Goal: Task Accomplishment & Management: Complete application form

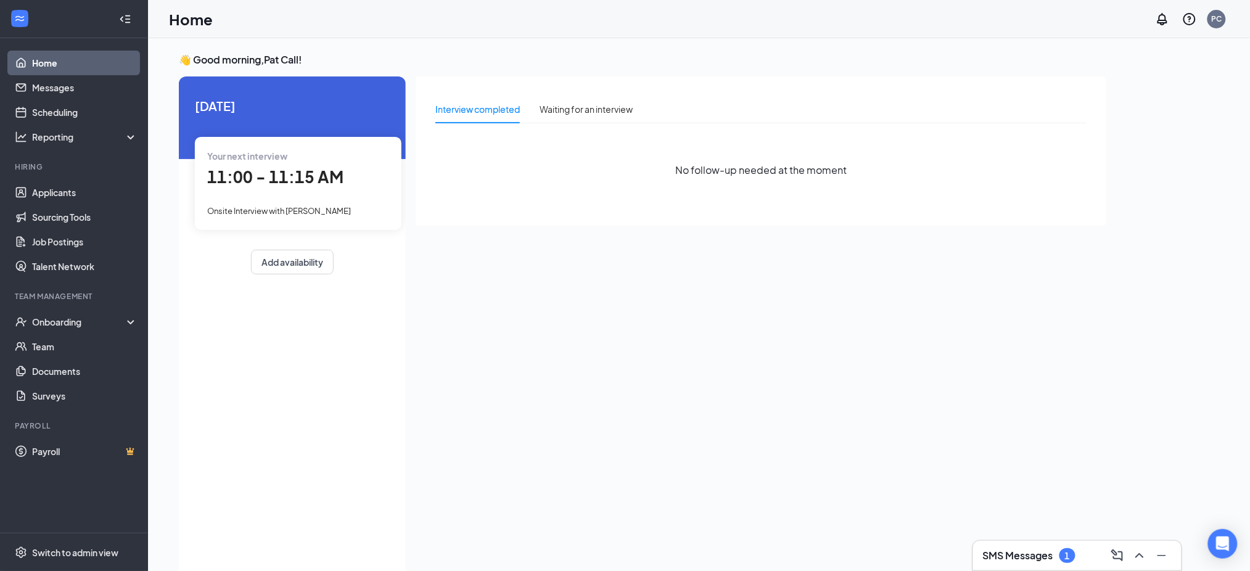
click at [300, 174] on span "11:00 - 11:15 AM" at bounding box center [275, 176] width 136 height 20
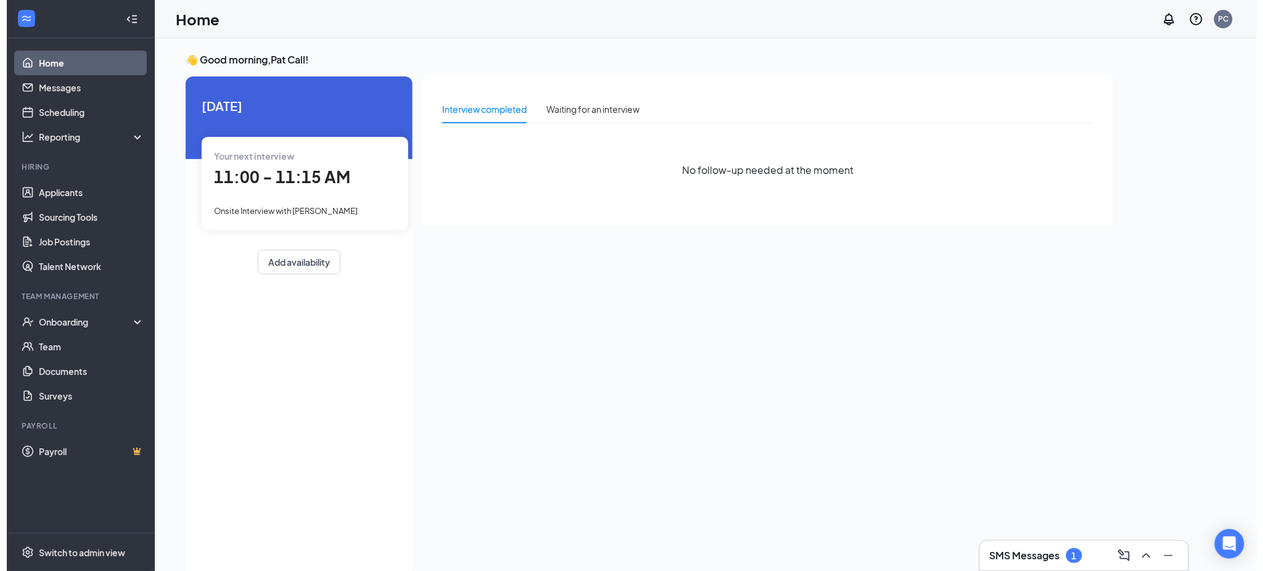
scroll to position [5, 0]
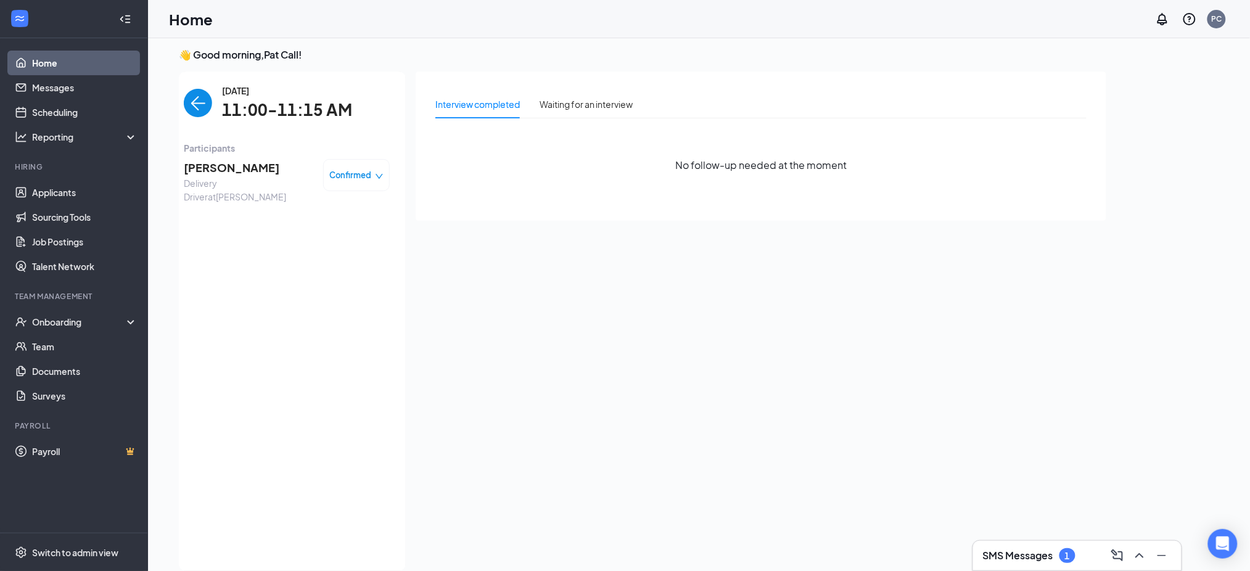
click at [219, 172] on span "[PERSON_NAME]" at bounding box center [248, 167] width 129 height 17
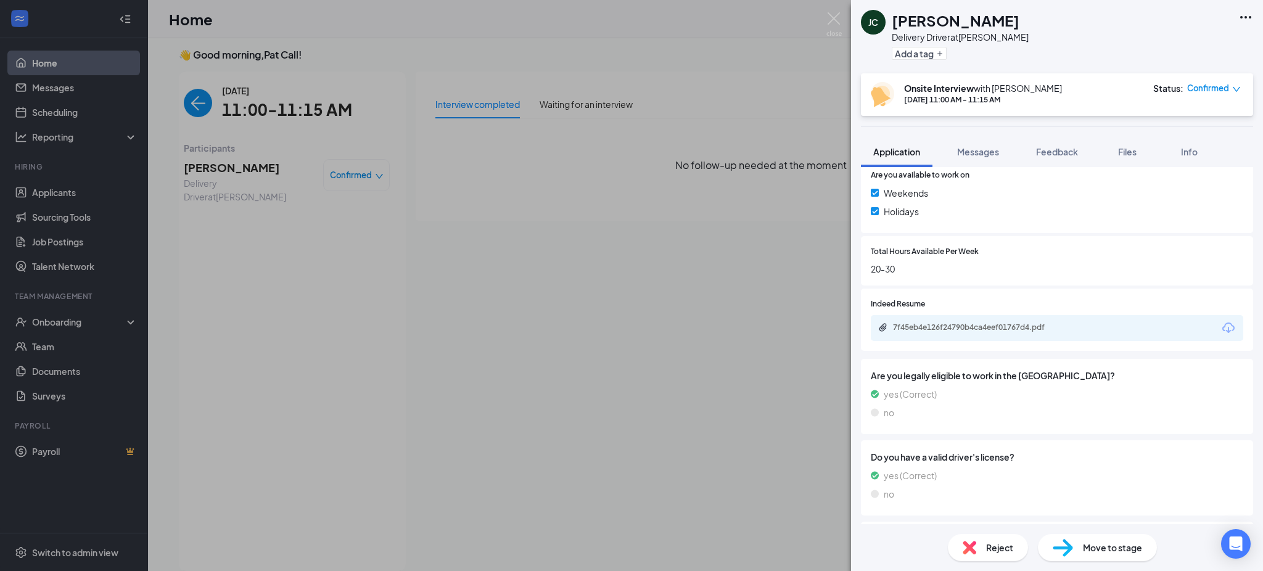
scroll to position [530, 0]
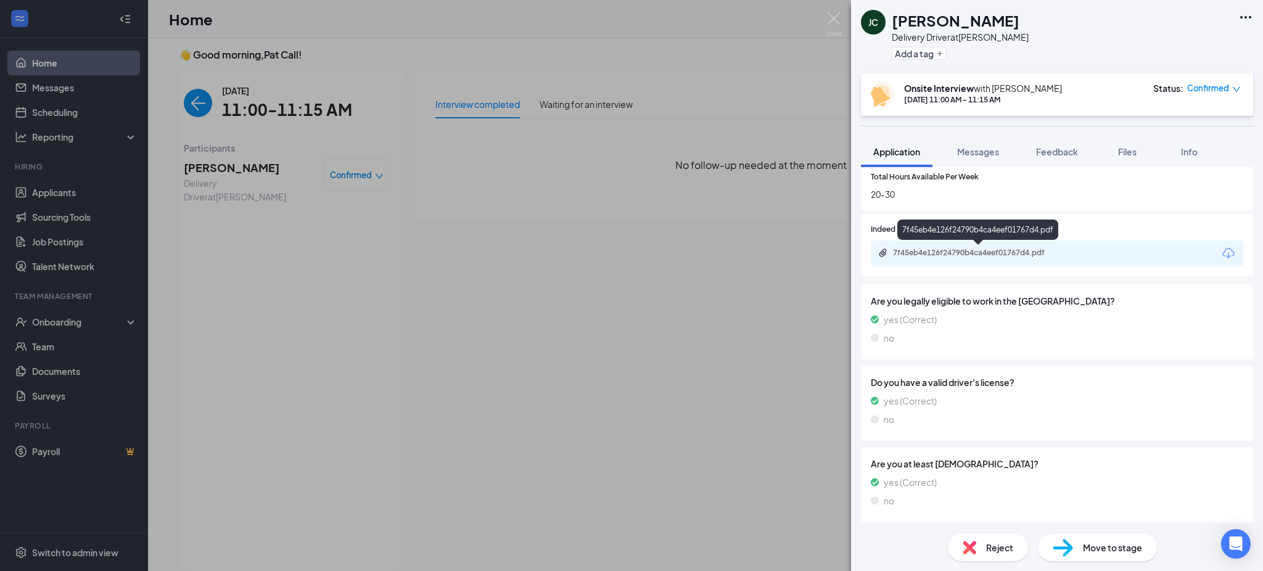
click at [1013, 255] on div "7f45eb4e126f24790b4ca4eef01767d4.pdf" at bounding box center [979, 253] width 173 height 10
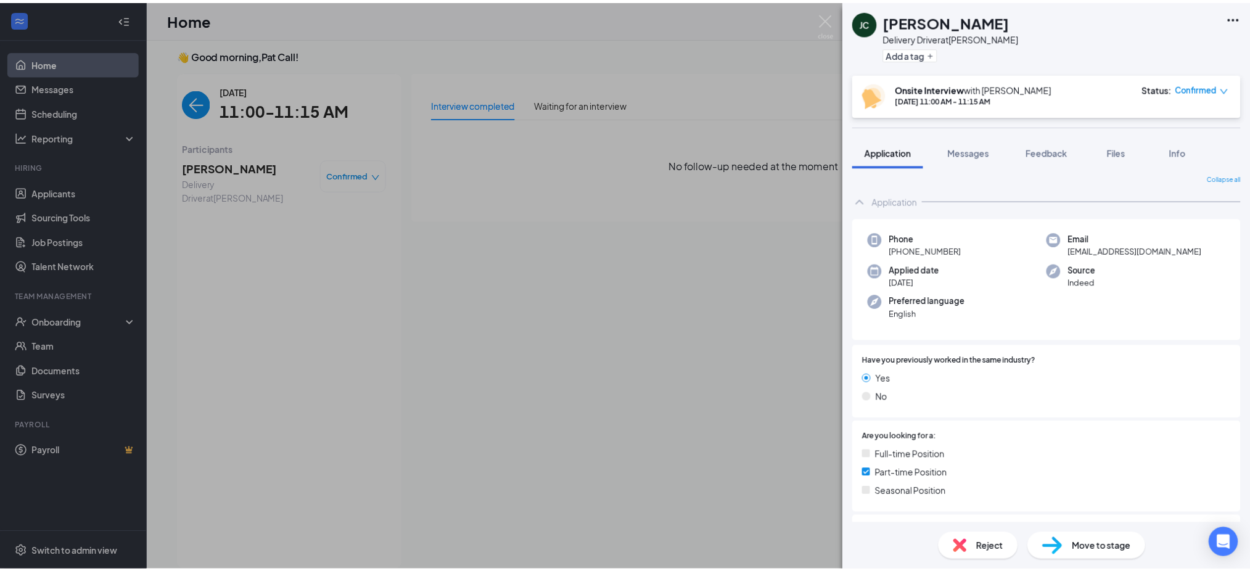
scroll to position [0, 0]
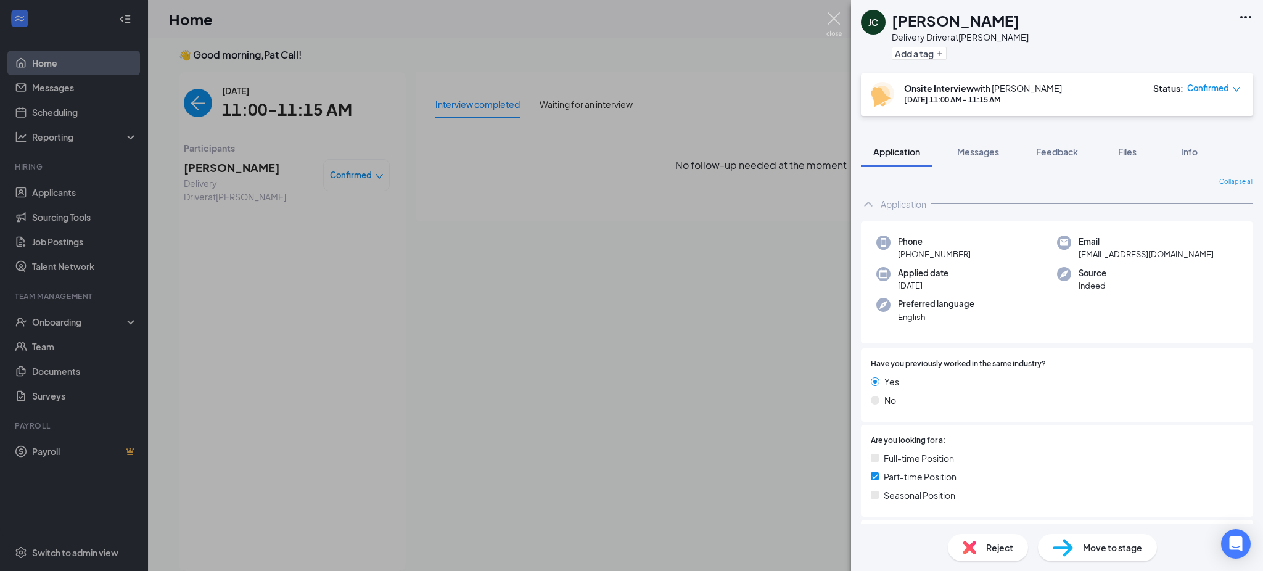
click at [835, 17] on img at bounding box center [833, 24] width 15 height 24
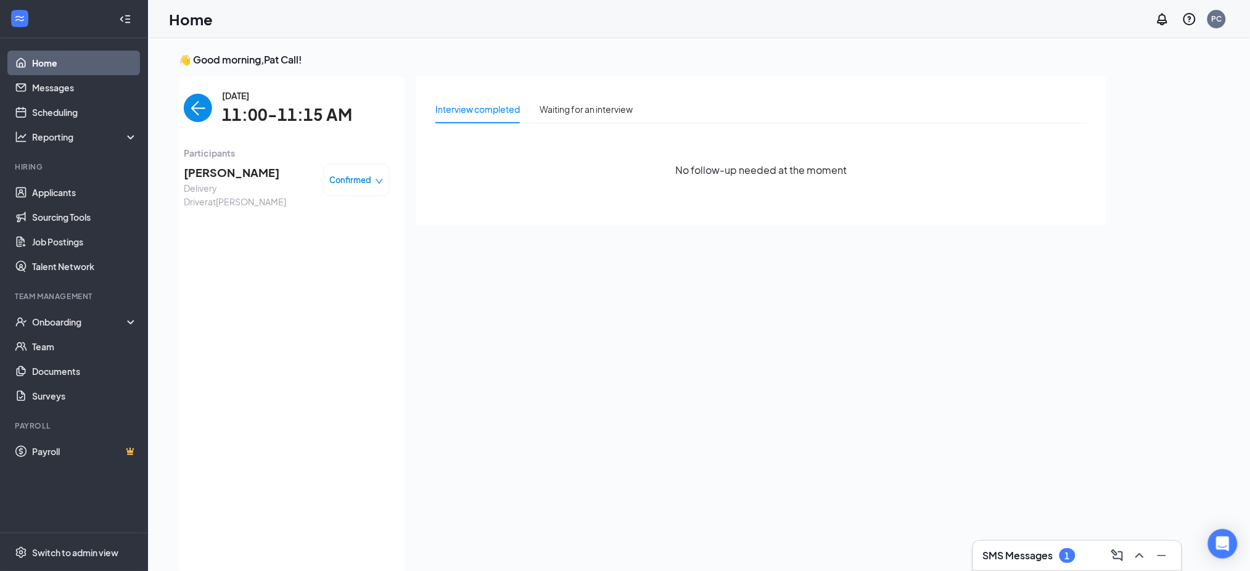
click at [248, 173] on span "[PERSON_NAME]" at bounding box center [248, 172] width 129 height 17
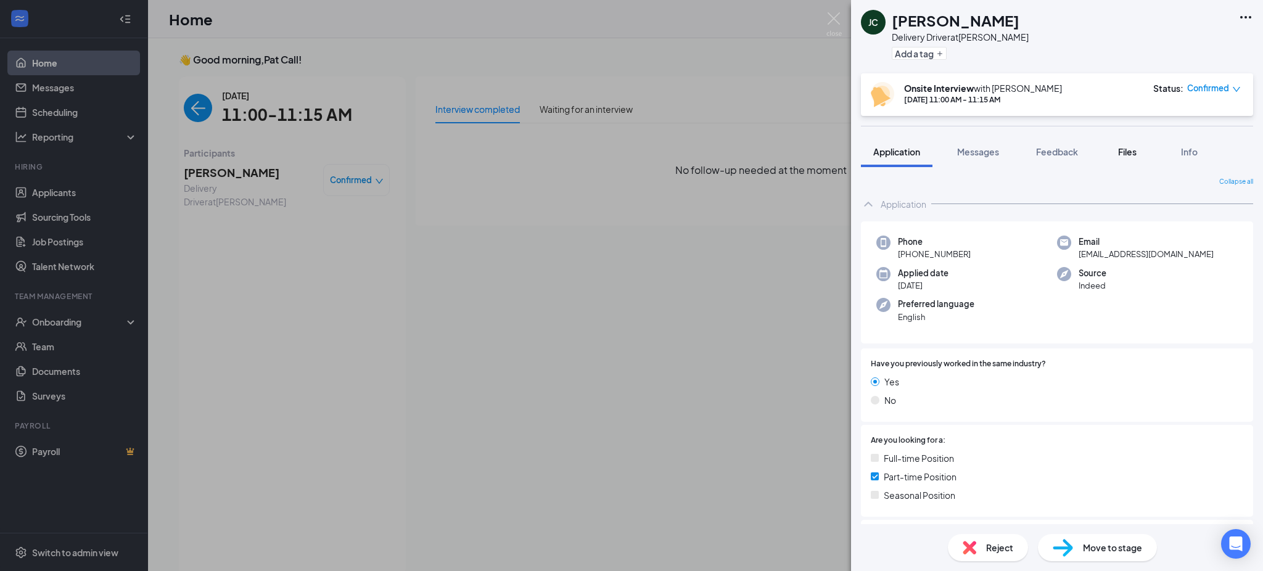
click at [1128, 149] on span "Files" at bounding box center [1127, 151] width 18 height 11
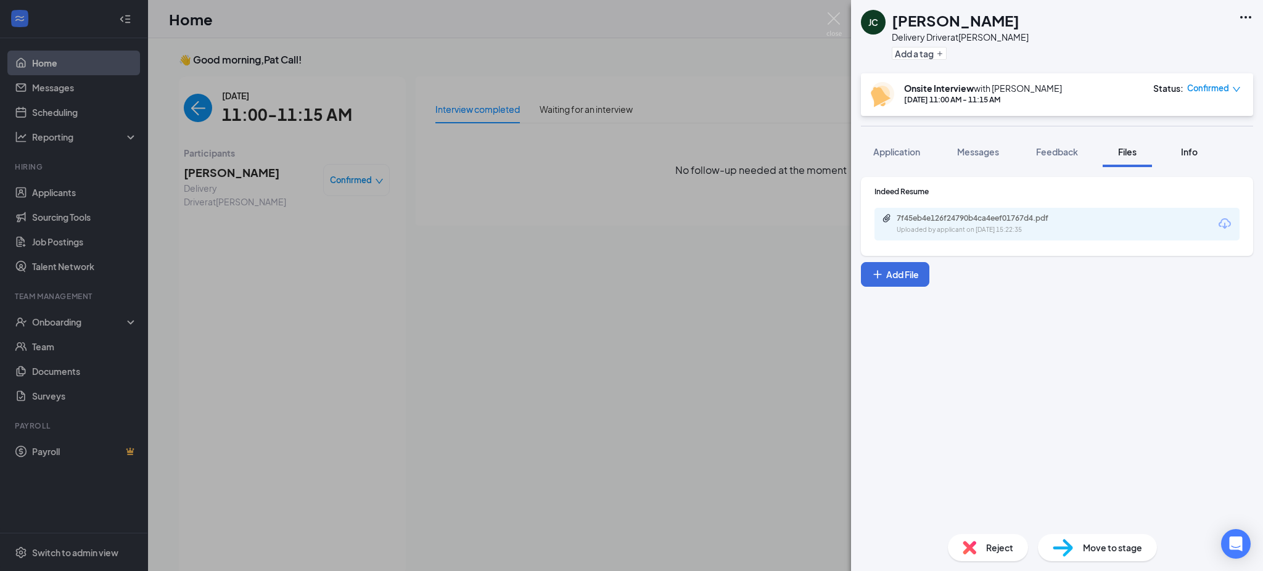
click at [1185, 155] on span "Info" at bounding box center [1189, 151] width 17 height 11
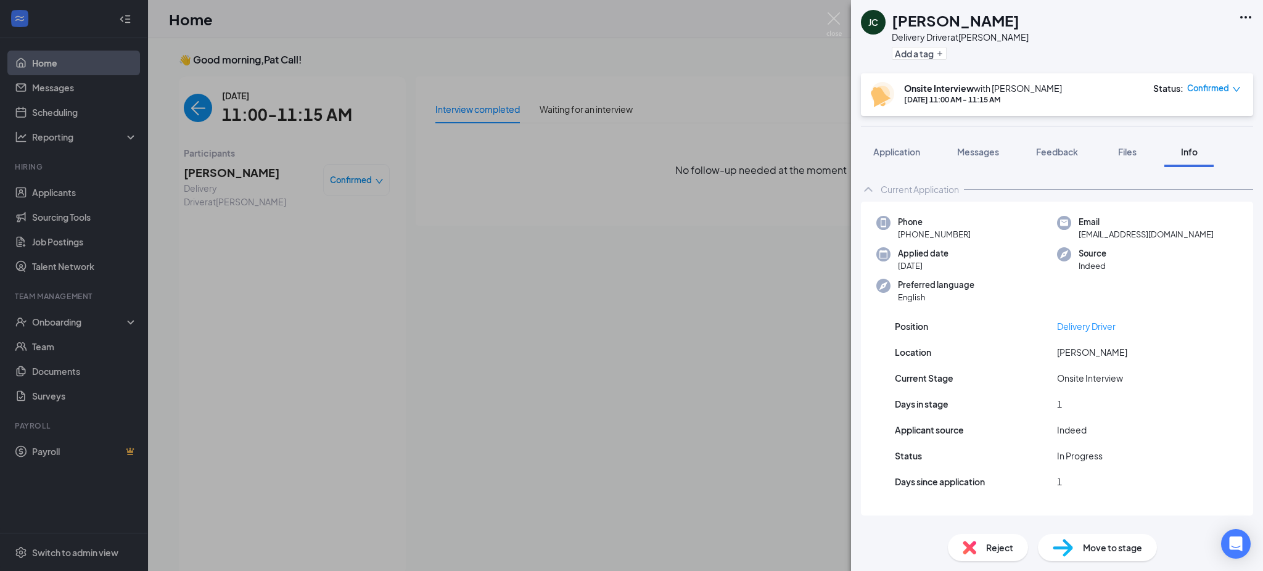
click at [1029, 21] on div "[PERSON_NAME]" at bounding box center [960, 20] width 137 height 21
click at [1120, 151] on span "Files" at bounding box center [1127, 151] width 18 height 11
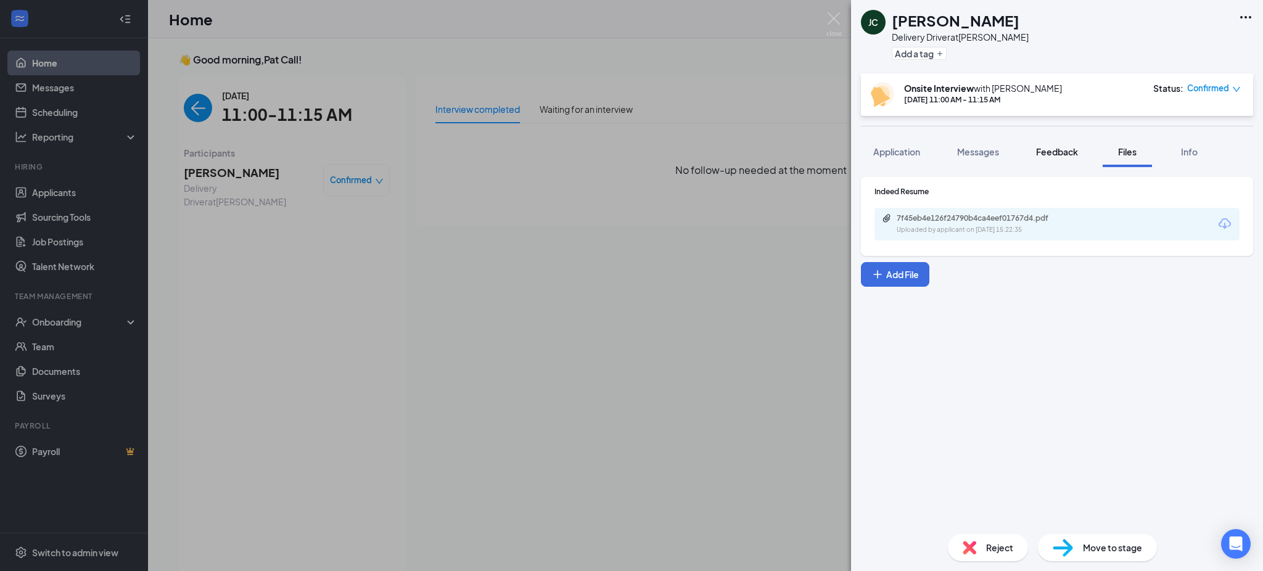
click at [1068, 154] on span "Feedback" at bounding box center [1057, 151] width 42 height 11
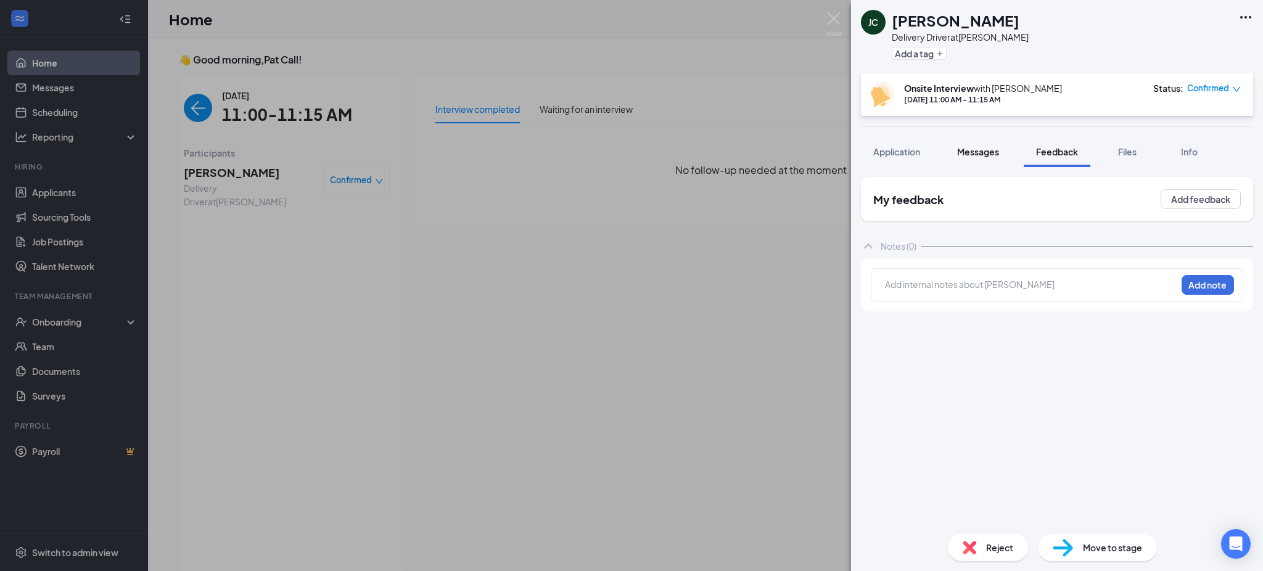
click at [991, 155] on span "Messages" at bounding box center [978, 151] width 42 height 11
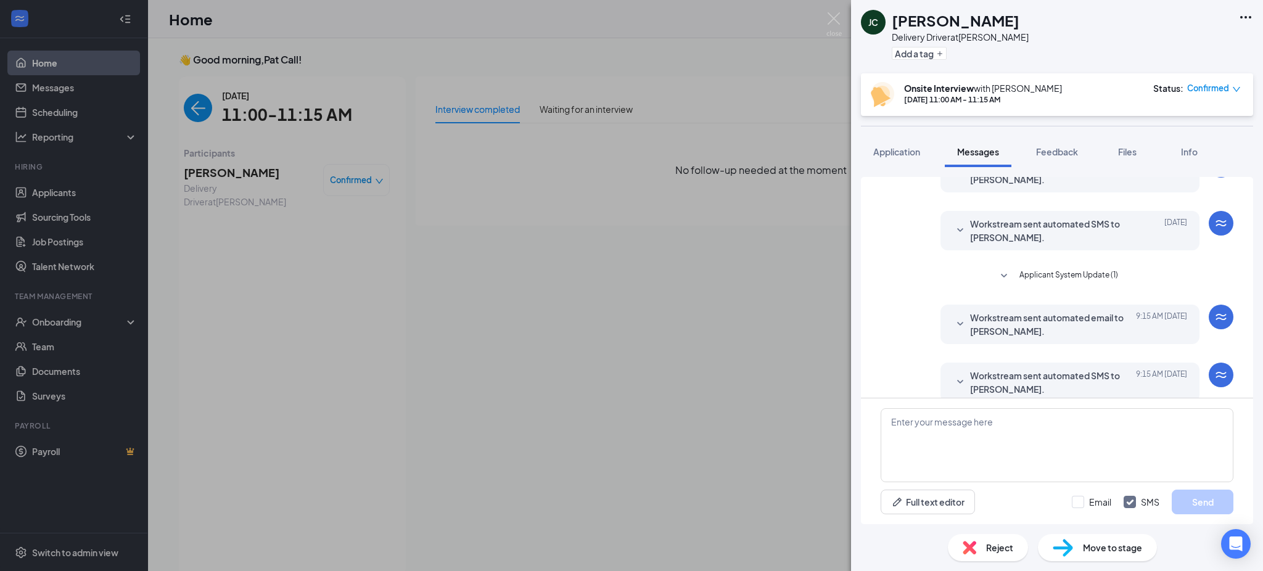
scroll to position [81, 0]
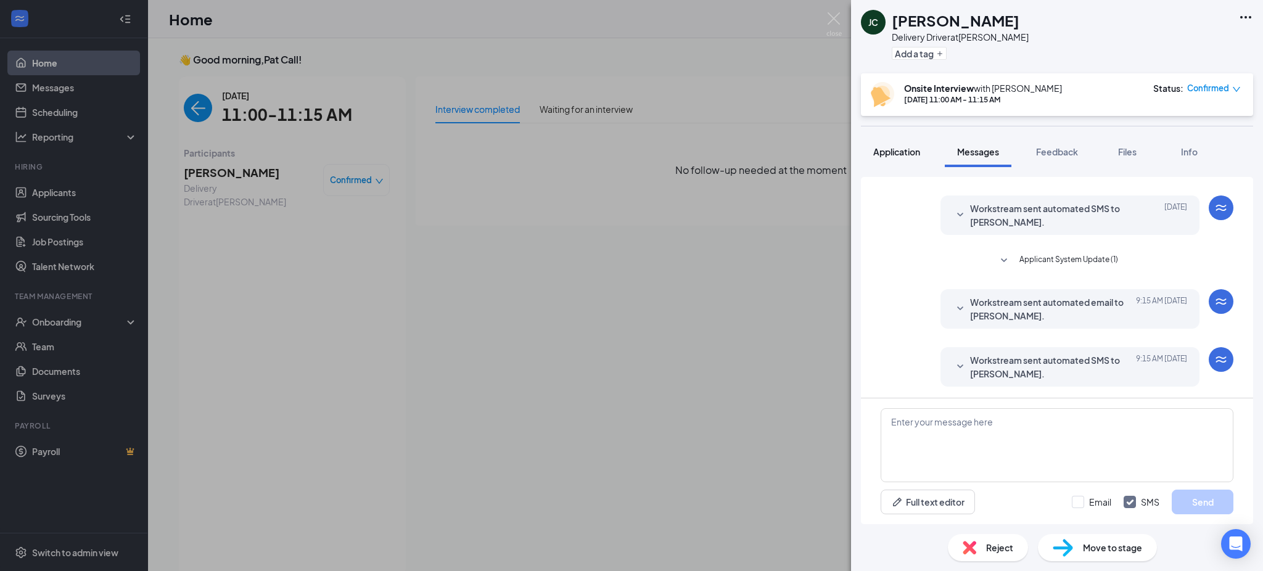
click at [901, 154] on span "Application" at bounding box center [896, 151] width 47 height 11
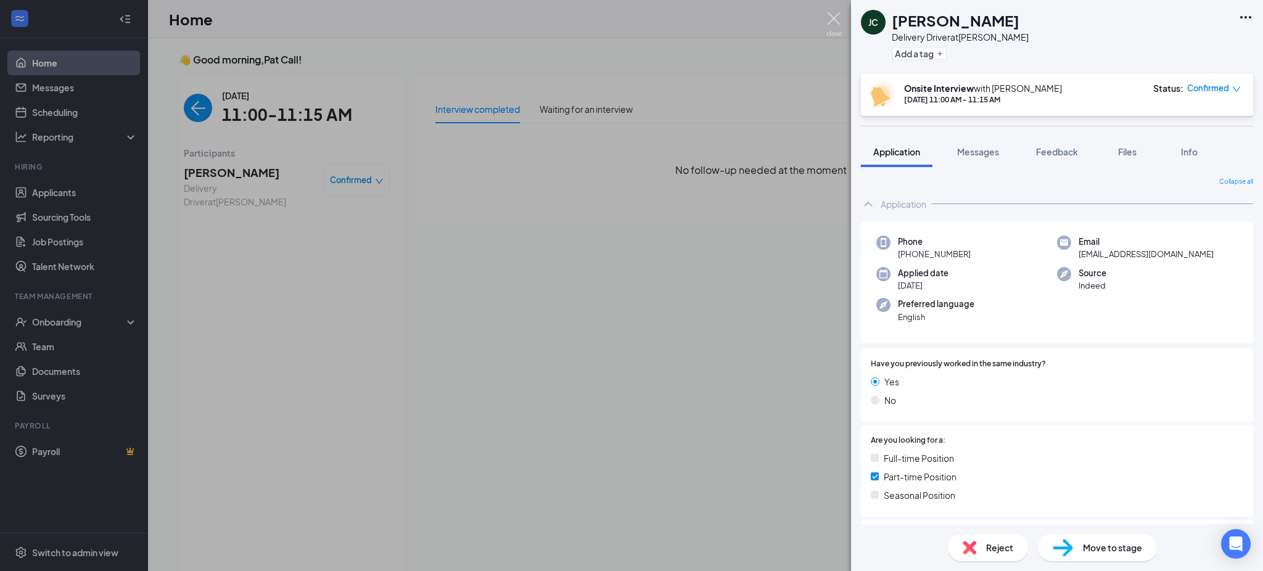
click at [832, 12] on img at bounding box center [833, 24] width 15 height 24
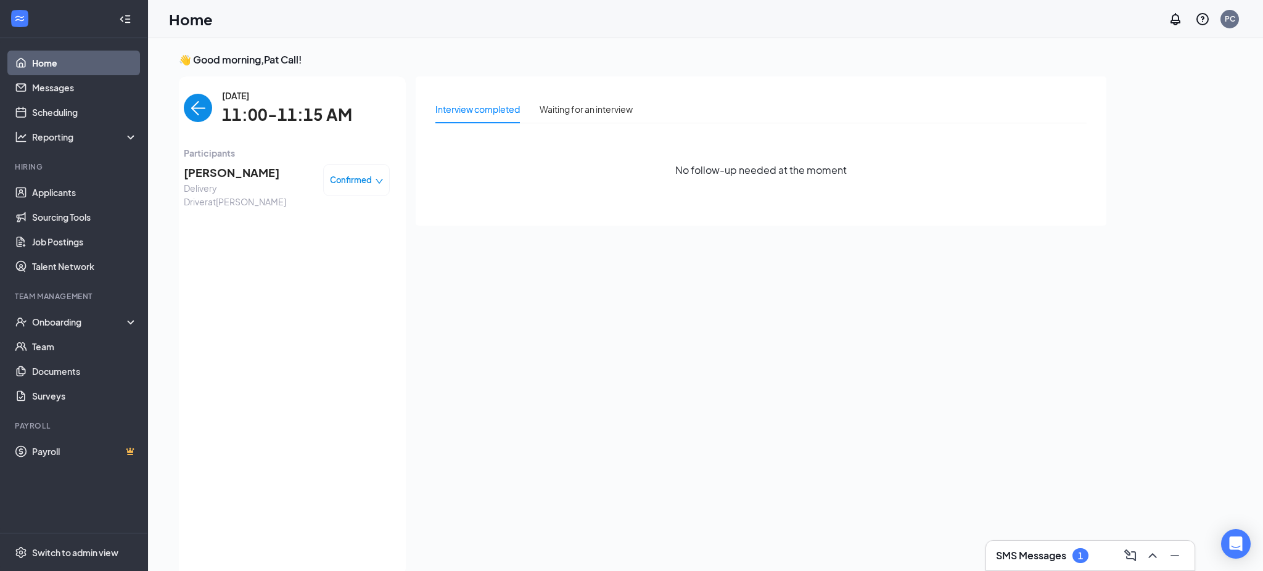
scroll to position [5, 0]
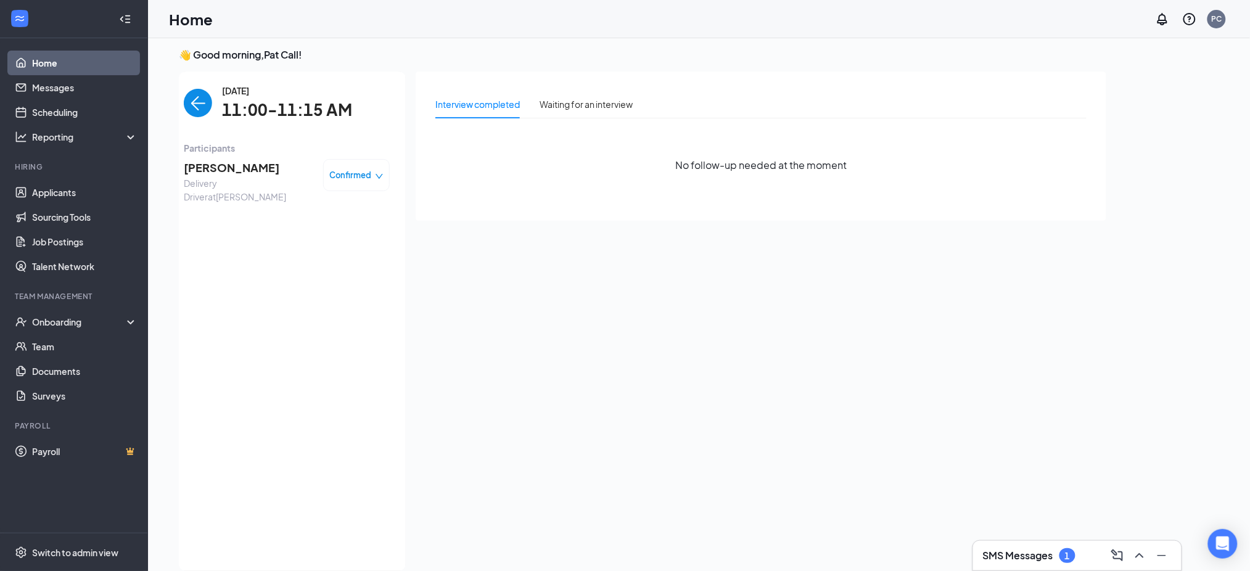
click at [261, 159] on span "[PERSON_NAME]" at bounding box center [248, 167] width 129 height 17
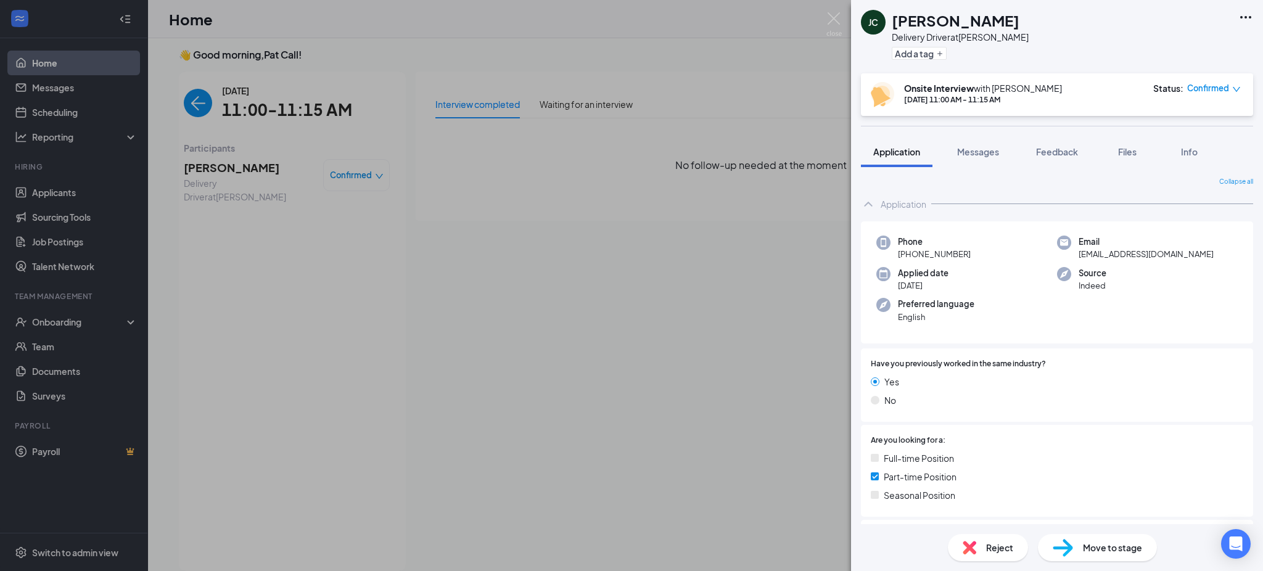
drag, startPoint x: 594, startPoint y: 97, endPoint x: 583, endPoint y: 131, distance: 35.3
click at [594, 99] on div "JC jayson christopher Delivery Driver at Pickleman's - O'Fallon Add a tag Onsit…" at bounding box center [631, 285] width 1263 height 571
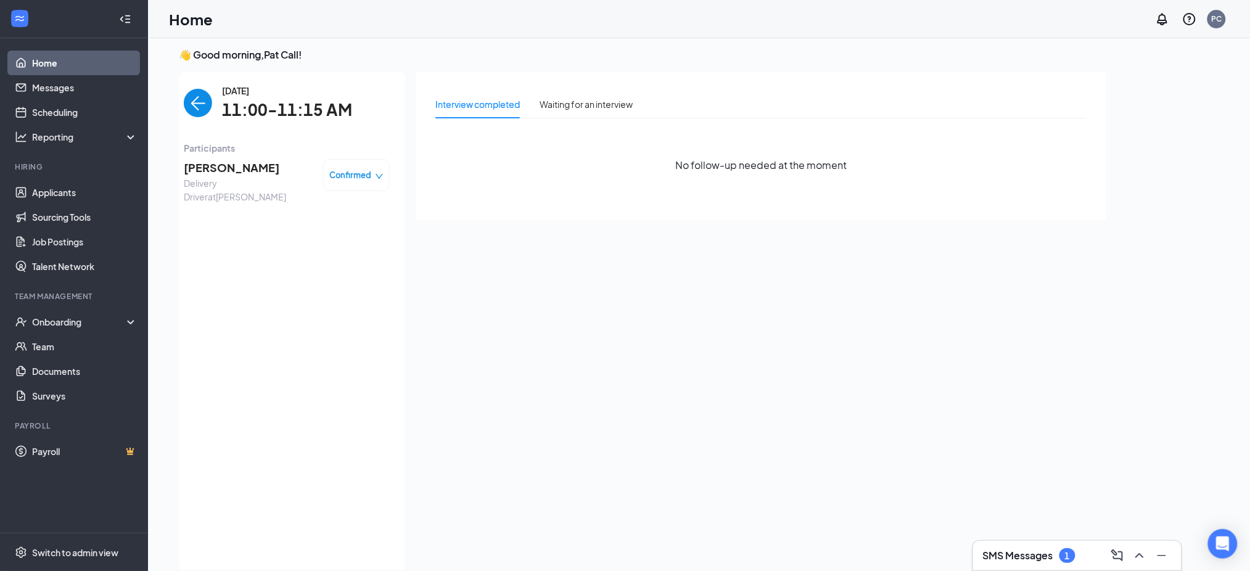
click at [46, 64] on link "Home" at bounding box center [84, 63] width 105 height 25
click at [53, 56] on link "Home" at bounding box center [84, 63] width 105 height 25
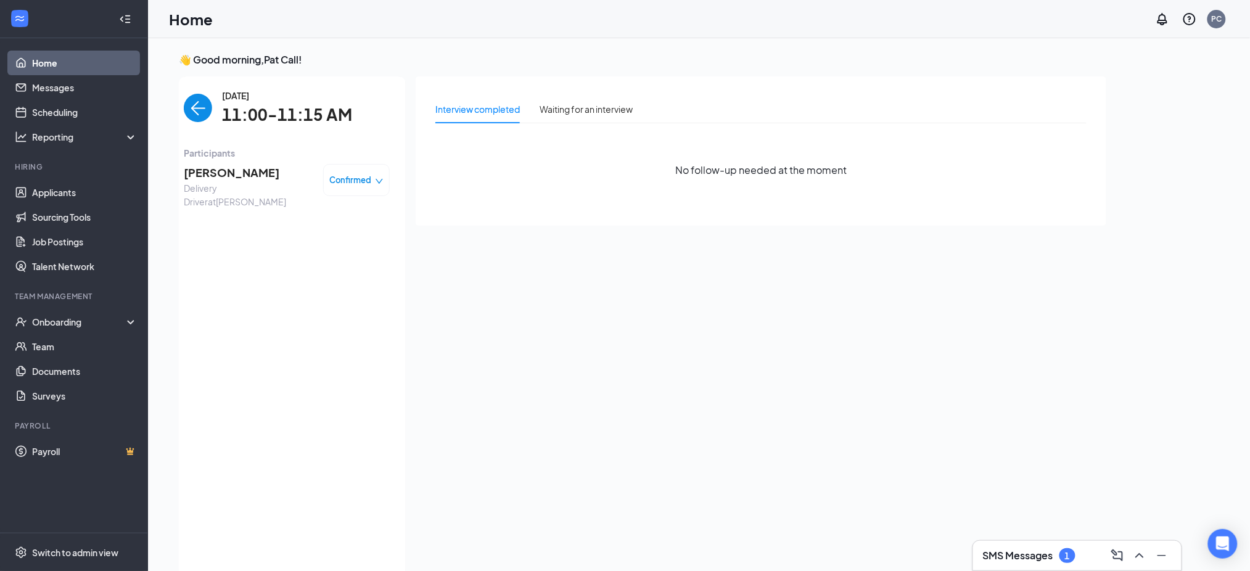
click at [60, 57] on link "Home" at bounding box center [84, 63] width 105 height 25
click at [73, 85] on link "Messages" at bounding box center [84, 87] width 105 height 25
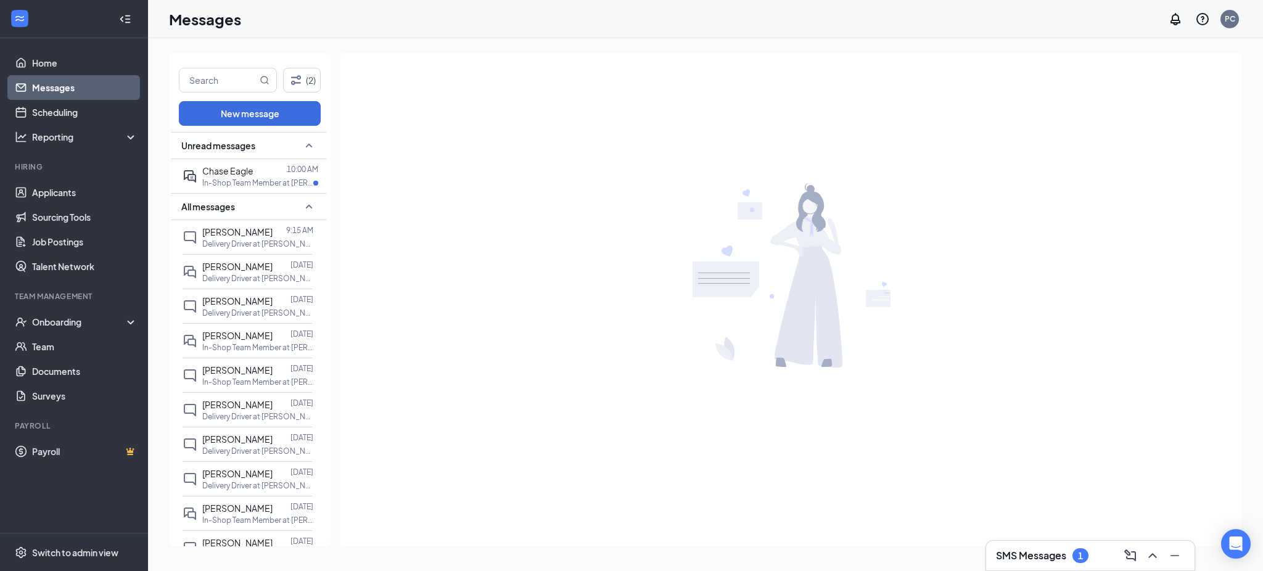
click at [73, 83] on link "Messages" at bounding box center [84, 87] width 105 height 25
click at [250, 178] on p "In-Shop Team Member at Pickleman's - O'Fallon" at bounding box center [257, 183] width 111 height 10
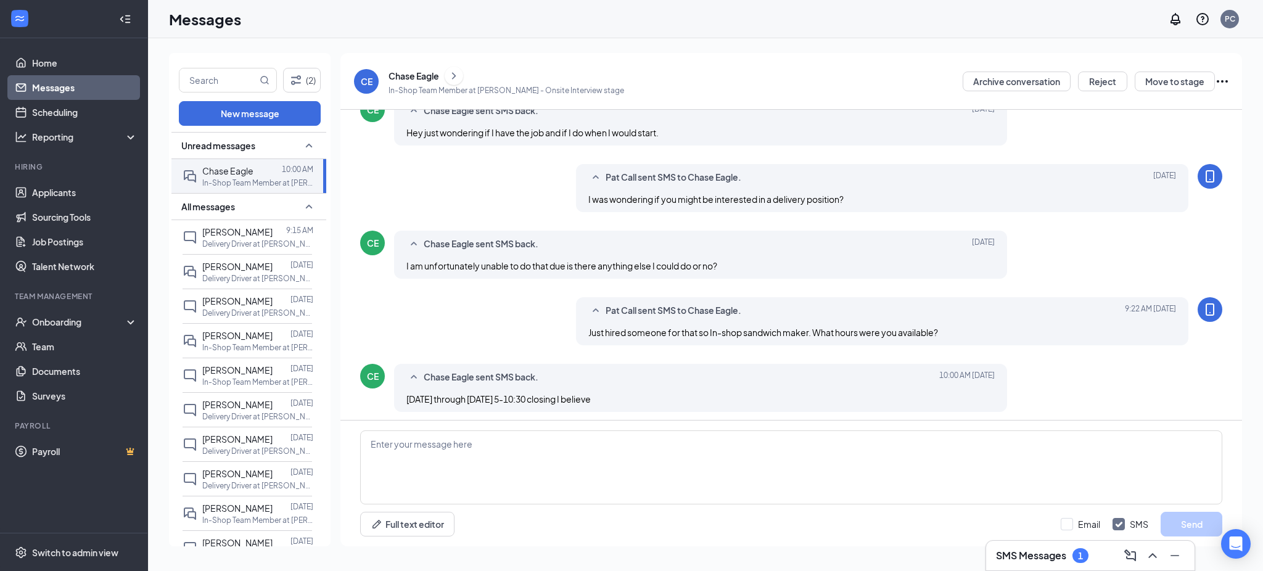
scroll to position [408, 0]
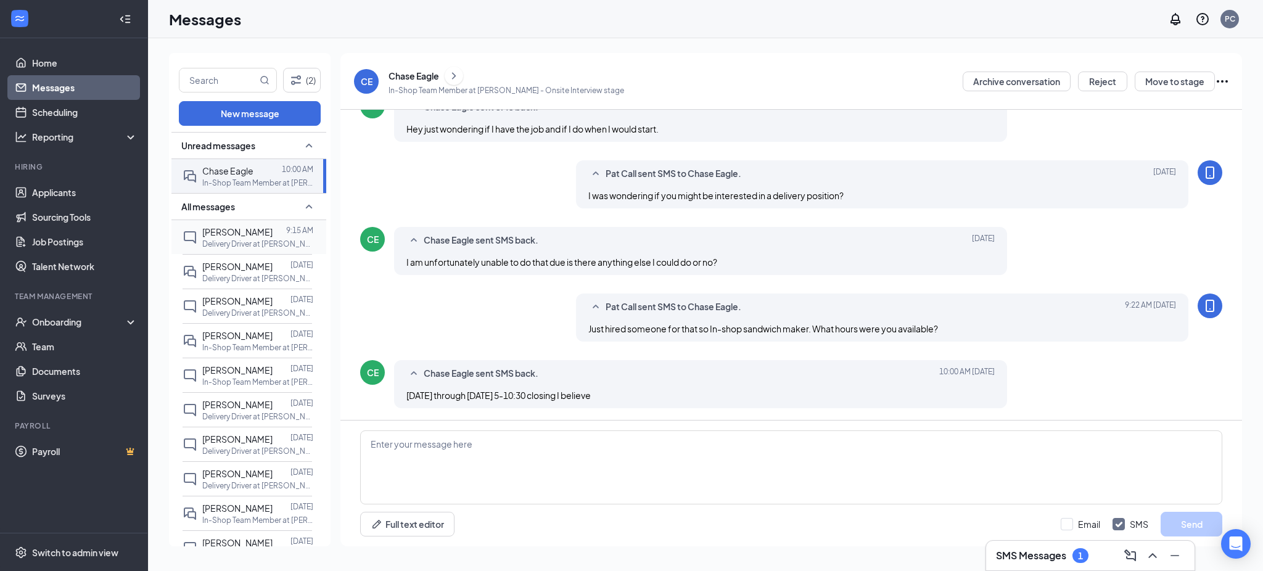
click at [240, 240] on p "Delivery Driver at Pickleman's - O'Fallon" at bounding box center [257, 244] width 111 height 10
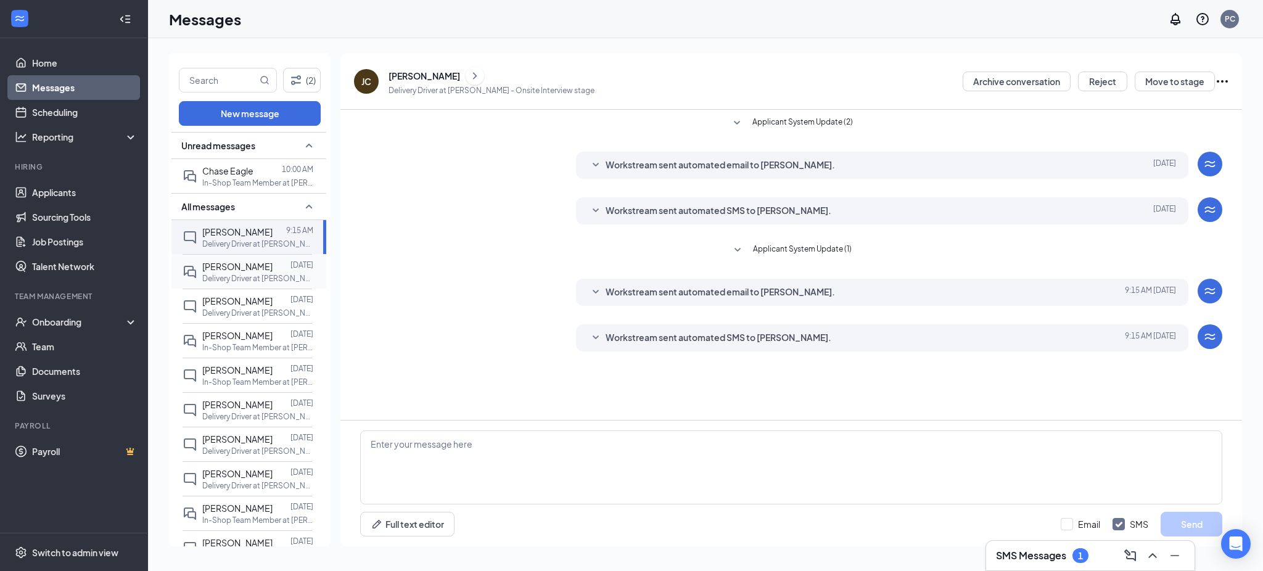
click at [205, 269] on span "[PERSON_NAME]" at bounding box center [237, 266] width 70 height 11
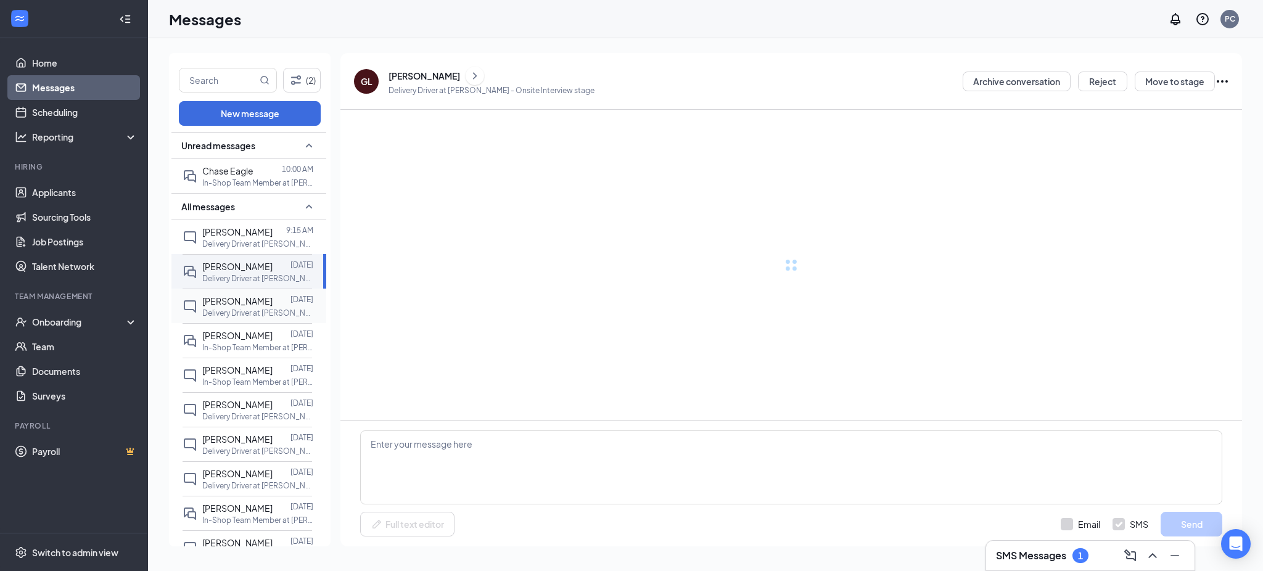
click at [247, 311] on p "Delivery Driver at Pickleman's - O'Fallon" at bounding box center [257, 313] width 111 height 10
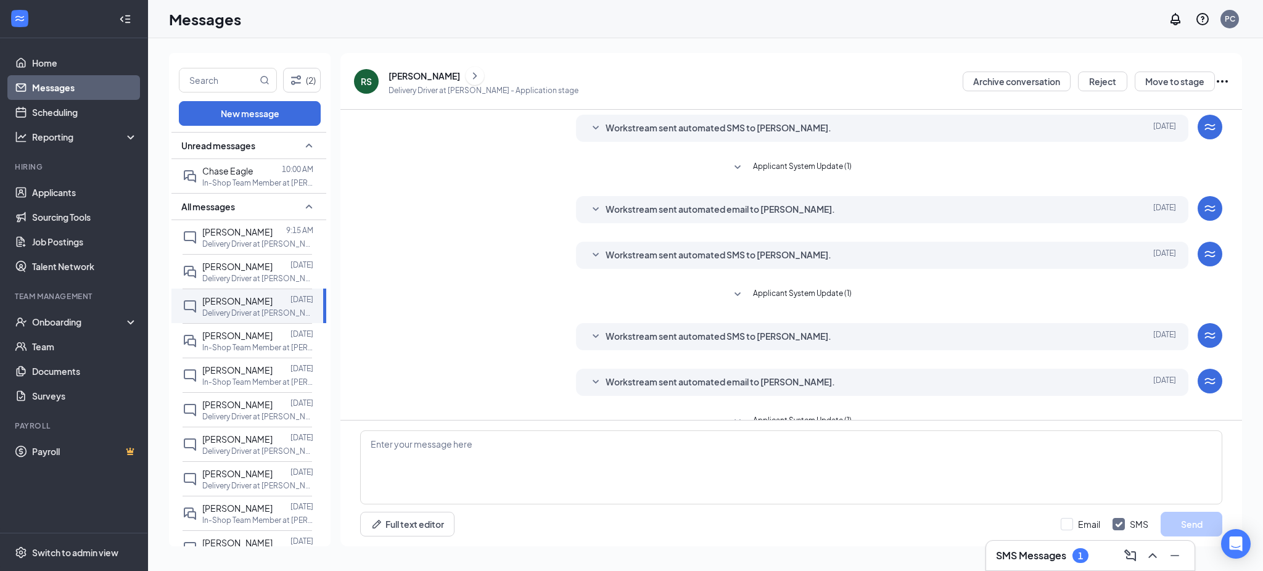
scroll to position [146, 0]
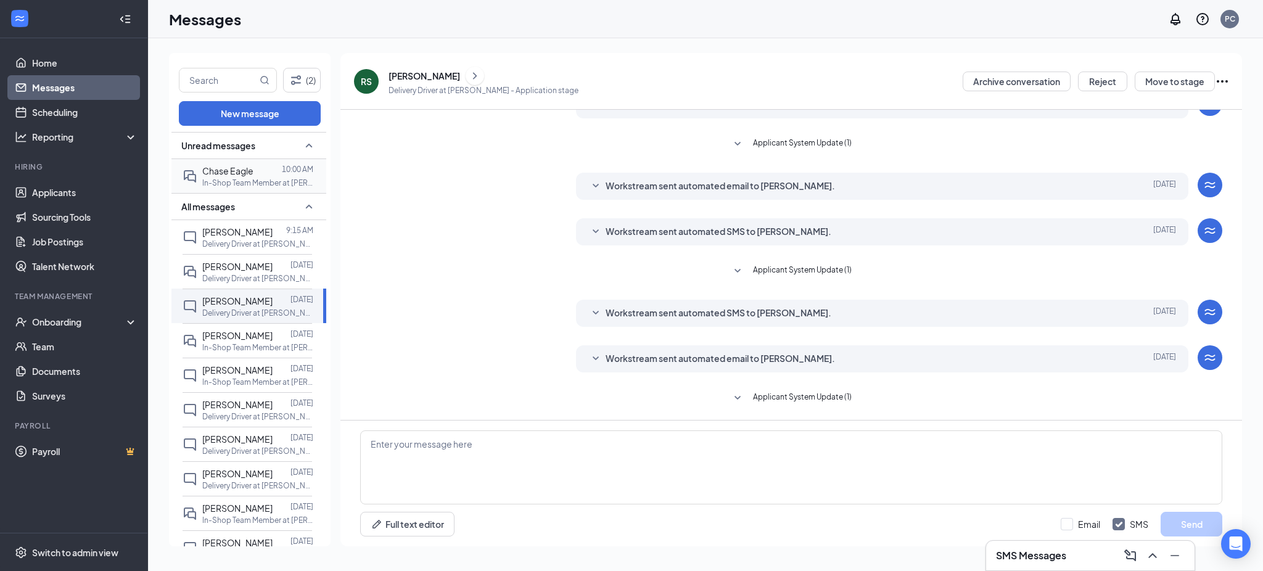
click at [228, 183] on p "In-Shop Team Member at Pickleman's - O'Fallon" at bounding box center [257, 183] width 111 height 10
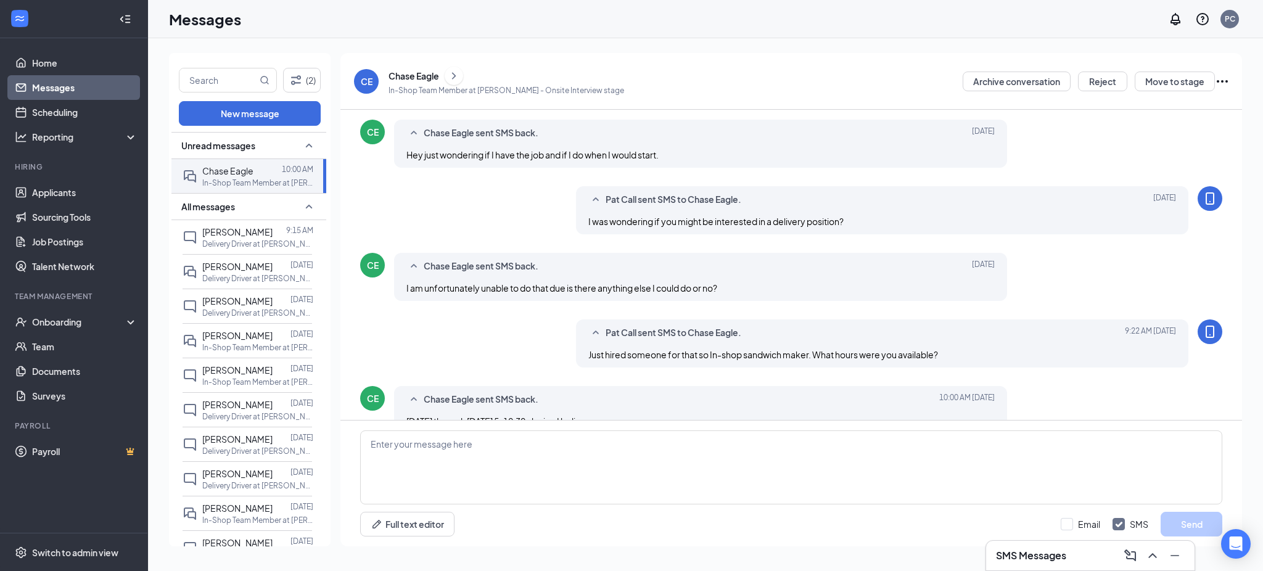
scroll to position [408, 0]
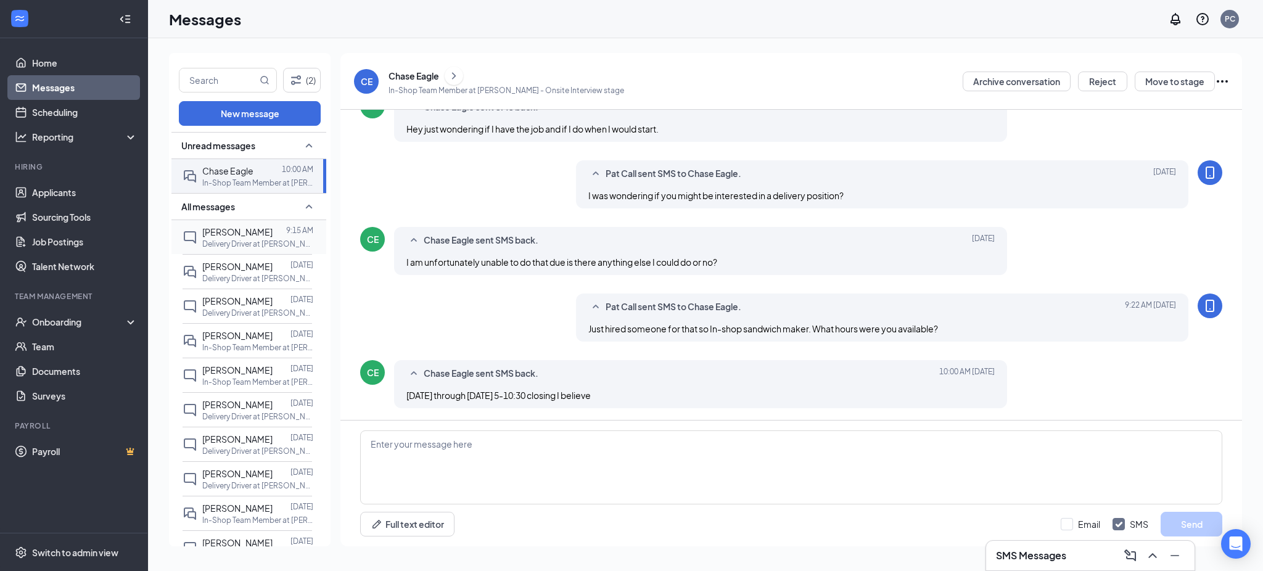
click at [242, 233] on span "[PERSON_NAME]" at bounding box center [237, 231] width 70 height 11
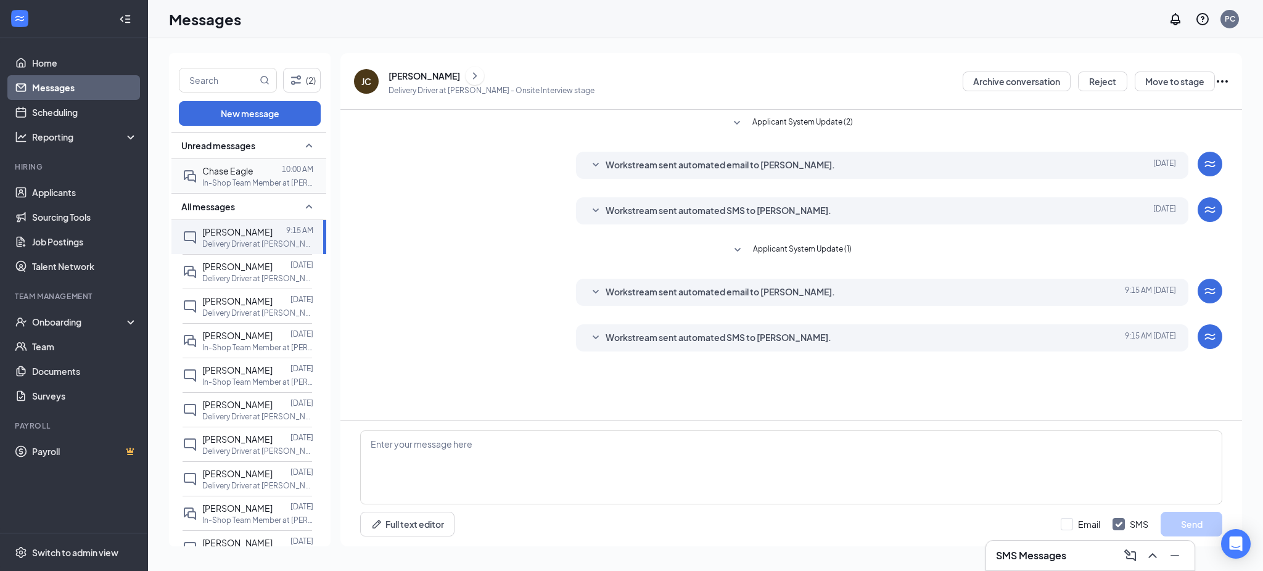
click at [229, 178] on p "In-Shop Team Member at Pickleman's - O'Fallon" at bounding box center [257, 183] width 111 height 10
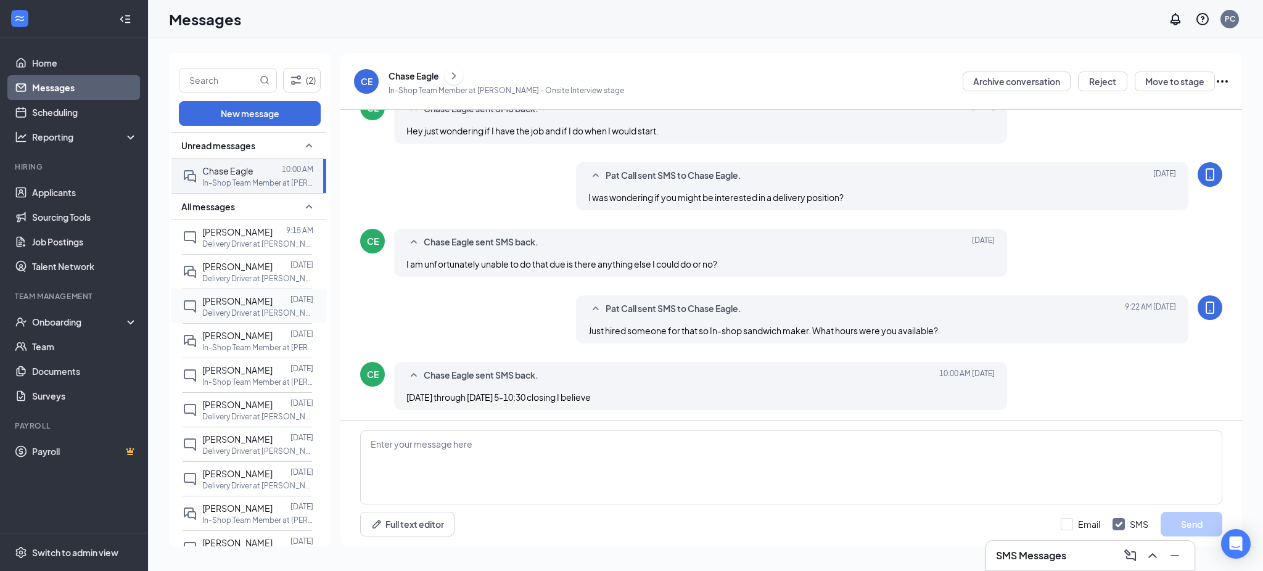
scroll to position [408, 0]
click at [218, 245] on p "Delivery Driver at Pickleman's - O'Fallon" at bounding box center [257, 244] width 111 height 10
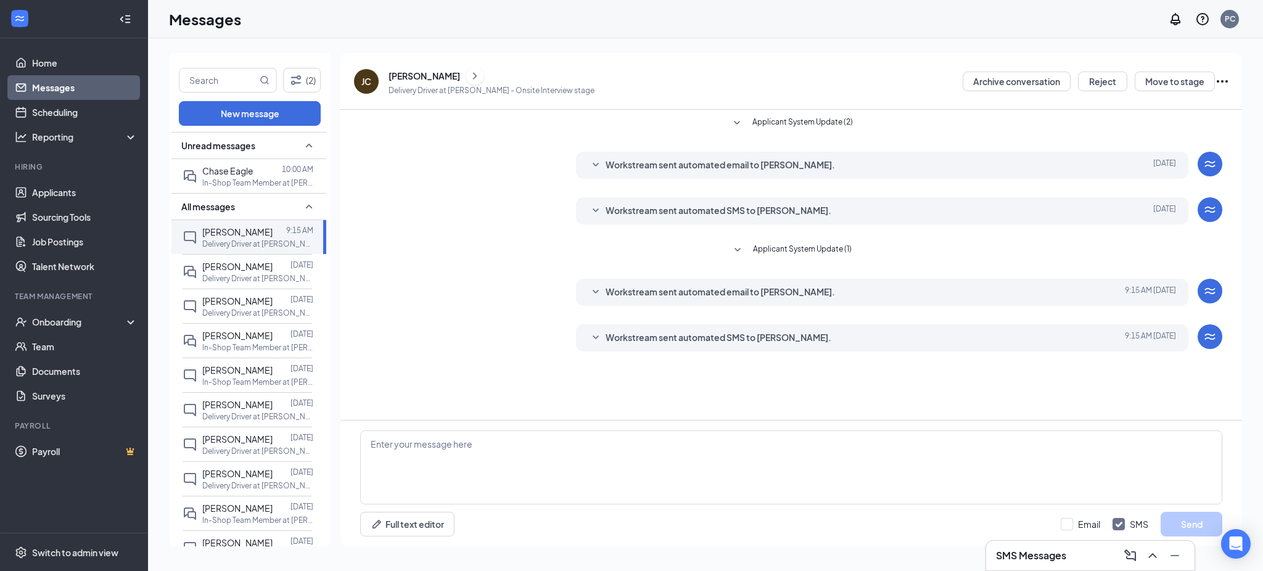
click at [435, 73] on div "[PERSON_NAME]" at bounding box center [424, 76] width 72 height 12
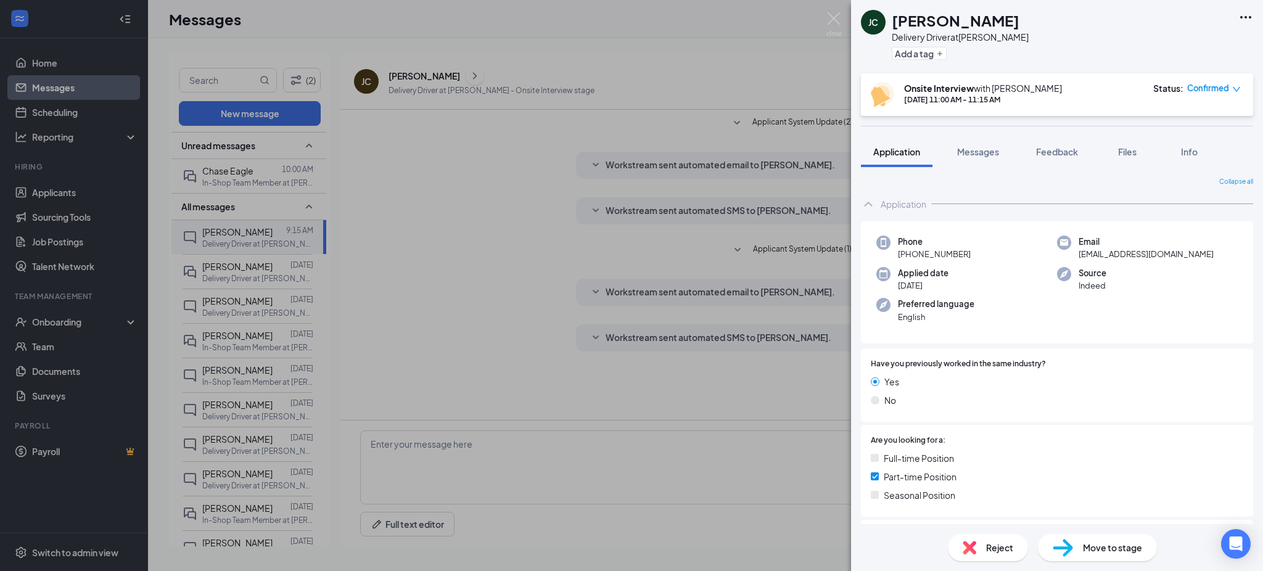
click at [832, 9] on div "JC jayson christopher Delivery Driver at Pickleman's - O'Fallon Add a tag Onsit…" at bounding box center [631, 285] width 1263 height 571
click at [832, 18] on img at bounding box center [833, 24] width 15 height 24
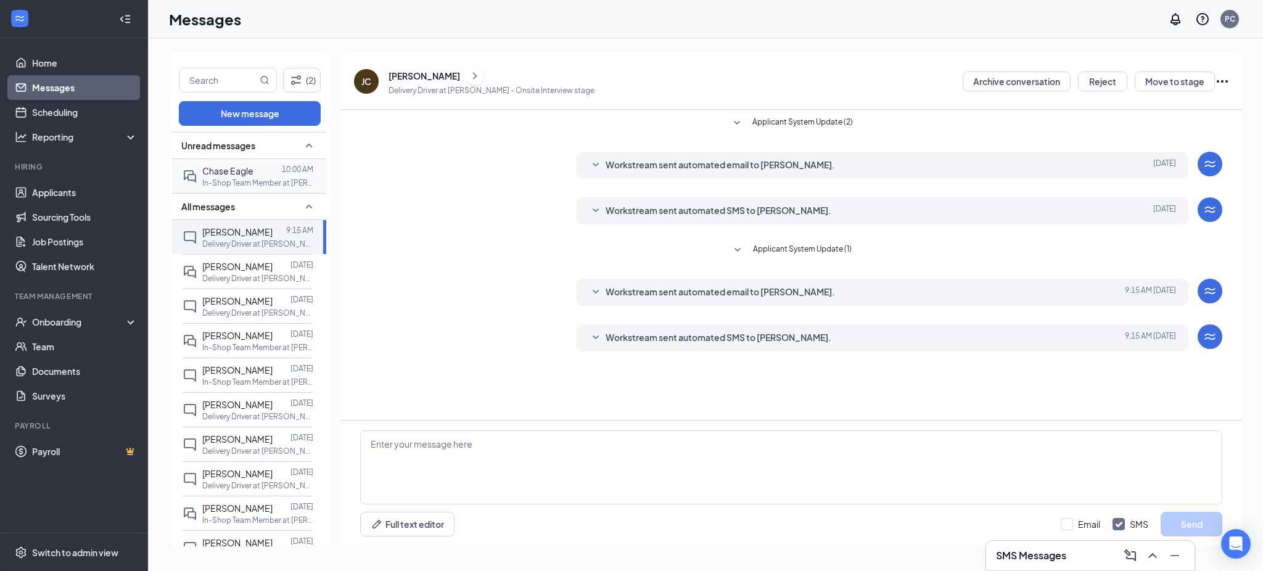
click at [234, 181] on p "In-Shop Team Member at Pickleman's - O'Fallon" at bounding box center [257, 183] width 111 height 10
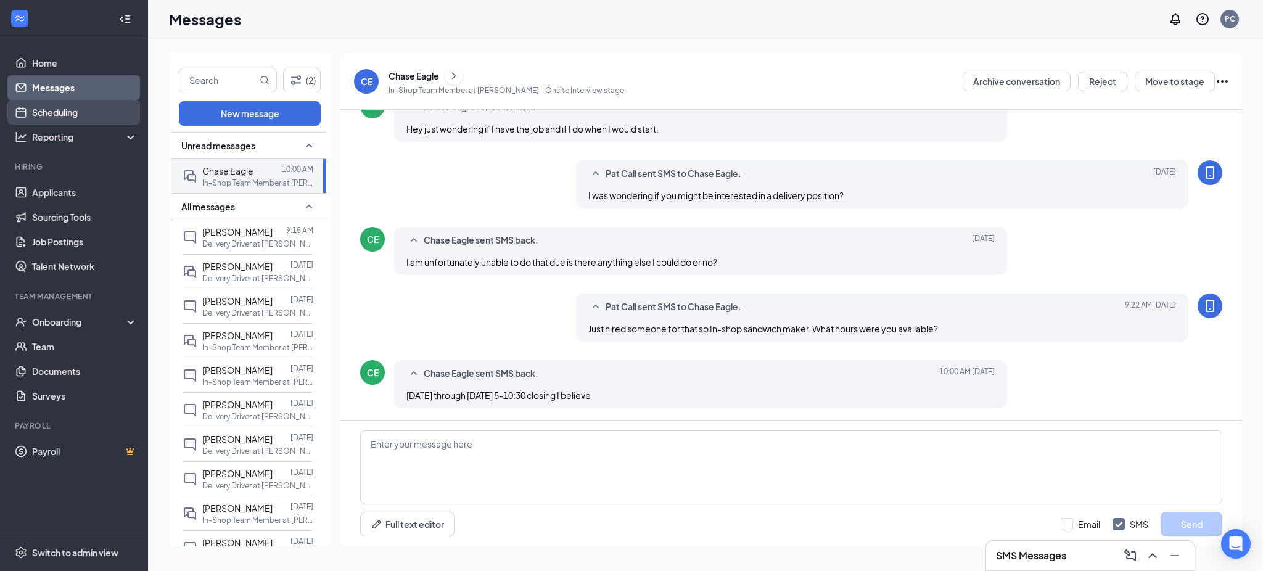
click at [66, 104] on link "Scheduling" at bounding box center [84, 112] width 105 height 25
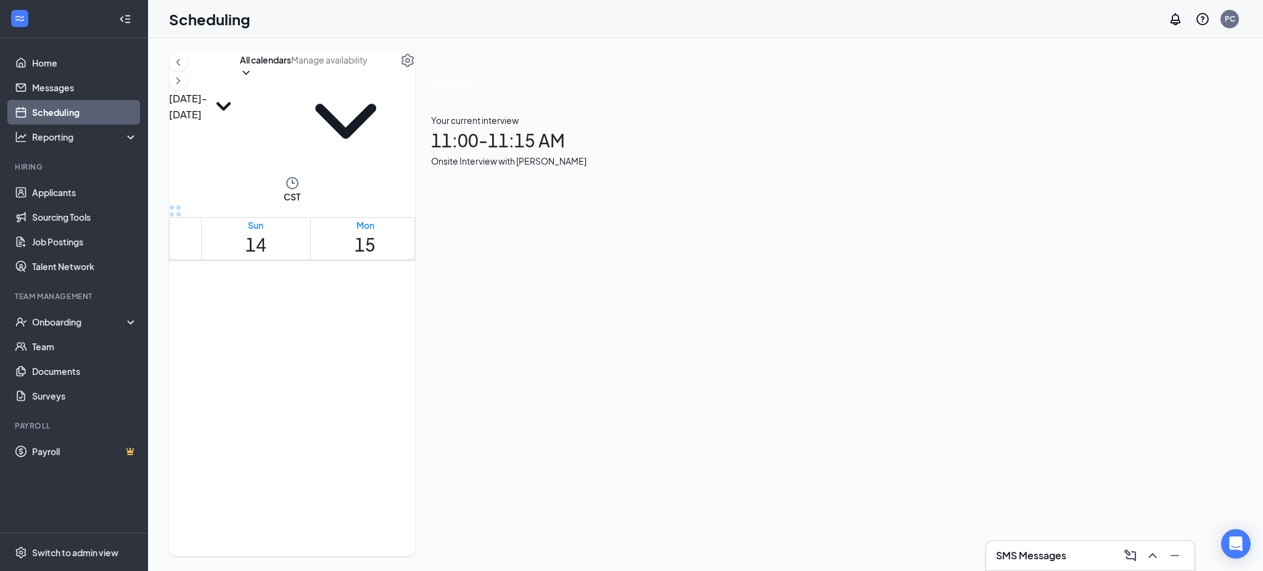
scroll to position [1017, 0]
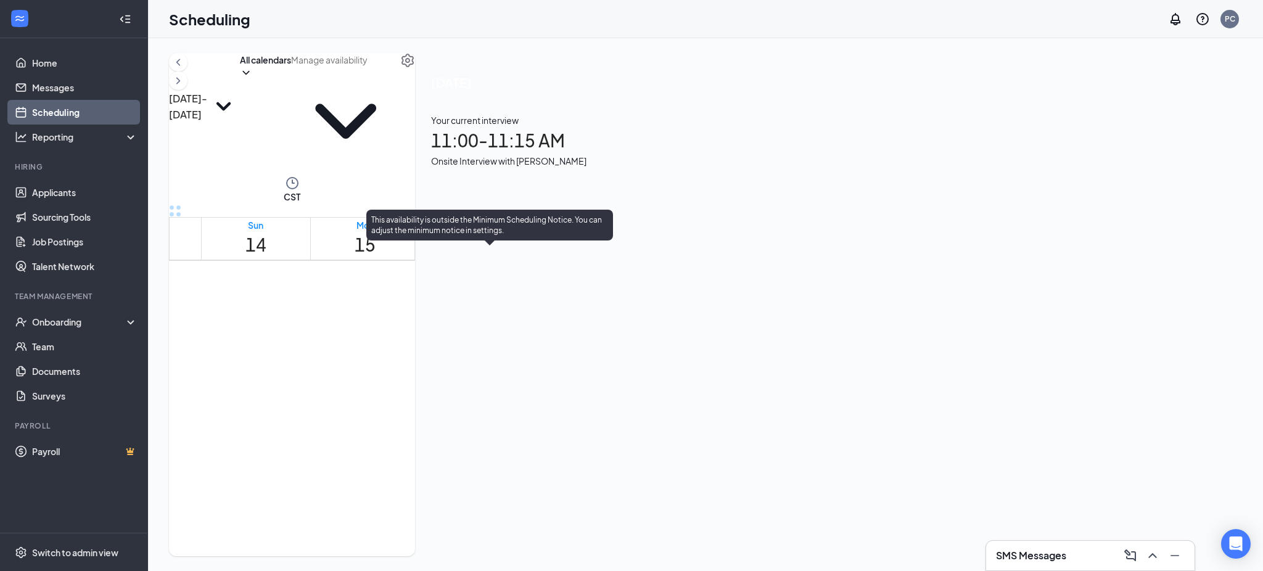
click at [469, 349] on div "2:00-3:00 PM" at bounding box center [446, 355] width 46 height 12
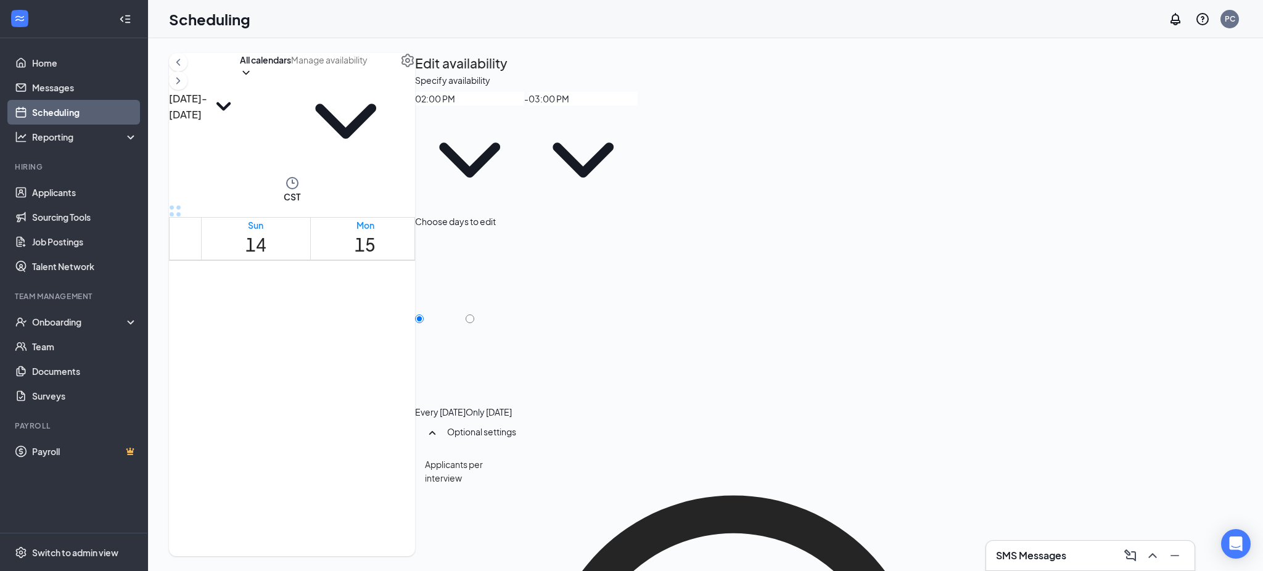
scroll to position [1017, 0]
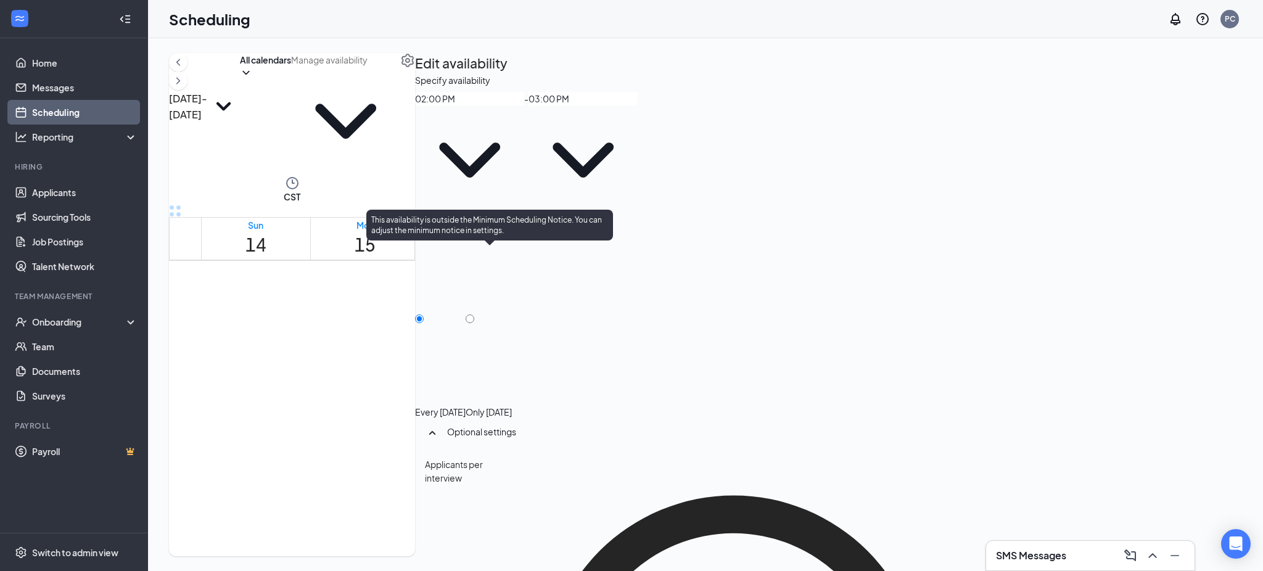
click at [469, 349] on div "2:00-3:00 PM" at bounding box center [446, 355] width 46 height 12
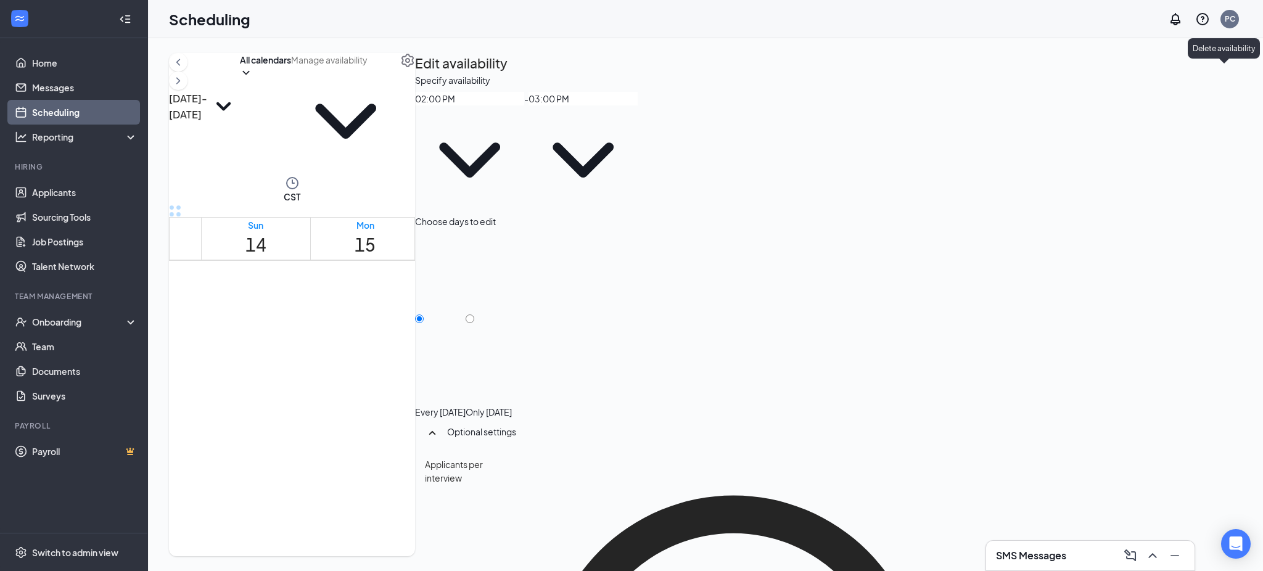
click at [428, 75] on icon "TrashOutline" at bounding box center [422, 81] width 11 height 12
radio input "true"
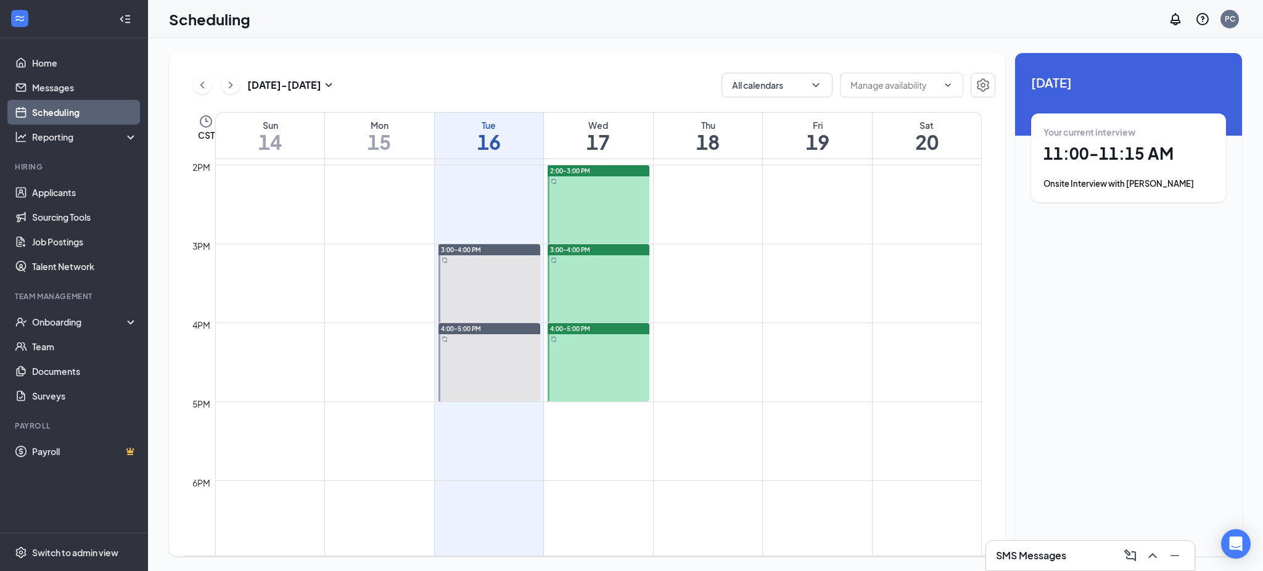
scroll to position [1017, 0]
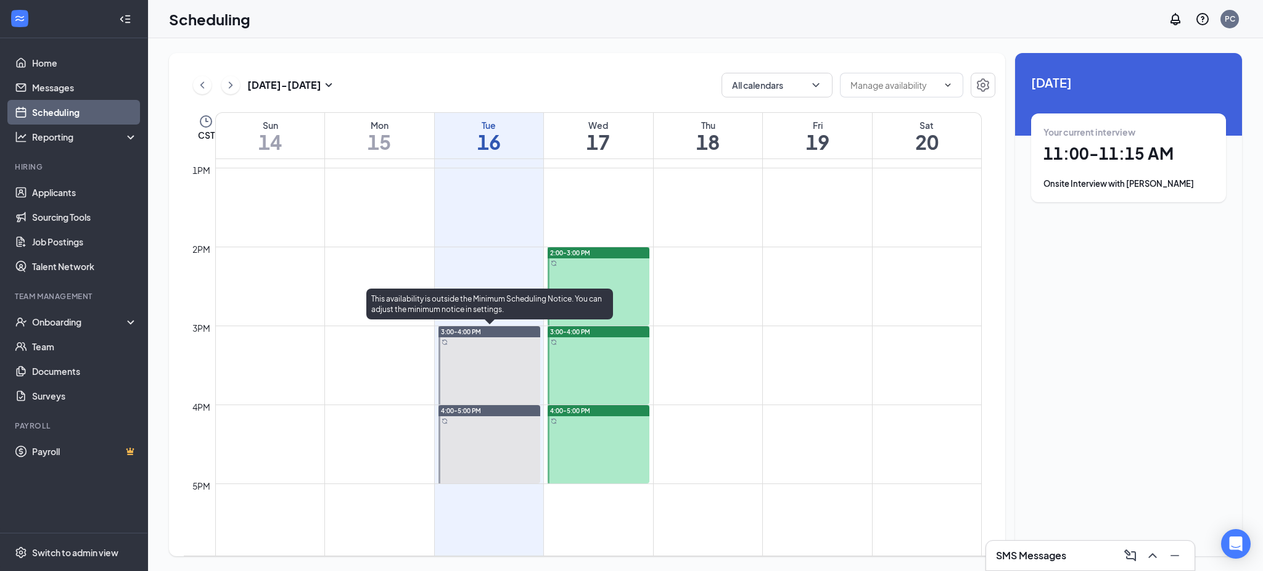
click at [488, 332] on div "3:00-4:00 PM" at bounding box center [489, 331] width 102 height 11
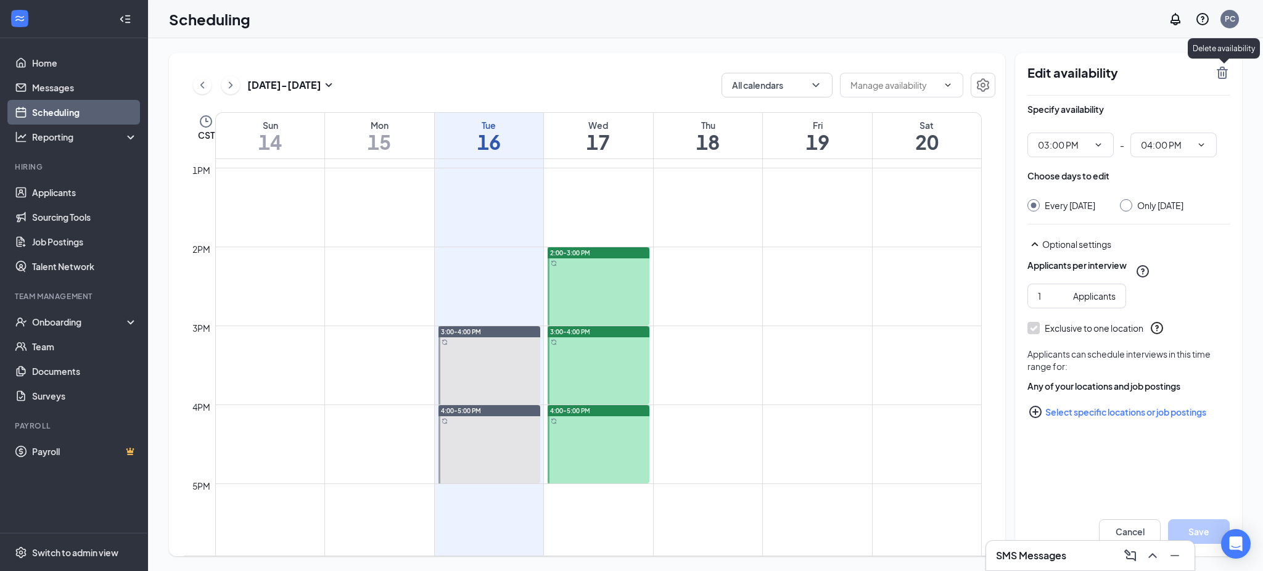
click at [1224, 68] on icon "TrashOutline" at bounding box center [1222, 73] width 11 height 12
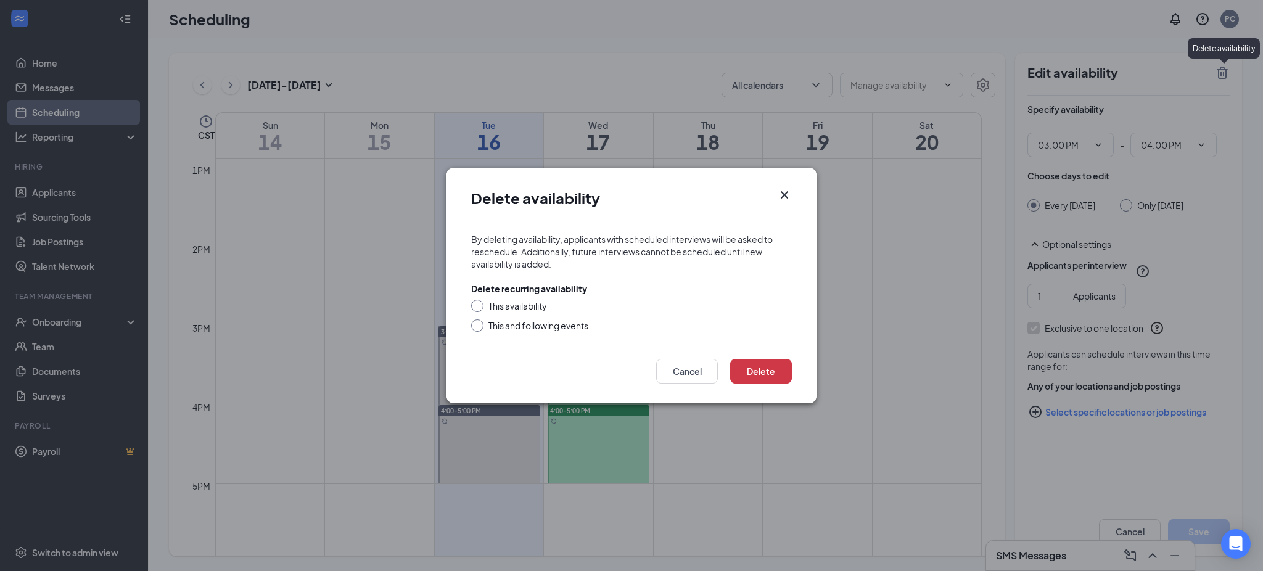
click at [469, 322] on form "By deleting availability, applicants with scheduled interviews will be asked to…" at bounding box center [631, 284] width 370 height 126
click at [474, 324] on input "This and following events" at bounding box center [475, 323] width 9 height 9
radio input "true"
click at [750, 375] on button "Delete" at bounding box center [761, 371] width 62 height 25
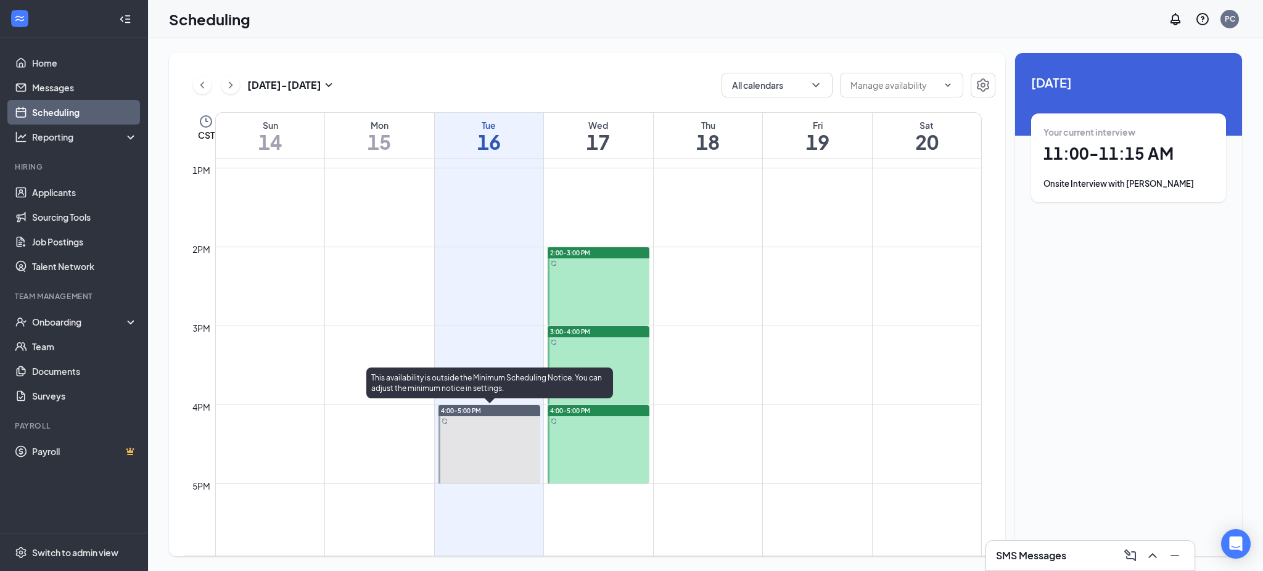
click at [477, 409] on span "4:00-5:00 PM" at bounding box center [461, 410] width 40 height 9
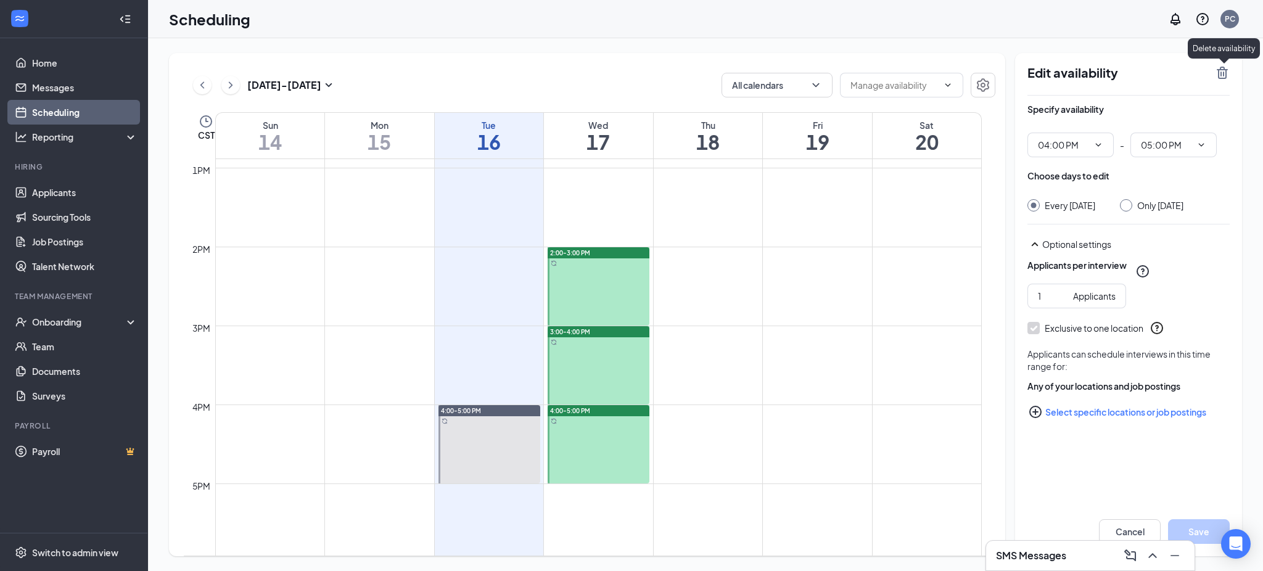
click at [1222, 70] on icon "TrashOutline" at bounding box center [1222, 73] width 11 height 12
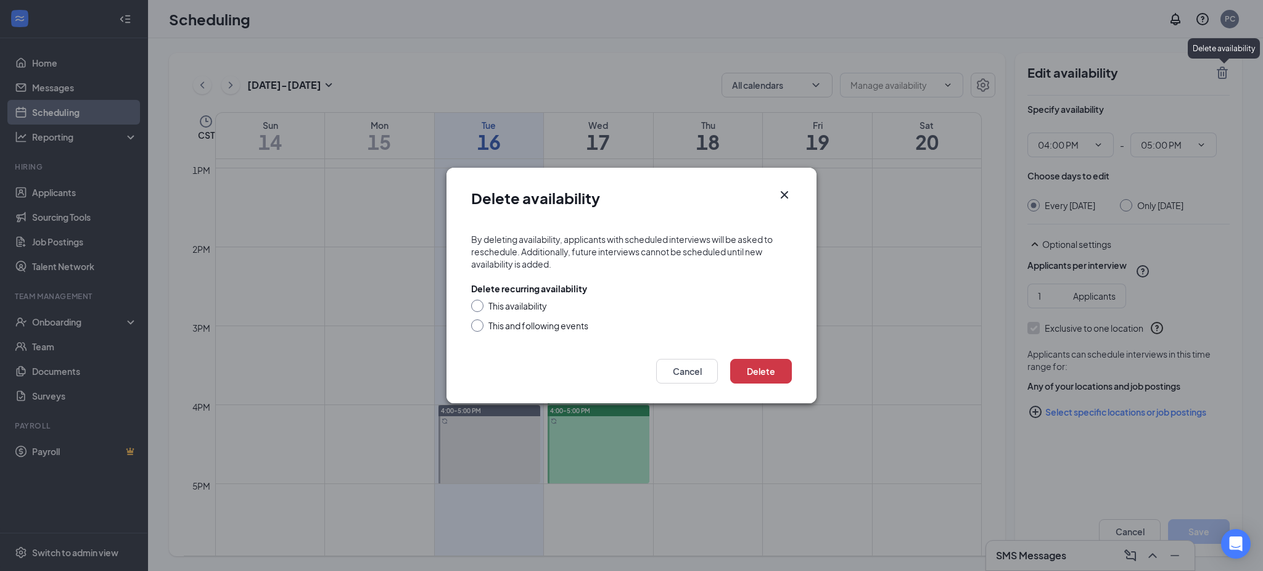
click at [476, 329] on div at bounding box center [477, 325] width 12 height 12
click at [474, 321] on input "This and following events" at bounding box center [475, 323] width 9 height 9
radio input "true"
click at [760, 363] on button "Delete" at bounding box center [761, 371] width 62 height 25
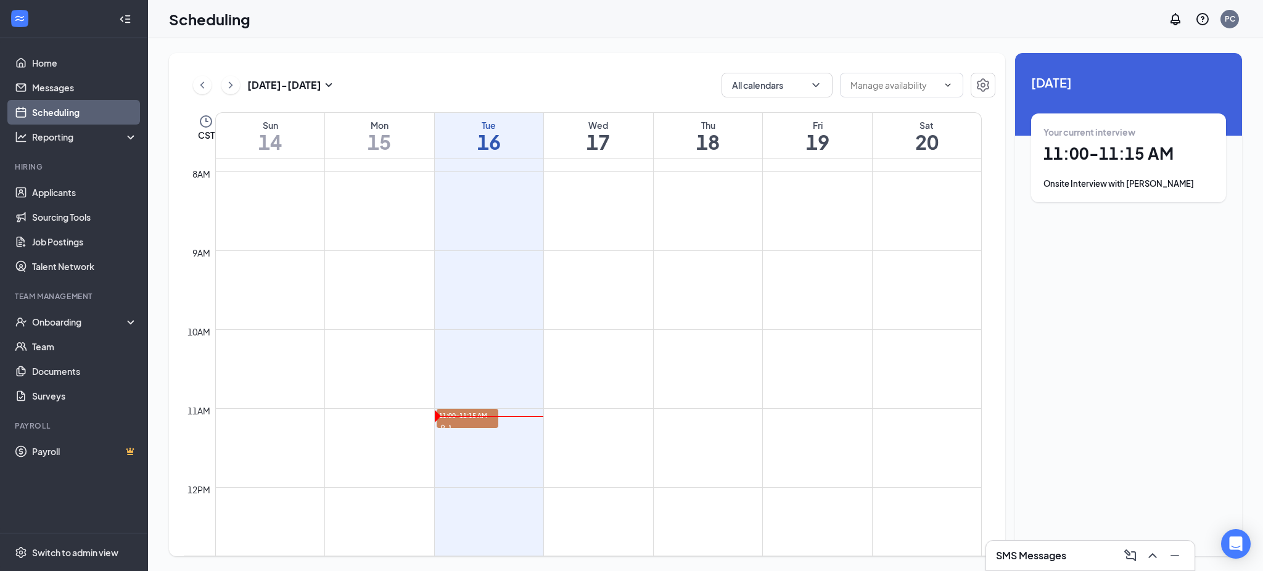
scroll to position [606, 0]
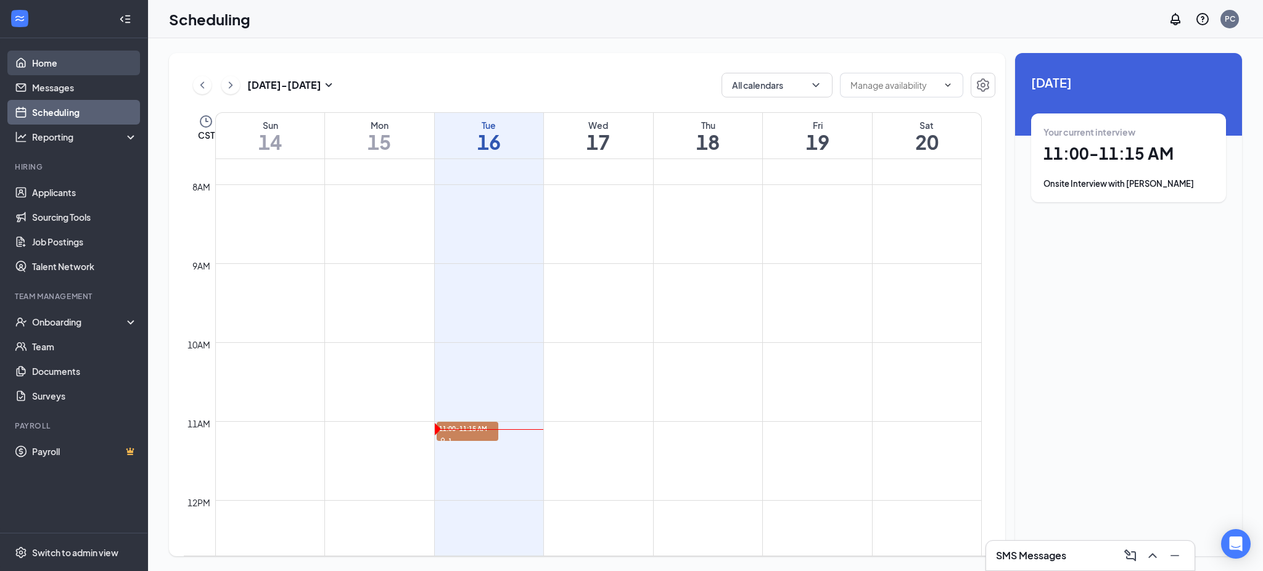
click at [47, 66] on link "Home" at bounding box center [84, 63] width 105 height 25
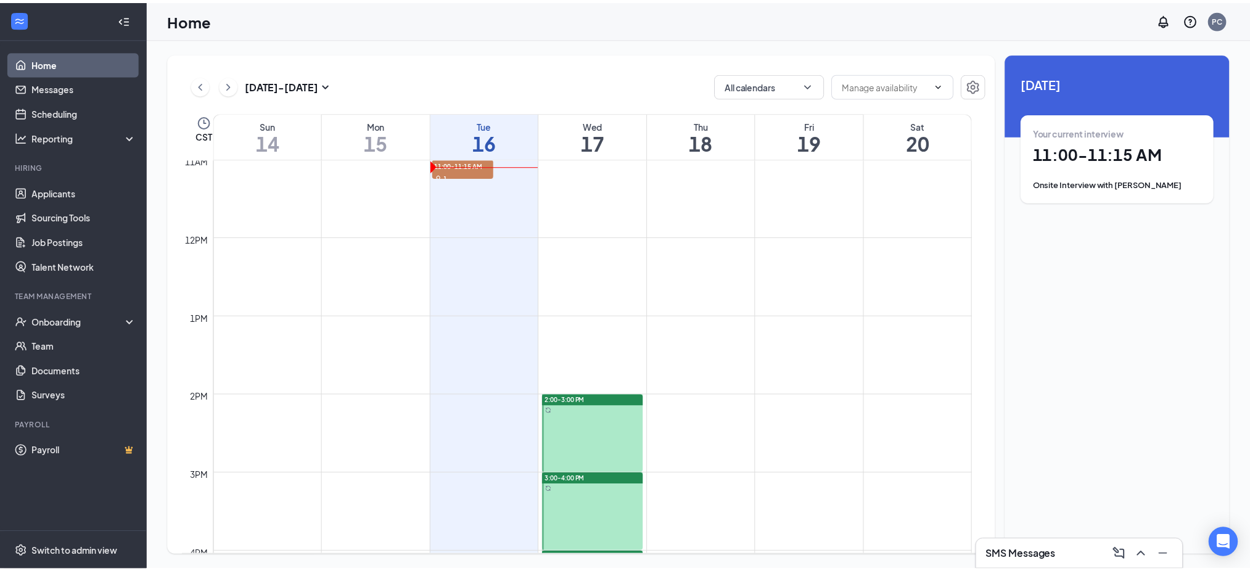
scroll to position [771, 0]
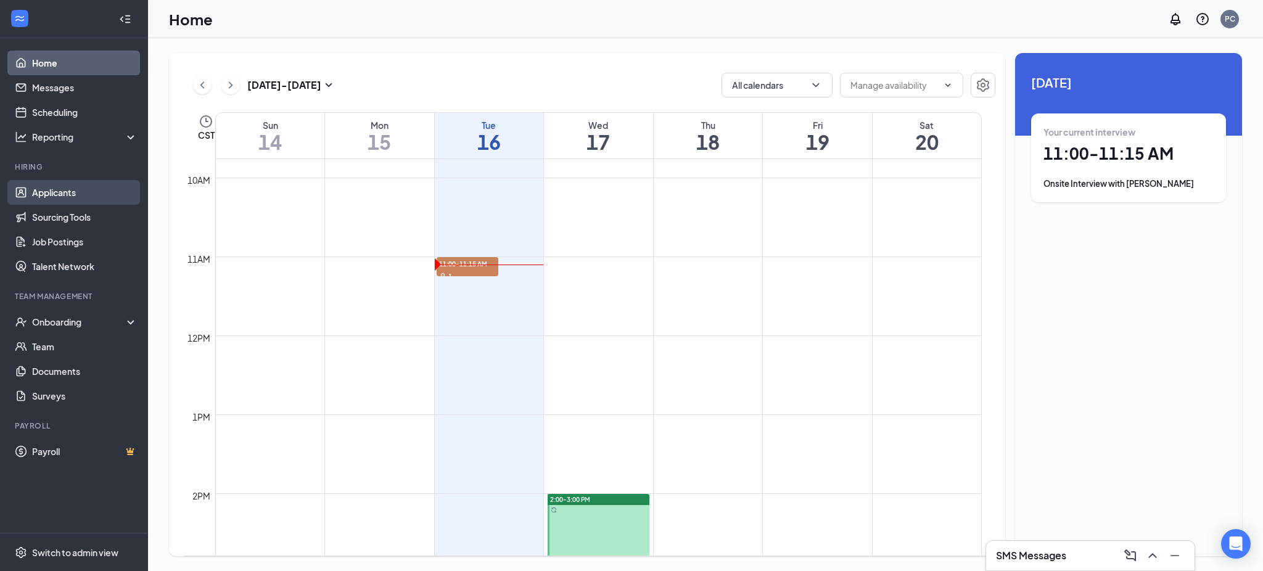
click at [73, 202] on link "Applicants" at bounding box center [84, 192] width 105 height 25
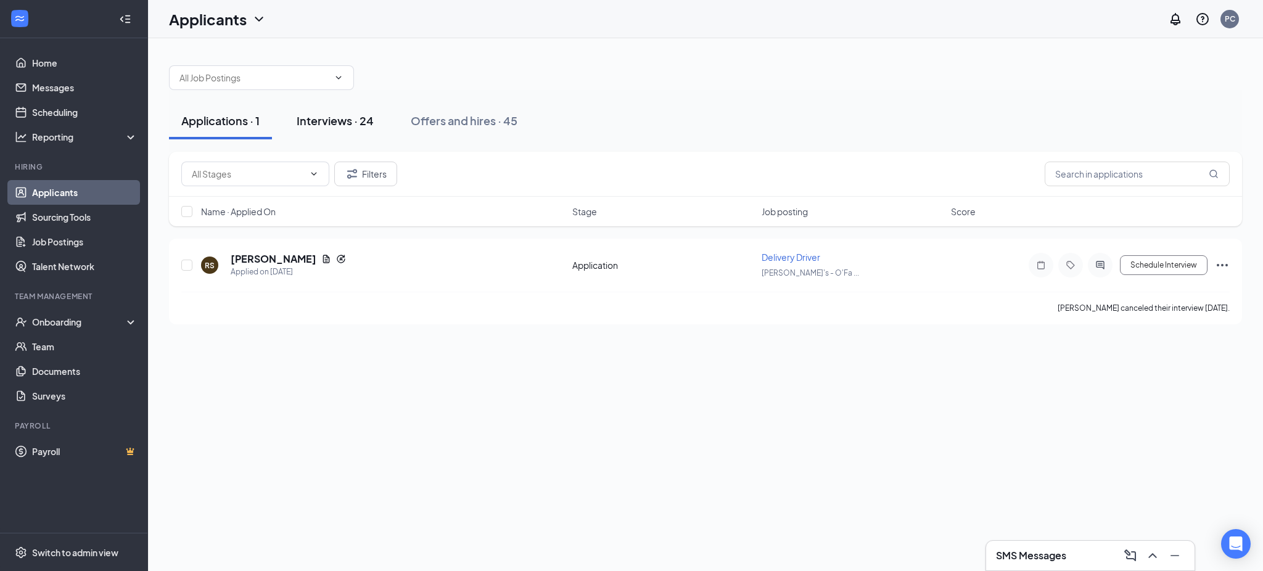
click at [359, 125] on div "Interviews · 24" at bounding box center [335, 120] width 77 height 15
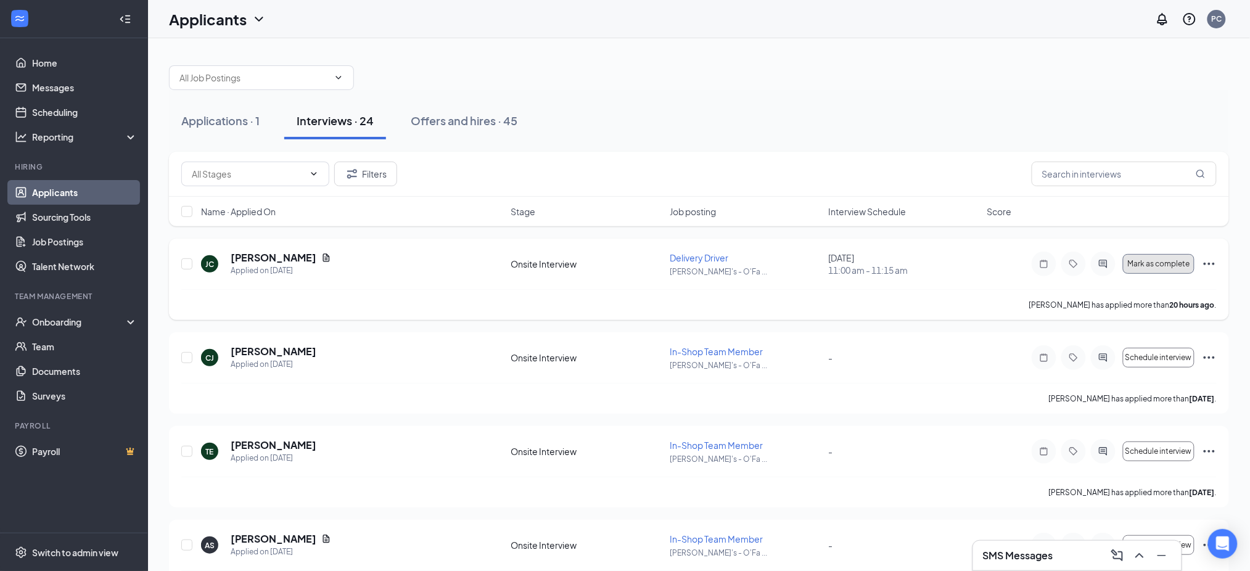
click at [1178, 269] on button "Mark as complete" at bounding box center [1159, 264] width 72 height 20
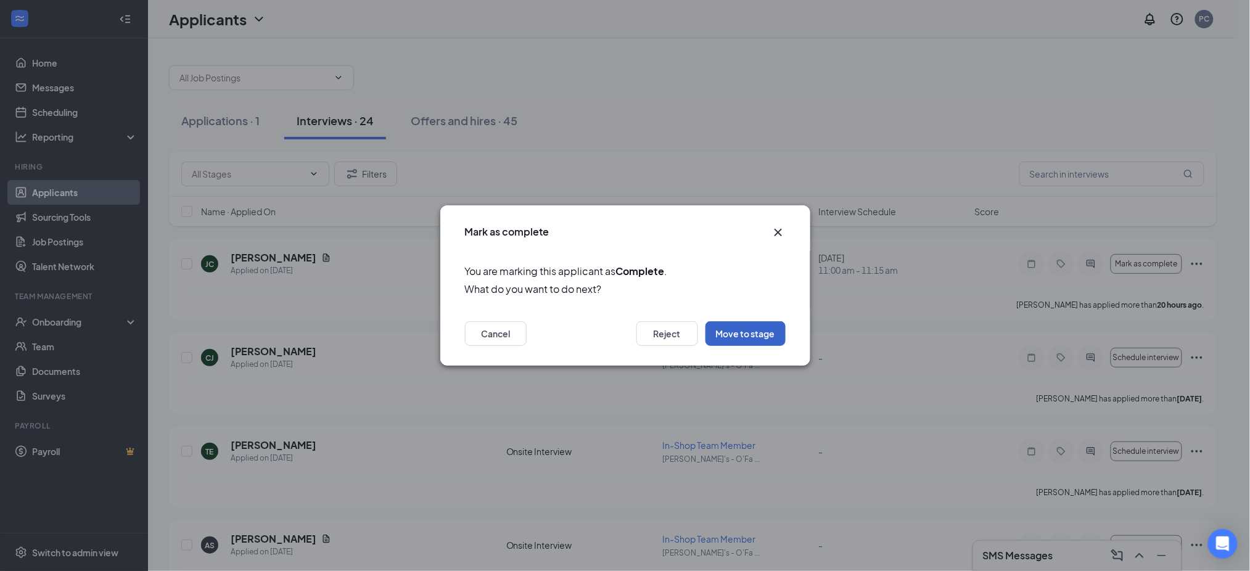
click at [741, 342] on button "Move to stage" at bounding box center [745, 333] width 80 height 25
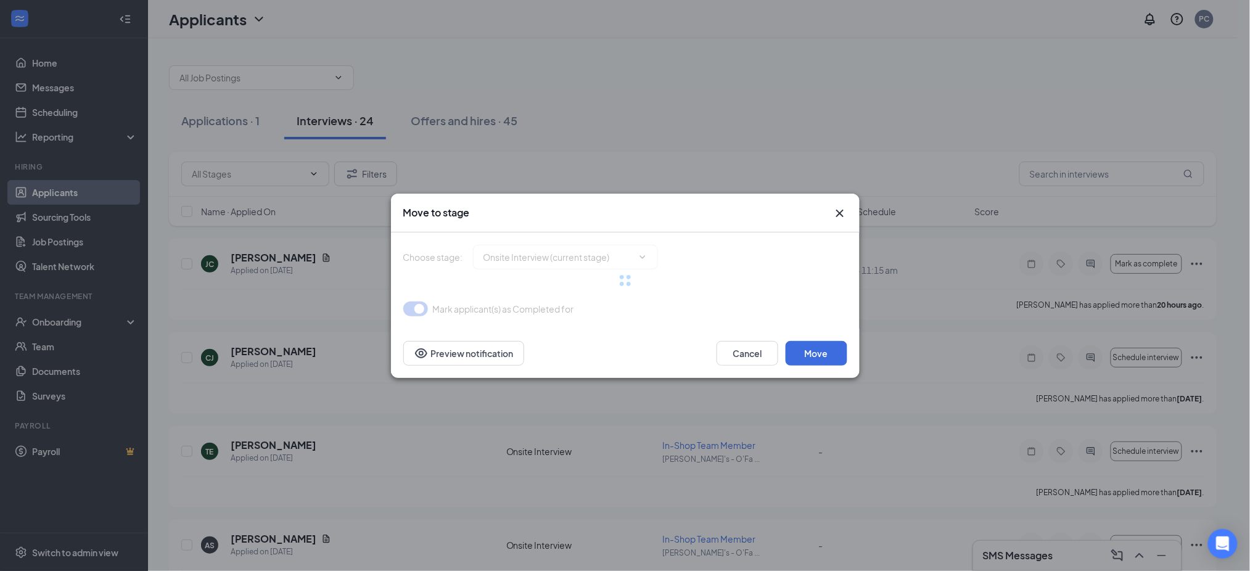
type input "MVR (next stage)"
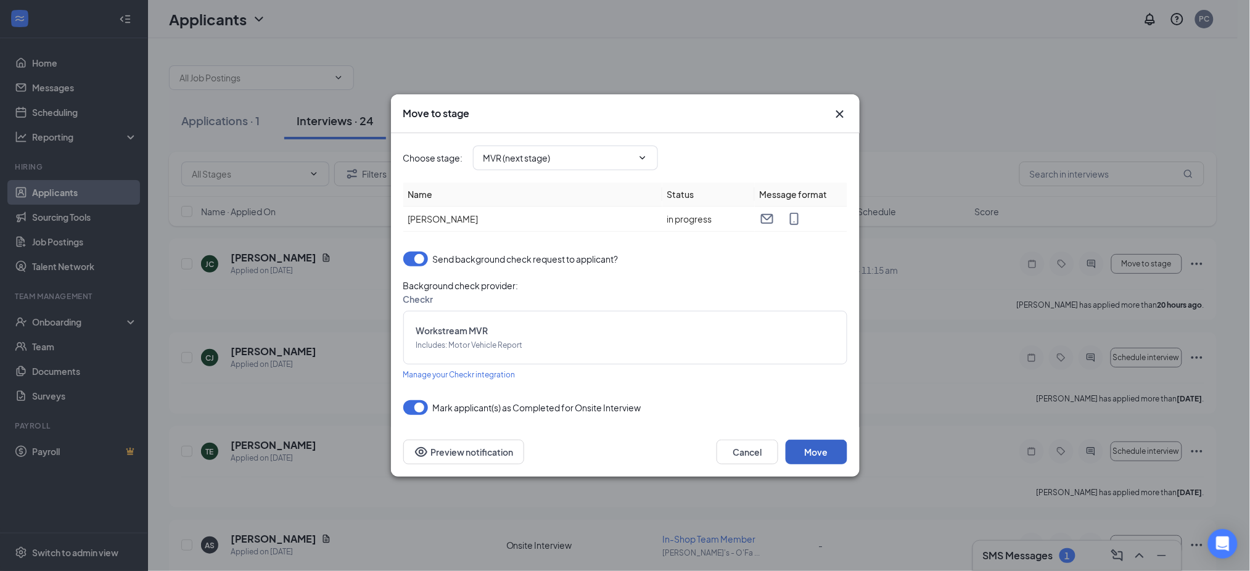
click at [819, 452] on button "Move" at bounding box center [817, 452] width 62 height 25
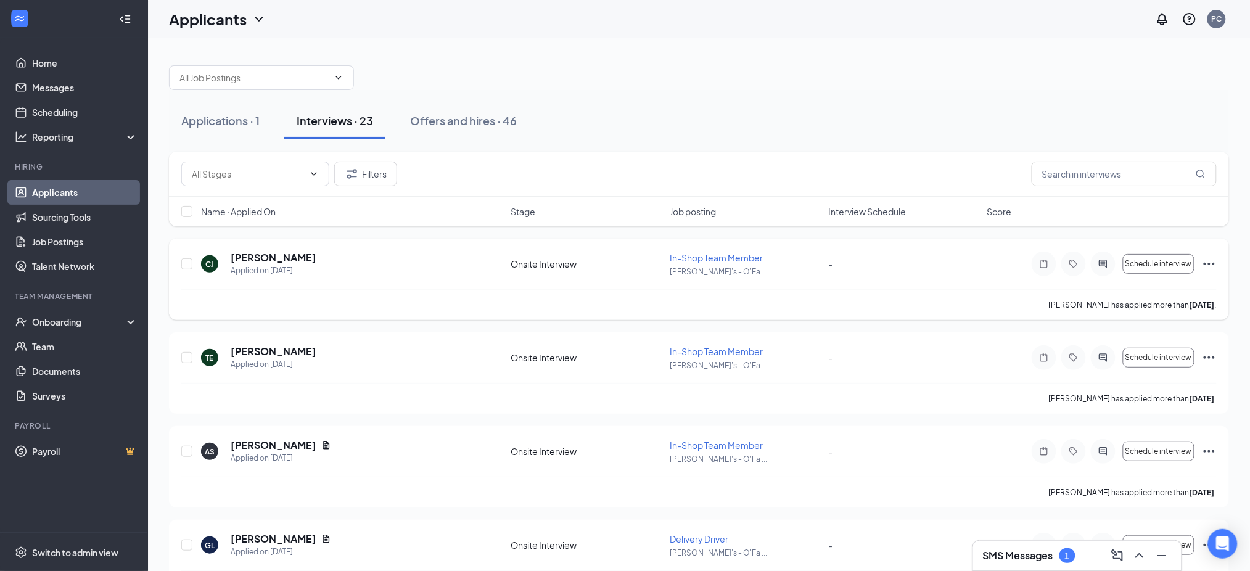
click at [1210, 261] on icon "Ellipses" at bounding box center [1209, 264] width 15 height 15
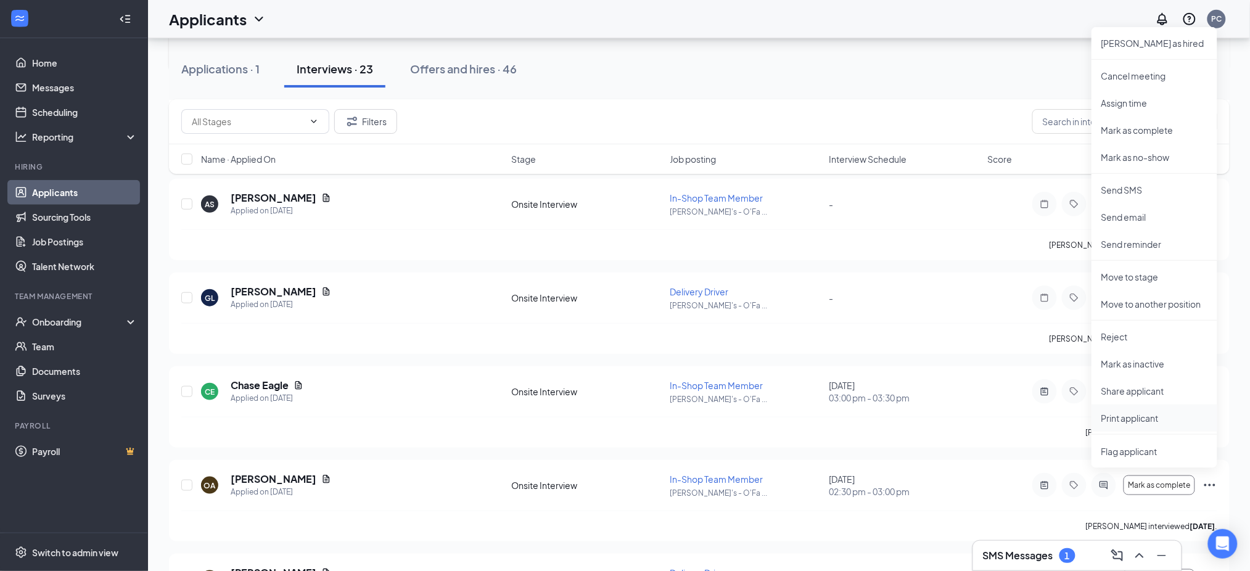
scroll to position [164, 0]
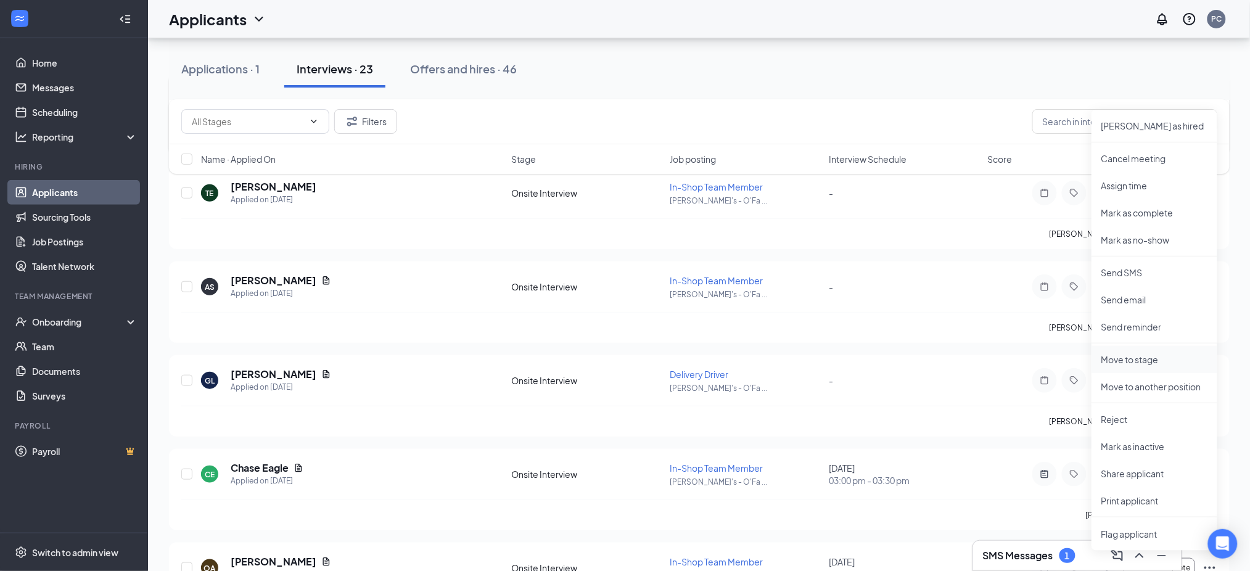
click at [1128, 361] on p "Move to stage" at bounding box center [1154, 359] width 106 height 12
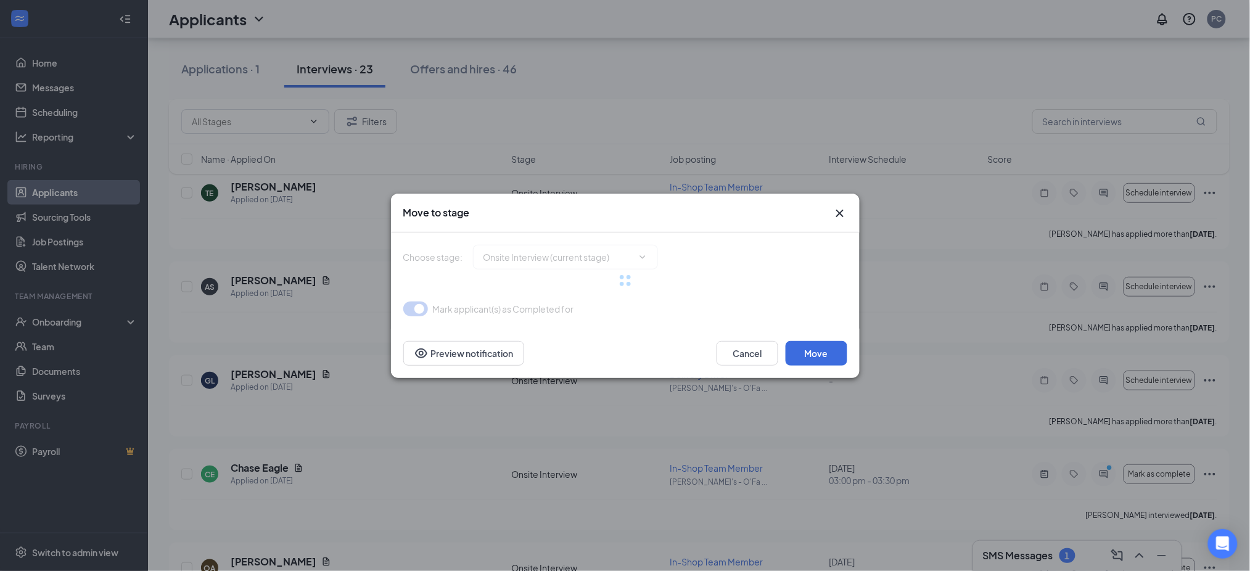
type input "Hiring Complete (final stage)"
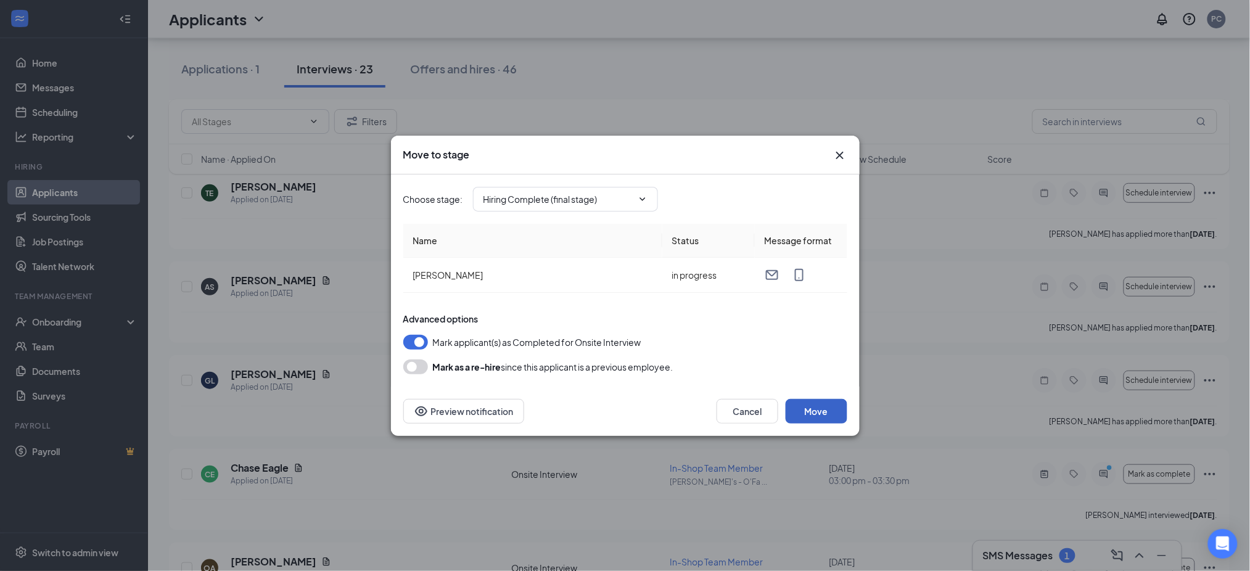
click at [824, 416] on button "Move" at bounding box center [817, 411] width 62 height 25
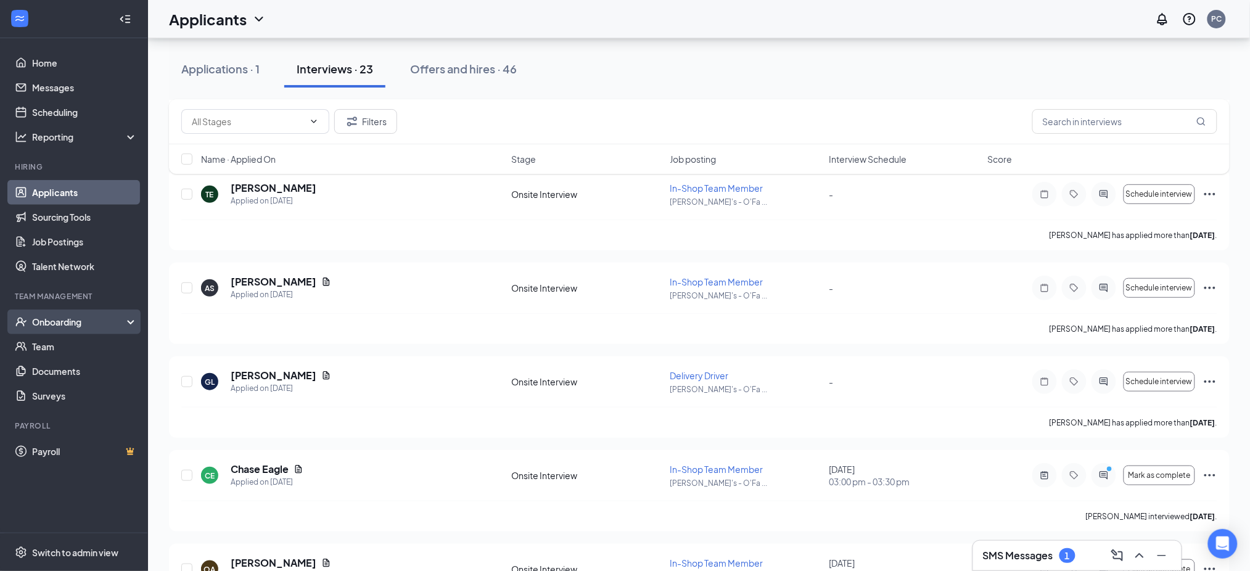
click at [75, 319] on div "Onboarding" at bounding box center [79, 322] width 95 height 12
click at [74, 342] on link "Overview" at bounding box center [84, 346] width 105 height 25
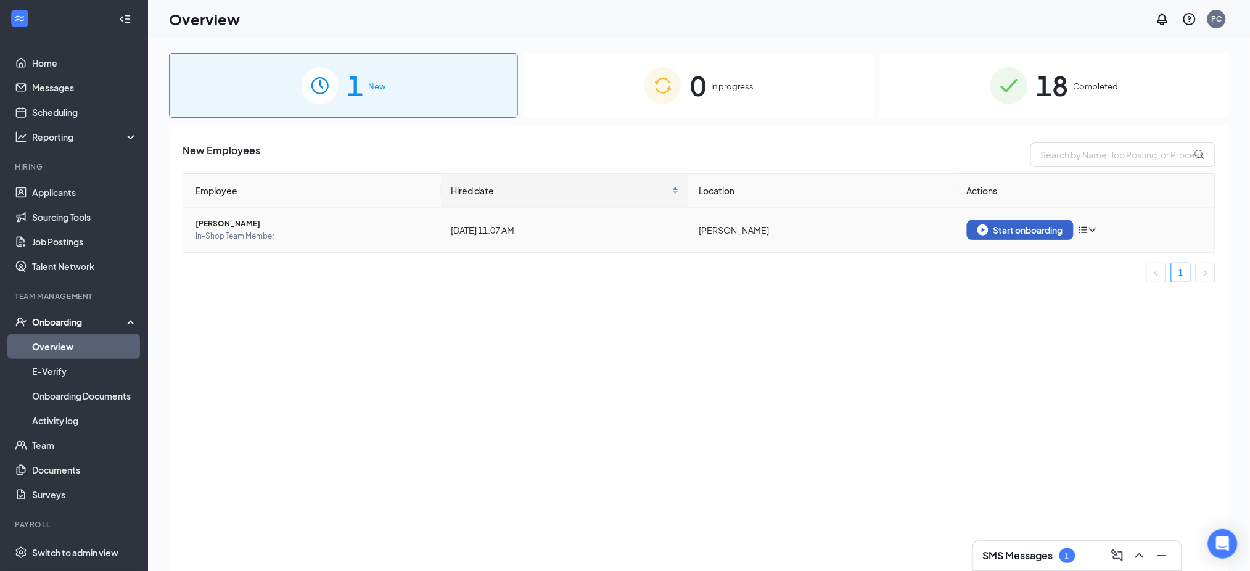
click at [1027, 230] on div "Start onboarding" at bounding box center [1020, 229] width 86 height 11
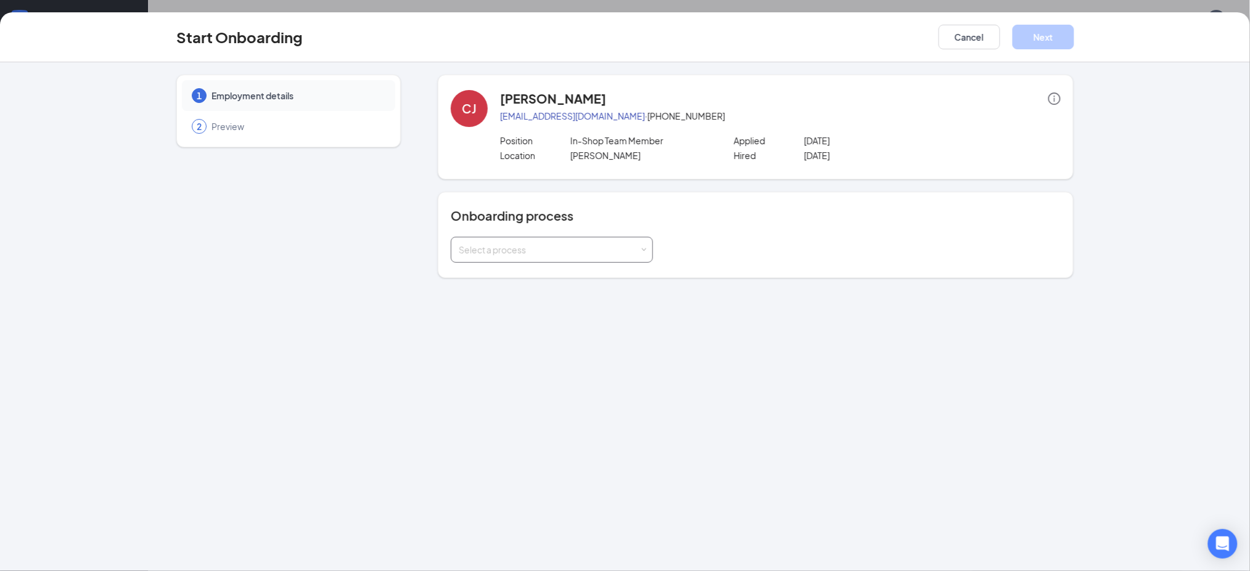
click at [641, 253] on span at bounding box center [644, 250] width 6 height 6
click at [538, 276] on li "Driver Onboarding" at bounding box center [552, 277] width 202 height 22
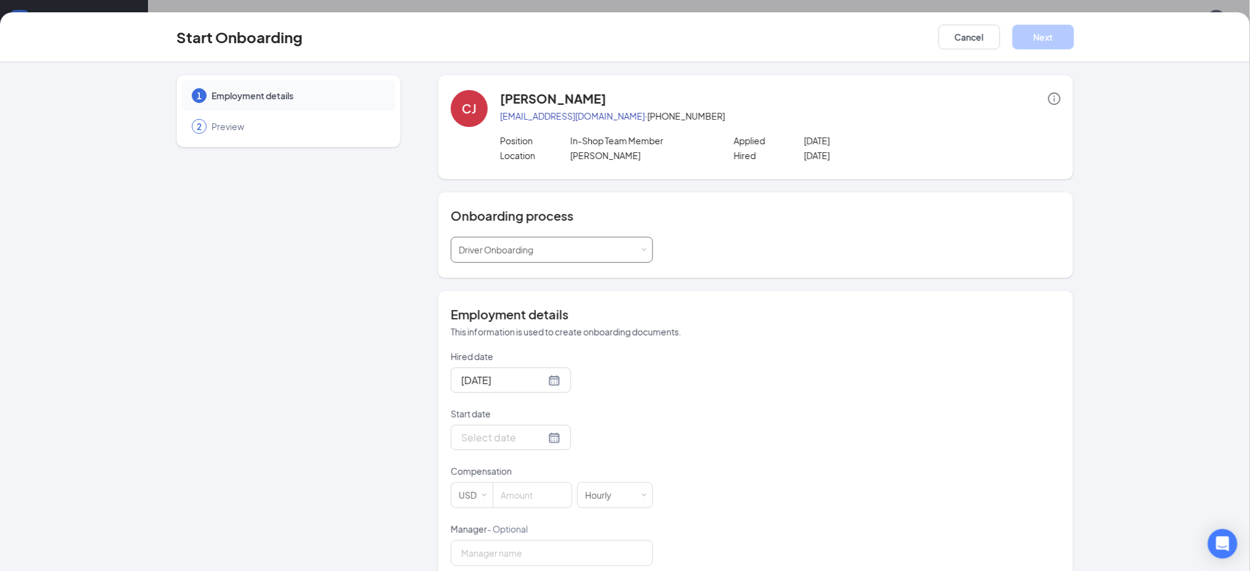
scroll to position [210, 0]
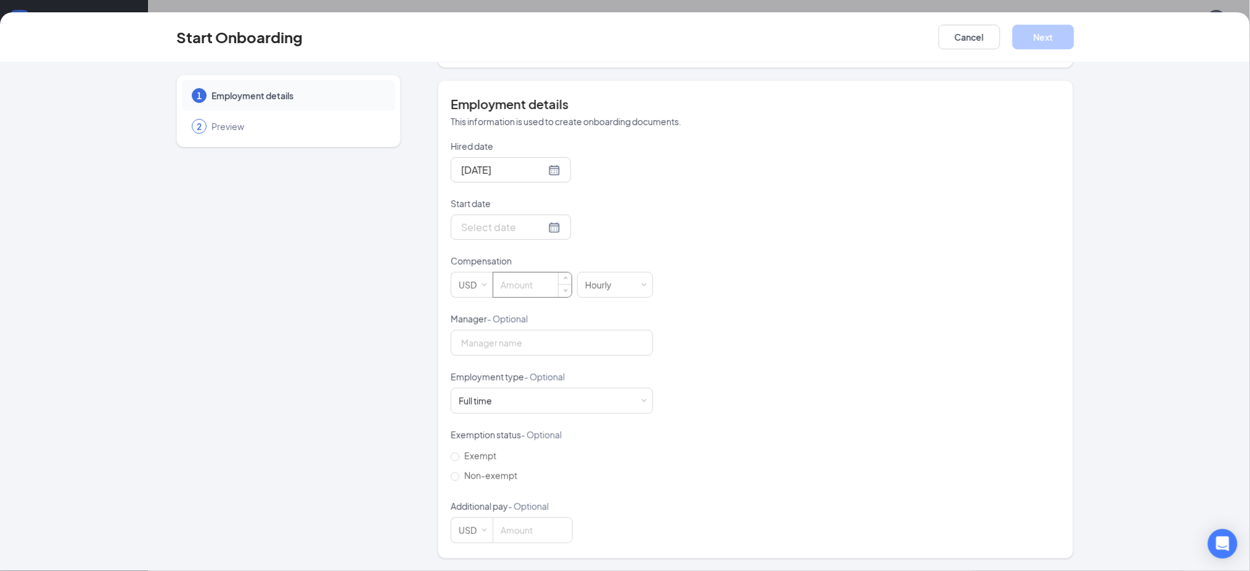
click at [545, 275] on input at bounding box center [532, 285] width 78 height 25
type input "13.75"
drag, startPoint x: 530, startPoint y: 341, endPoint x: 533, endPoint y: 350, distance: 9.2
click at [530, 342] on input "Manager - Optional" at bounding box center [552, 343] width 202 height 26
type input "Pat call"
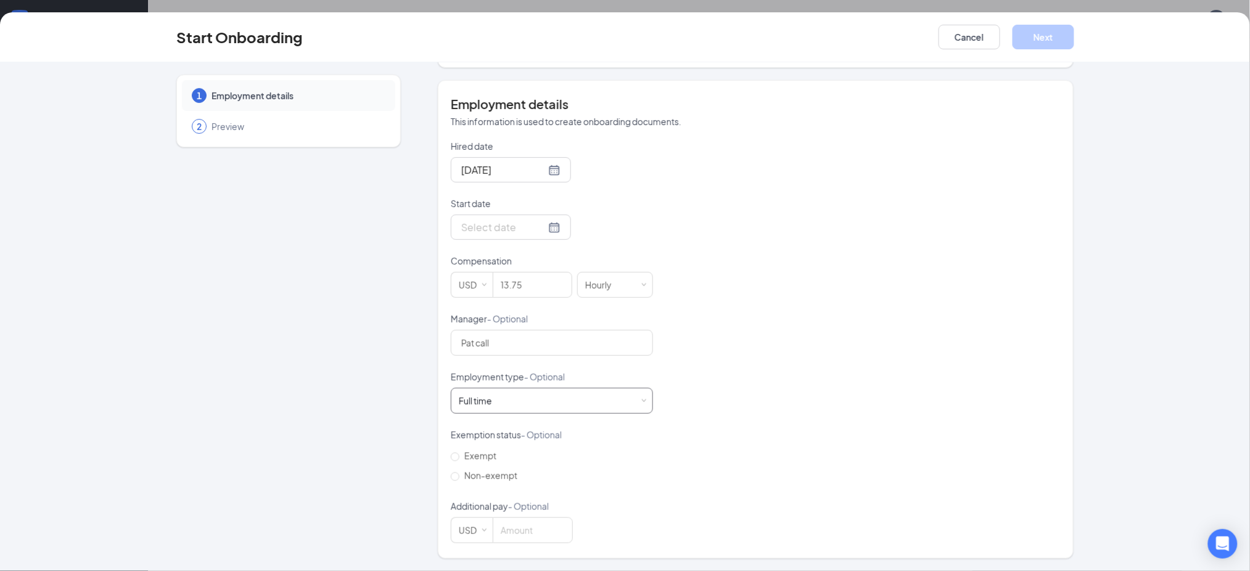
click at [491, 400] on div "Full time Works 30+ hours per week and is reasonably expected to work" at bounding box center [480, 401] width 42 height 12
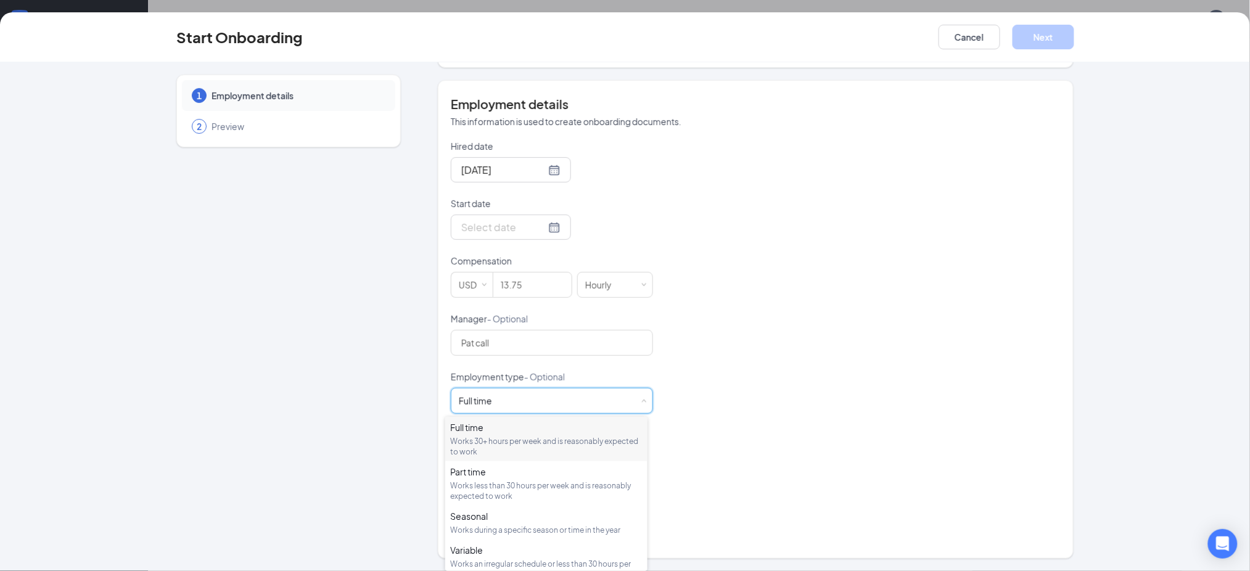
drag, startPoint x: 727, startPoint y: 425, endPoint x: 688, endPoint y: 421, distance: 39.6
click at [721, 425] on div "Hired date [DATE] Start date Compensation USD 13.75 Hourly Manager - Optional P…" at bounding box center [756, 341] width 610 height 403
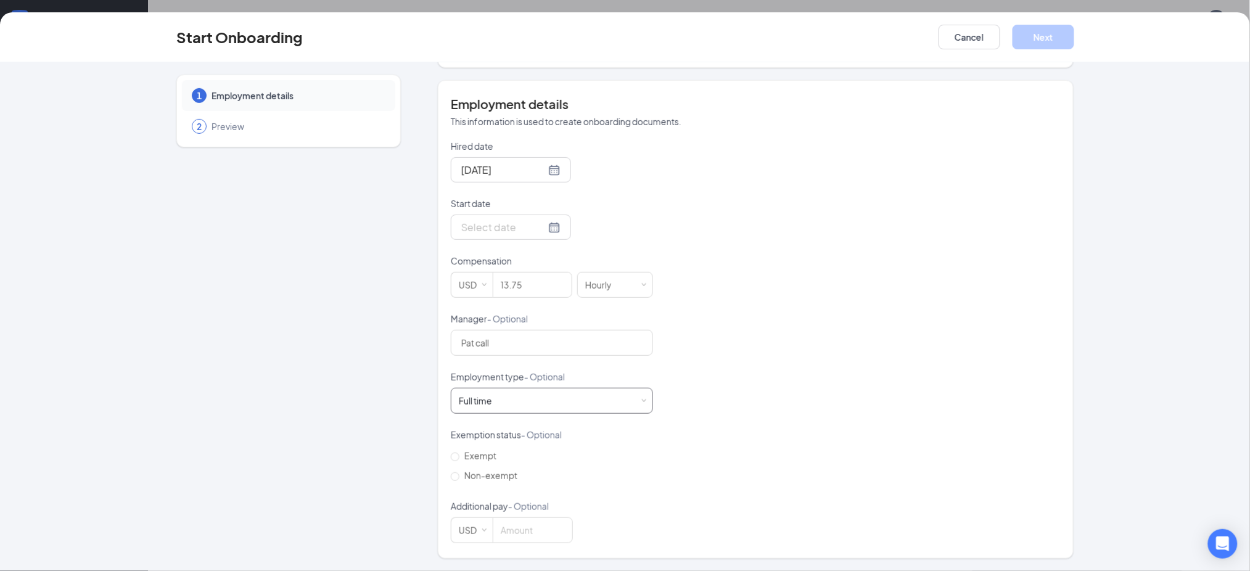
click at [643, 402] on div "Full time Works 30+ hours per week and is reasonably expected to work" at bounding box center [552, 401] width 202 height 26
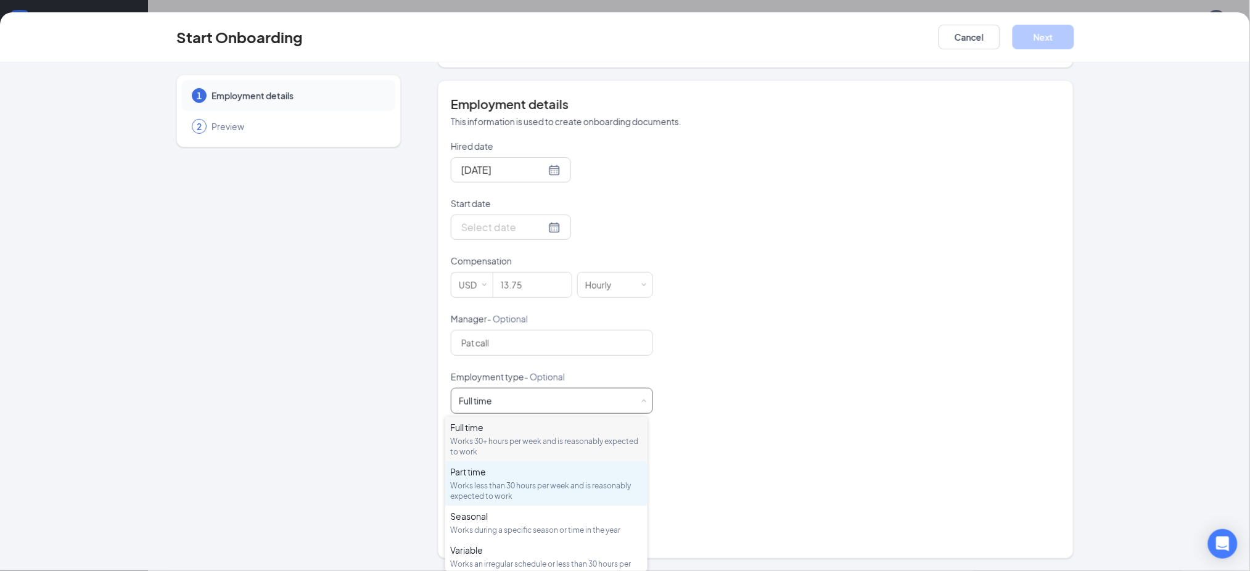
click at [548, 470] on div "Part time" at bounding box center [546, 472] width 192 height 12
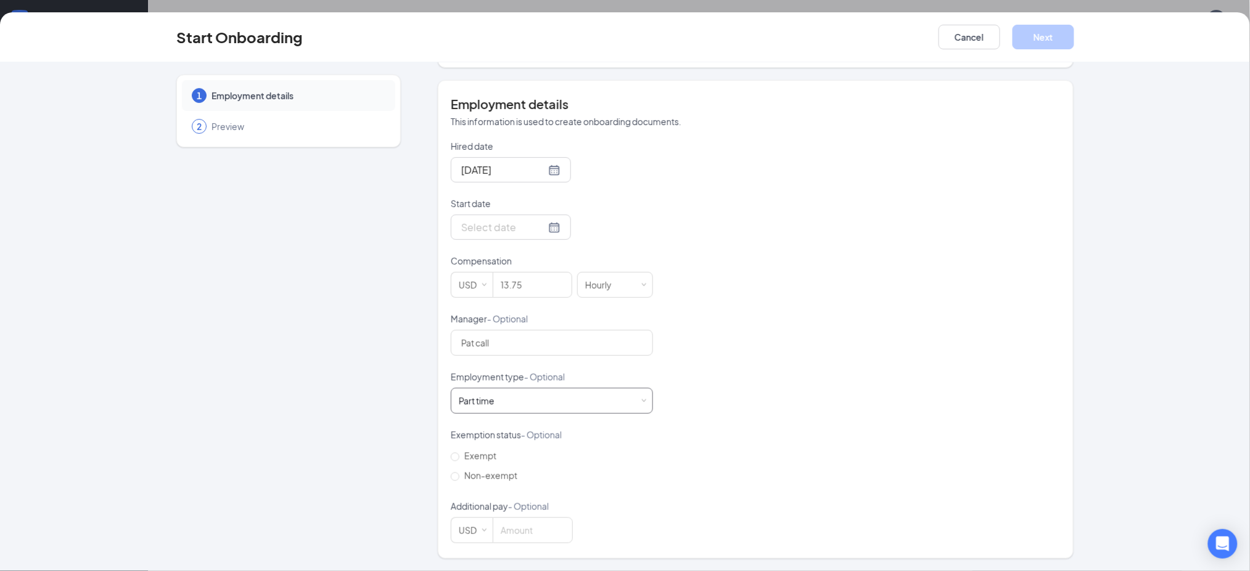
scroll to position [55, 0]
click at [451, 478] on input "Non-exempt" at bounding box center [455, 476] width 9 height 9
radio input "true"
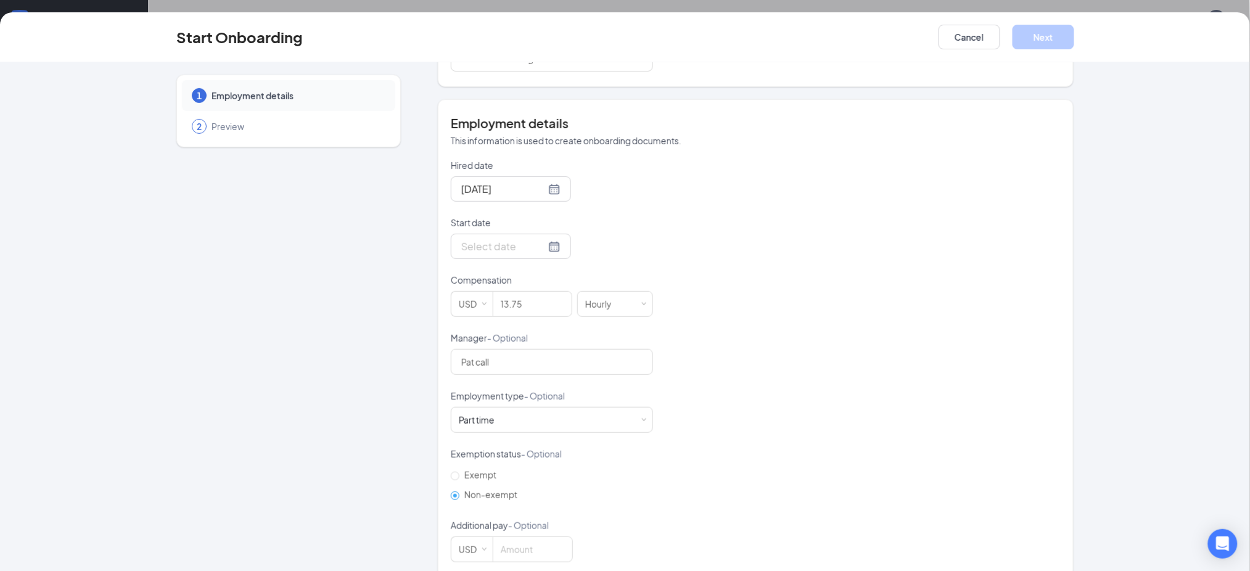
scroll to position [210, 0]
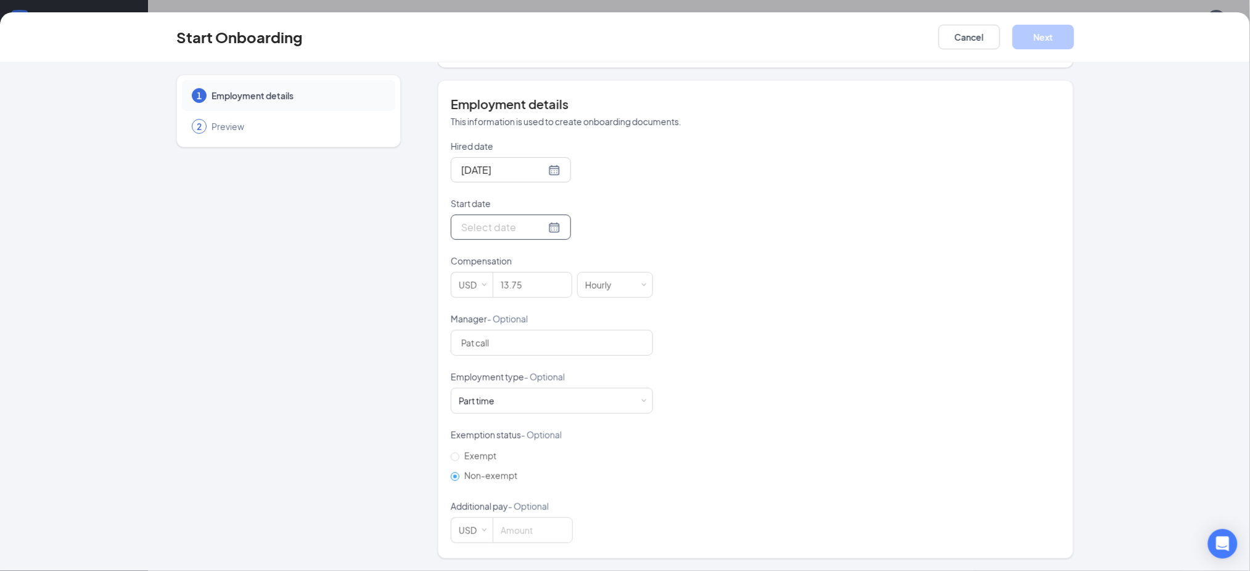
click at [536, 224] on div at bounding box center [510, 227] width 99 height 15
type input "[DATE]"
click at [507, 340] on div "16" at bounding box center [513, 338] width 15 height 15
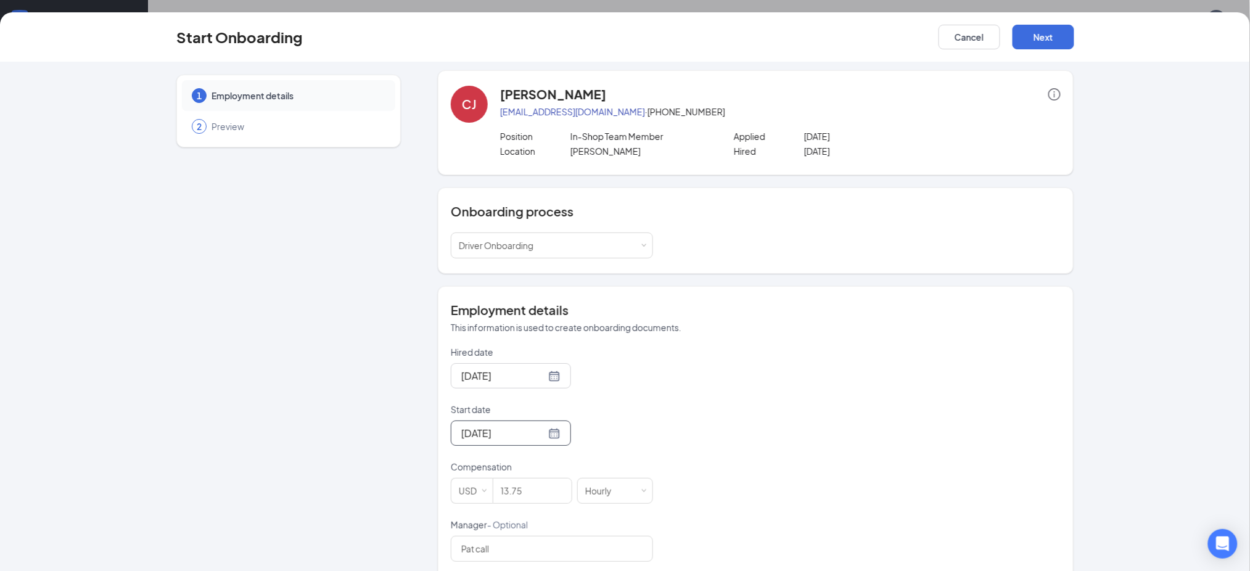
scroll to position [0, 0]
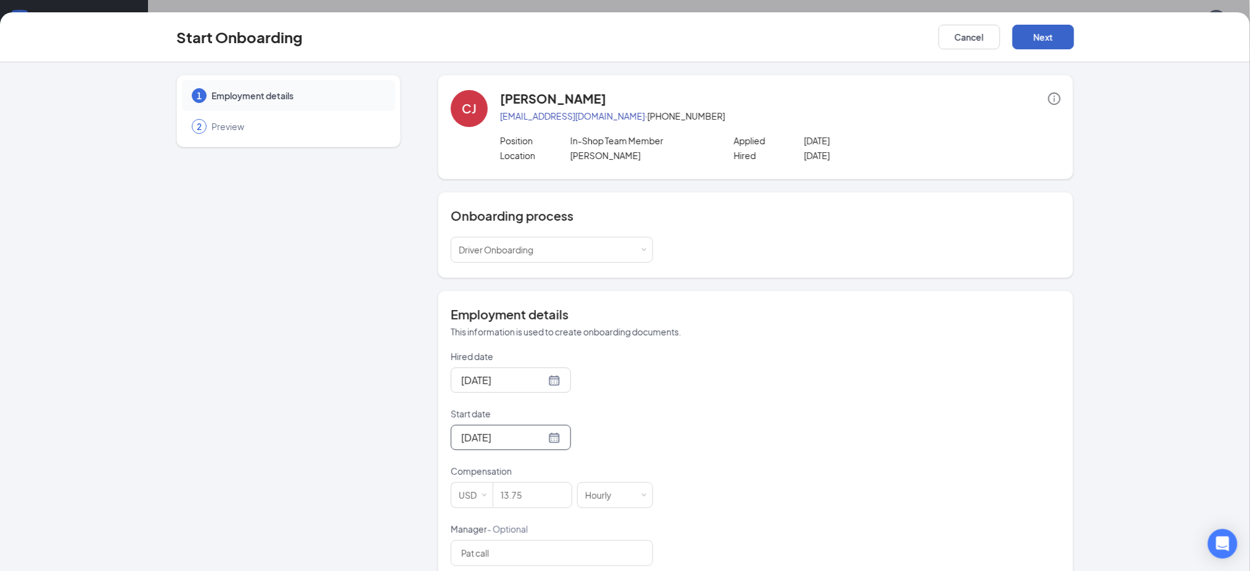
click at [1036, 36] on button "Next" at bounding box center [1043, 37] width 62 height 25
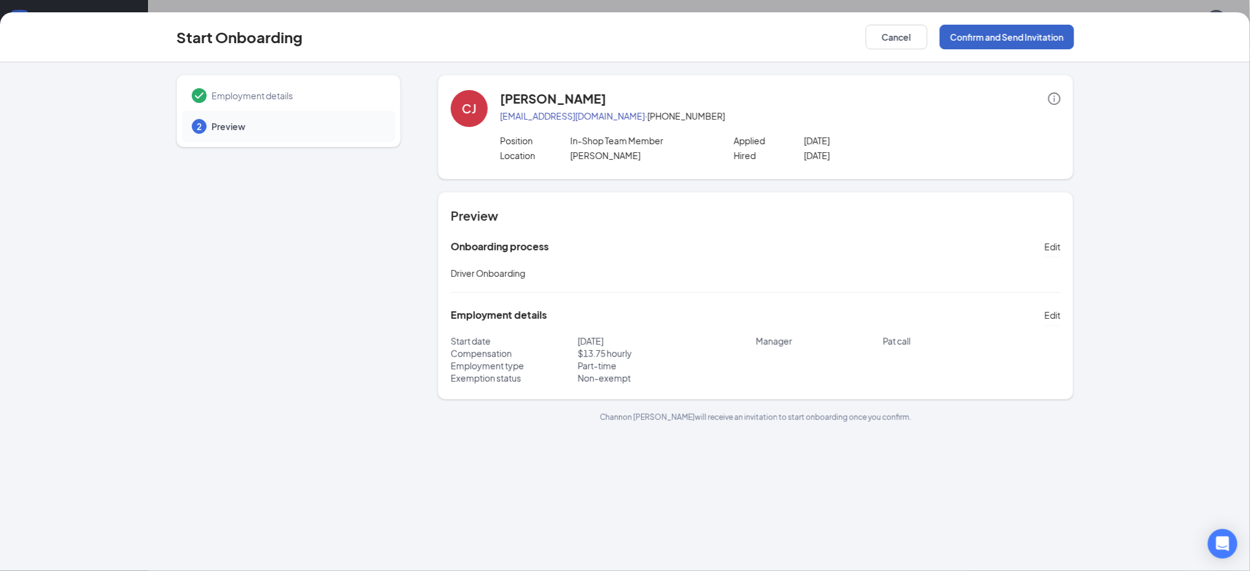
click at [1018, 39] on button "Confirm and Send Invitation" at bounding box center [1007, 37] width 134 height 25
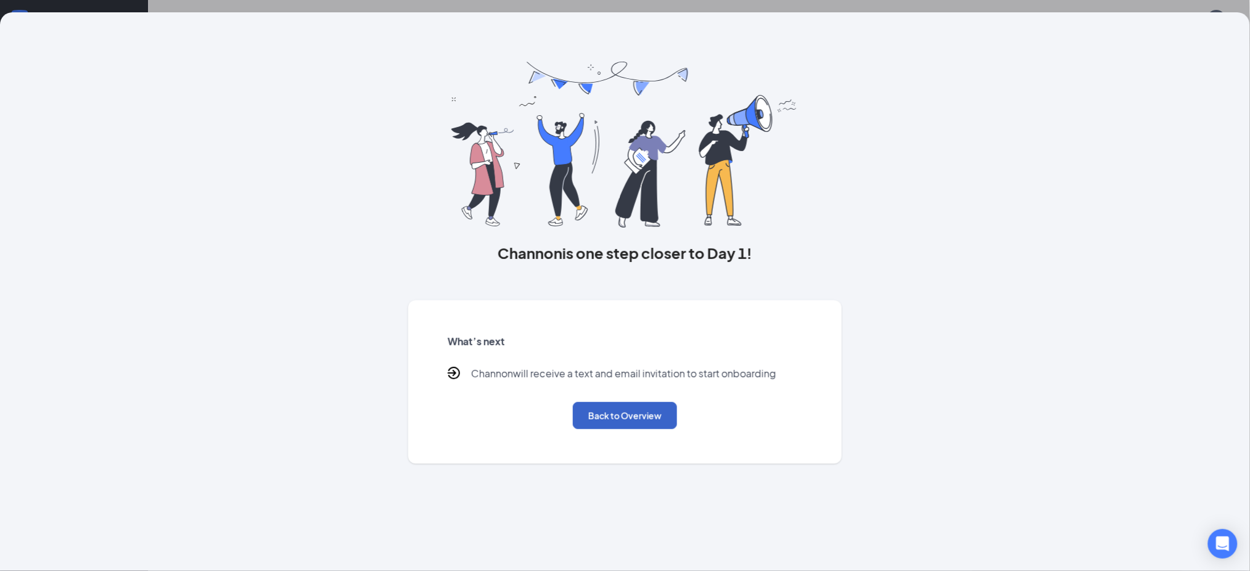
click at [658, 419] on button "Back to Overview" at bounding box center [625, 415] width 104 height 27
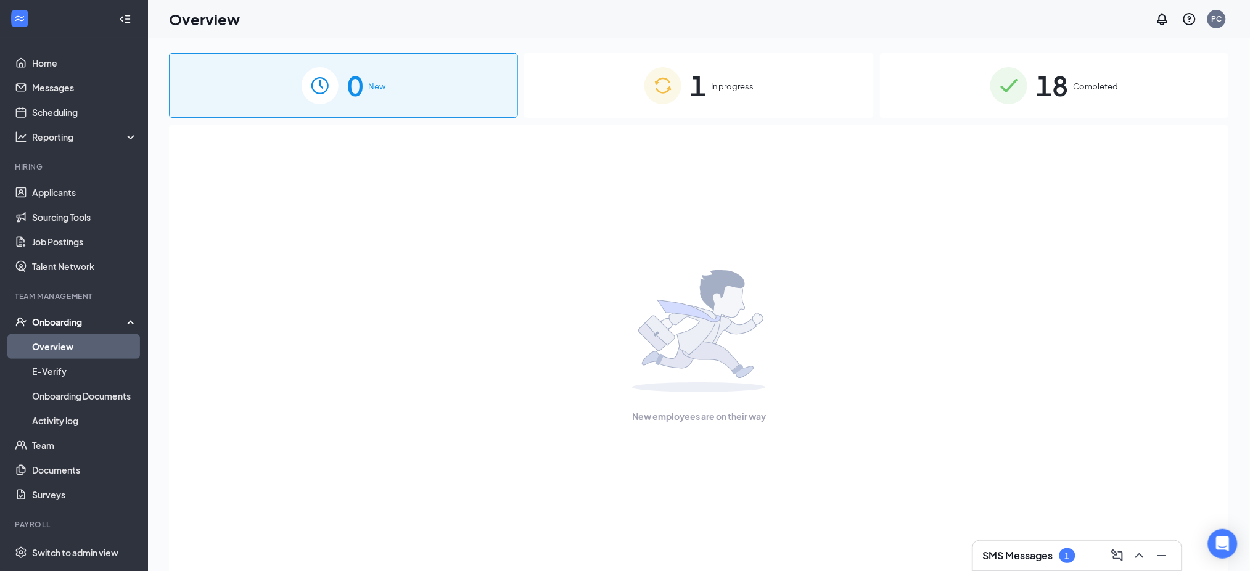
click at [743, 95] on div "1 In progress" at bounding box center [698, 85] width 349 height 65
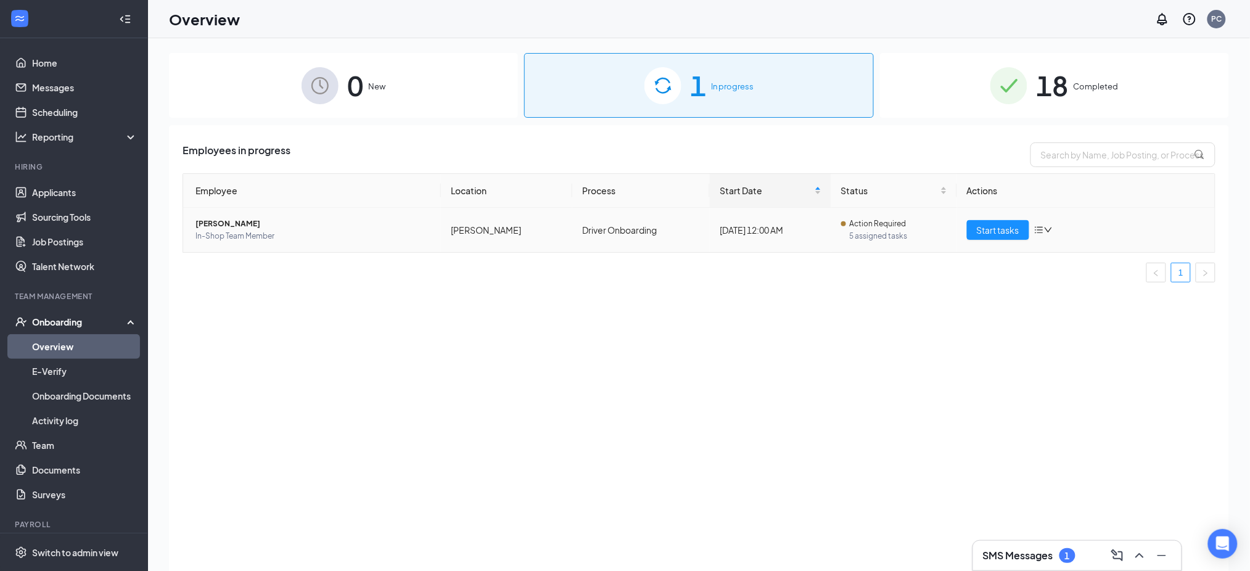
click at [1043, 231] on icon "bars" at bounding box center [1039, 230] width 10 height 10
click at [1077, 313] on div "Remove from onboarding" at bounding box center [1109, 311] width 133 height 12
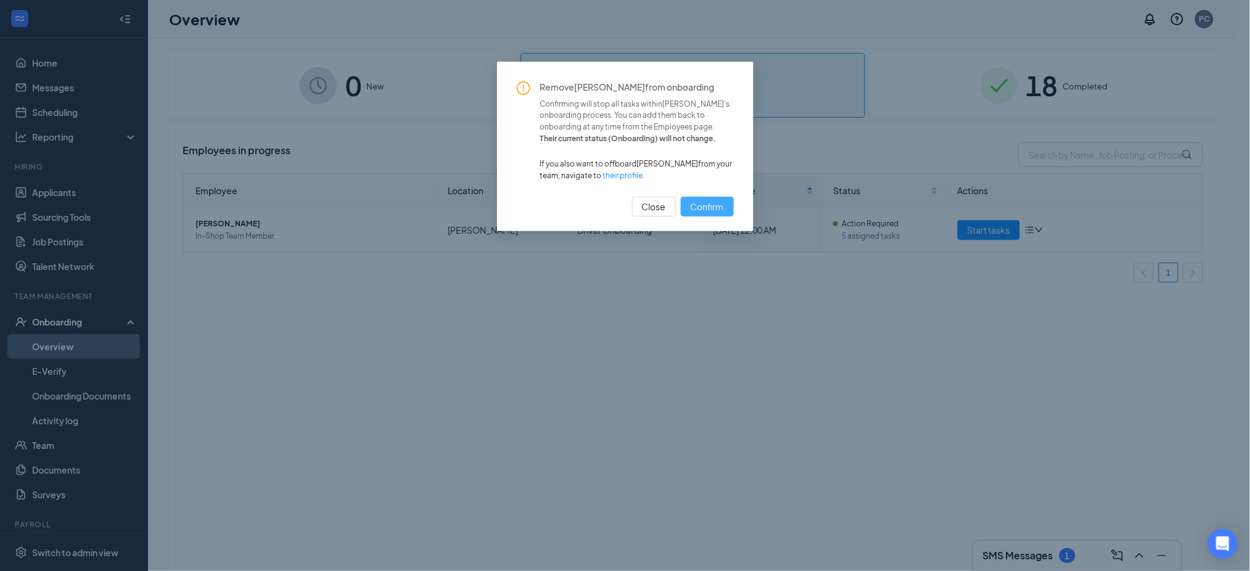
click at [718, 208] on span "Confirm" at bounding box center [707, 207] width 33 height 14
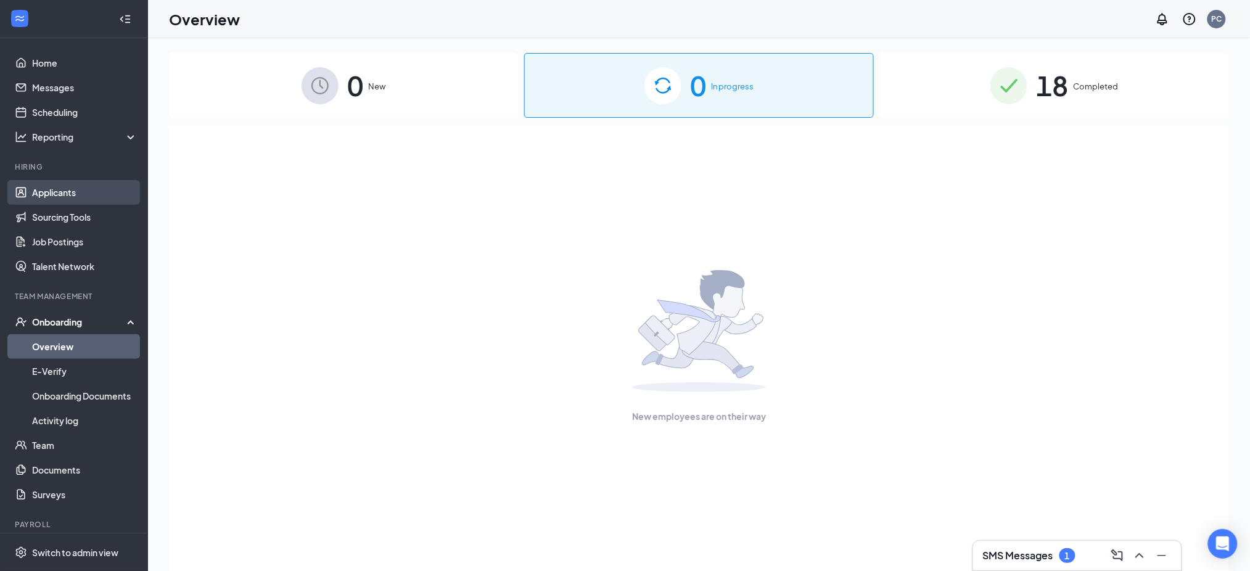
click at [75, 191] on link "Applicants" at bounding box center [84, 192] width 105 height 25
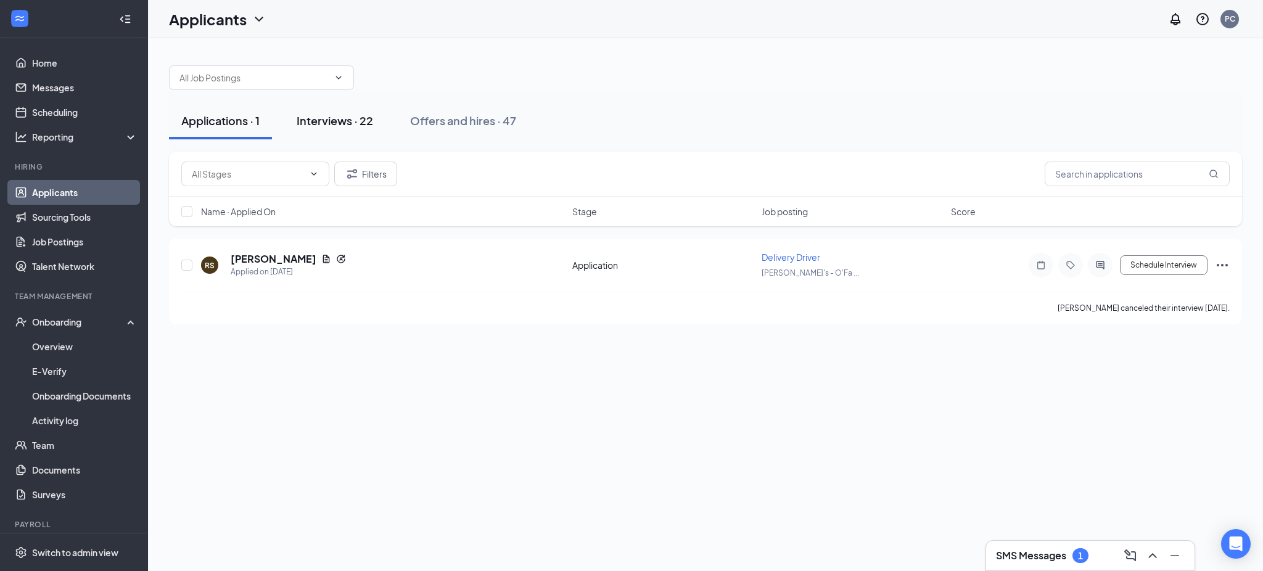
click at [352, 125] on div "Interviews · 22" at bounding box center [335, 120] width 76 height 15
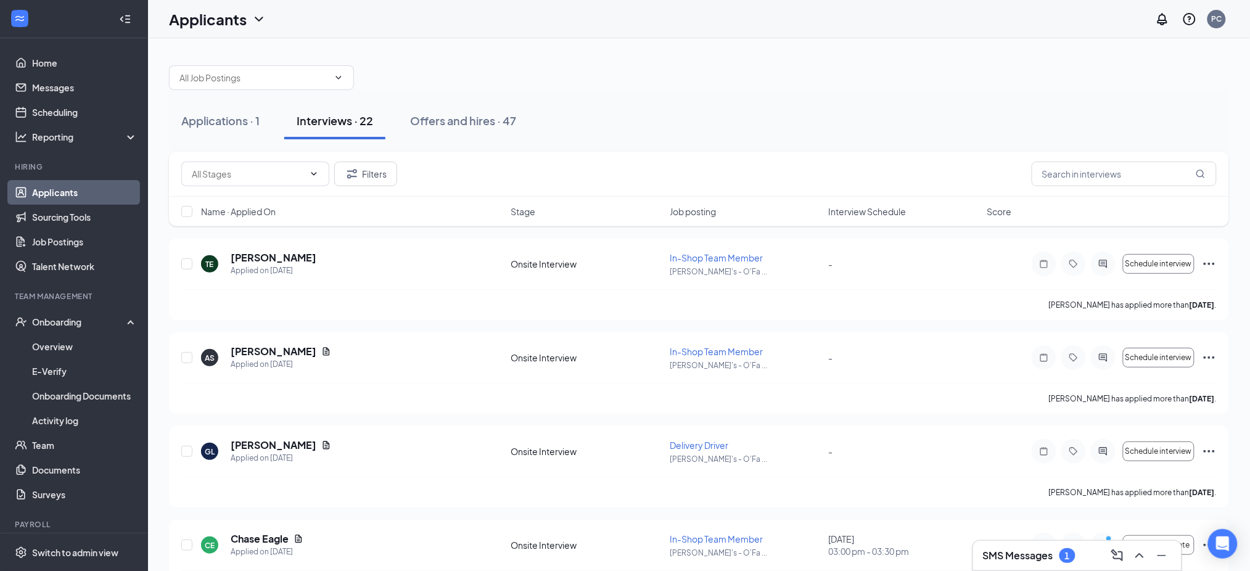
click at [237, 118] on div "Applications · 1" at bounding box center [220, 120] width 78 height 15
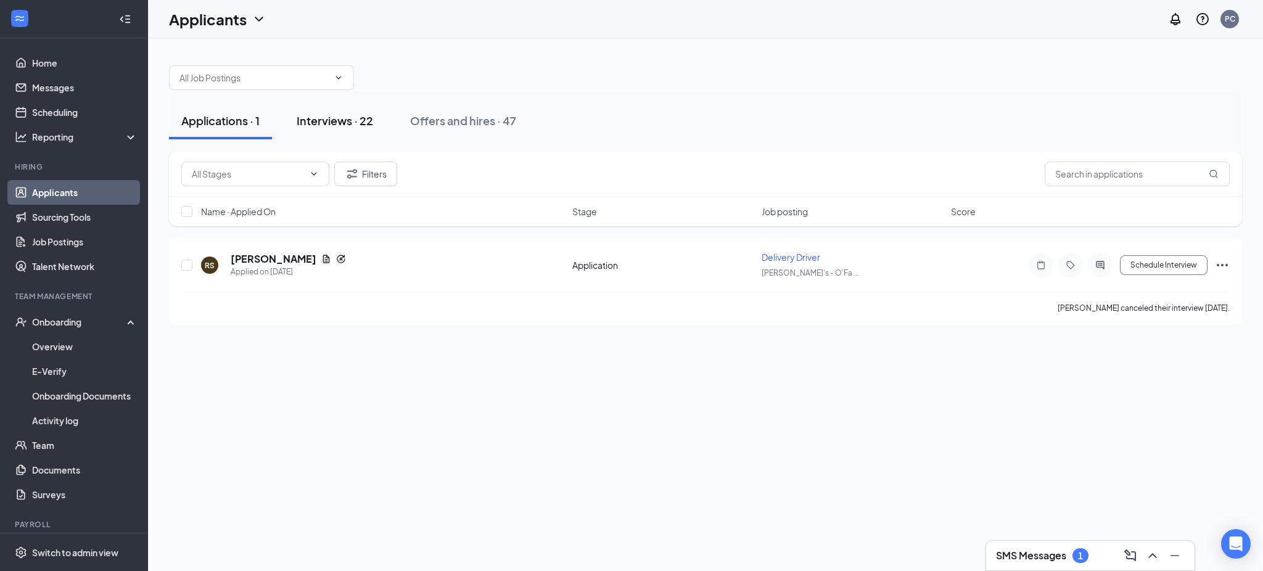
click at [353, 121] on div "Interviews · 22" at bounding box center [335, 120] width 76 height 15
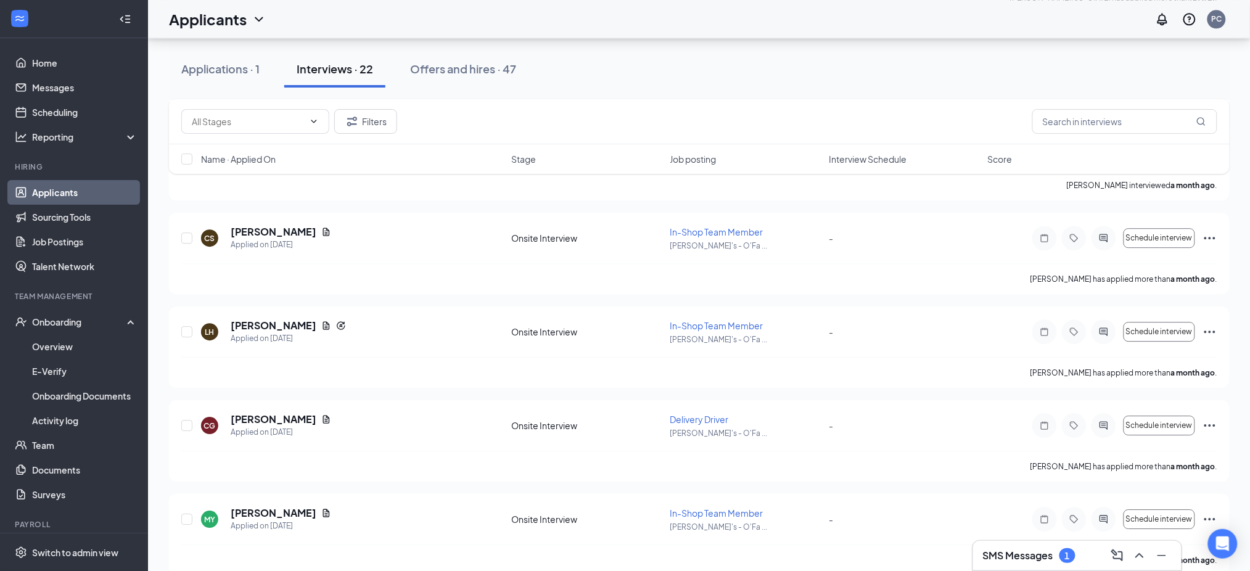
scroll to position [1151, 0]
click at [476, 74] on div "Offers and hires · 47" at bounding box center [463, 68] width 106 height 15
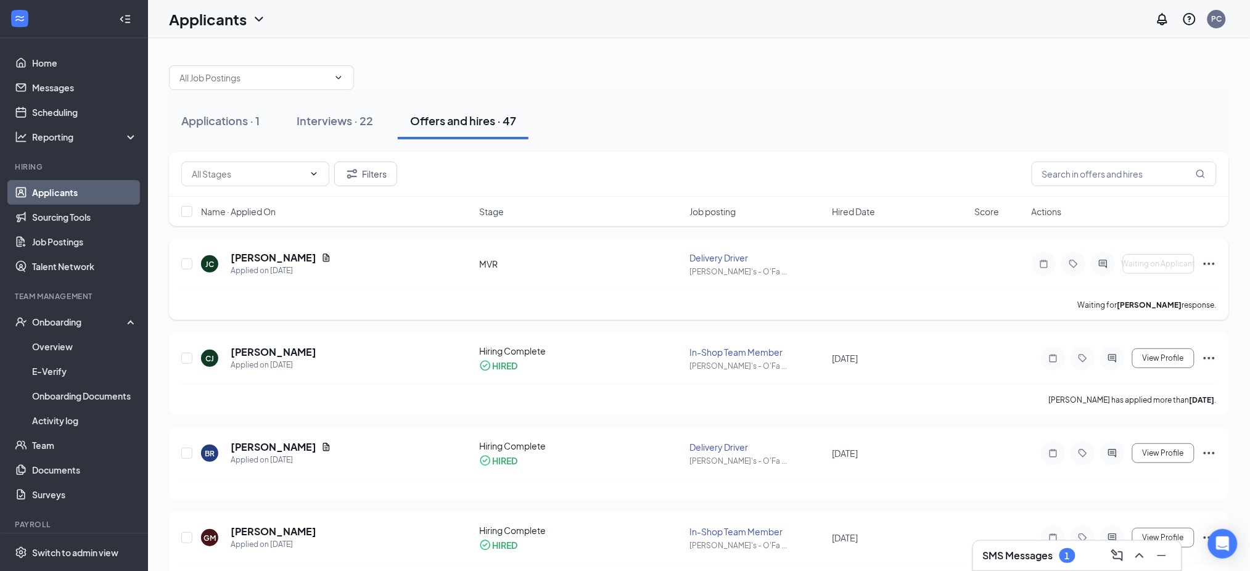
click at [1207, 266] on icon "Ellipses" at bounding box center [1209, 264] width 15 height 15
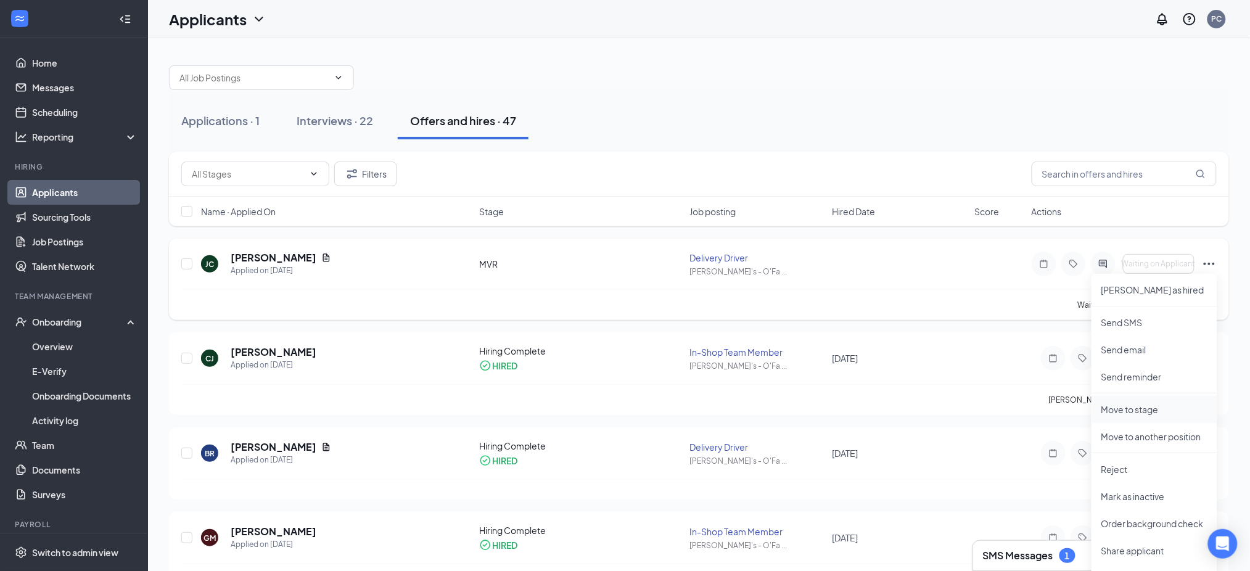
click at [1148, 407] on p "Move to stage" at bounding box center [1154, 409] width 106 height 12
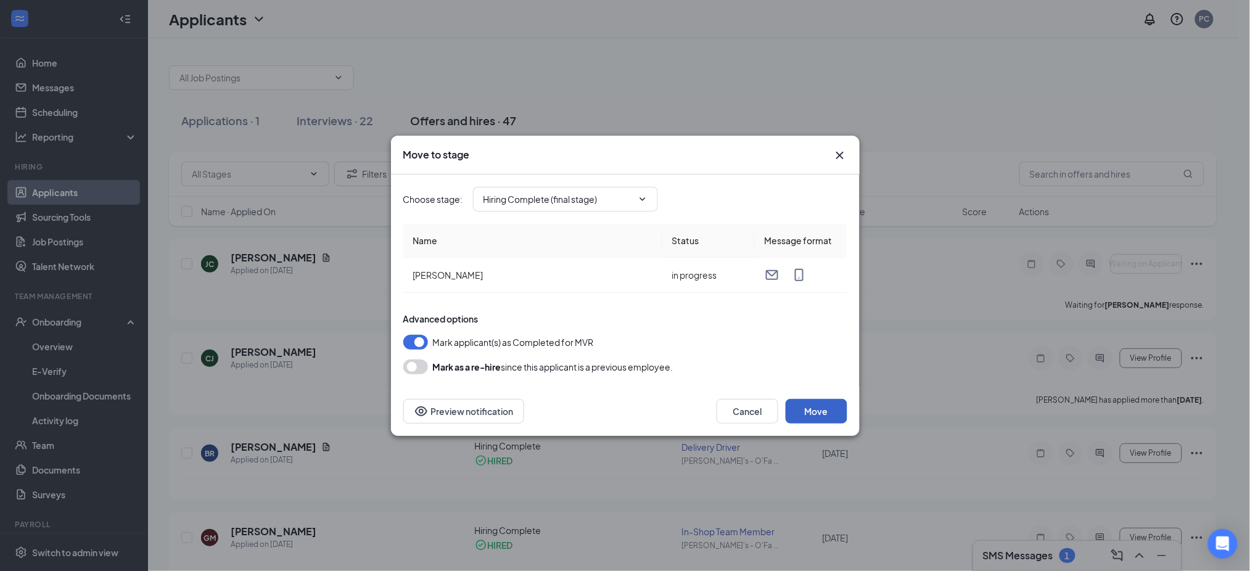
click at [821, 411] on button "Move" at bounding box center [817, 411] width 62 height 25
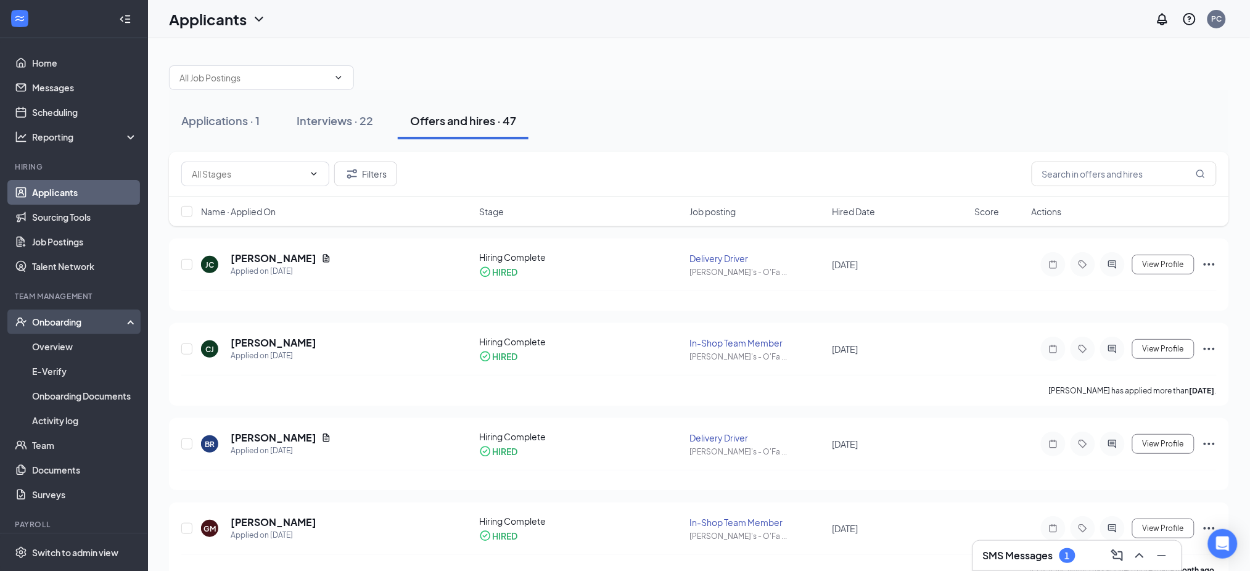
click at [73, 324] on div "Onboarding" at bounding box center [79, 322] width 95 height 12
click at [72, 324] on div "Onboarding" at bounding box center [79, 322] width 95 height 12
click at [63, 345] on link "Overview" at bounding box center [84, 346] width 105 height 25
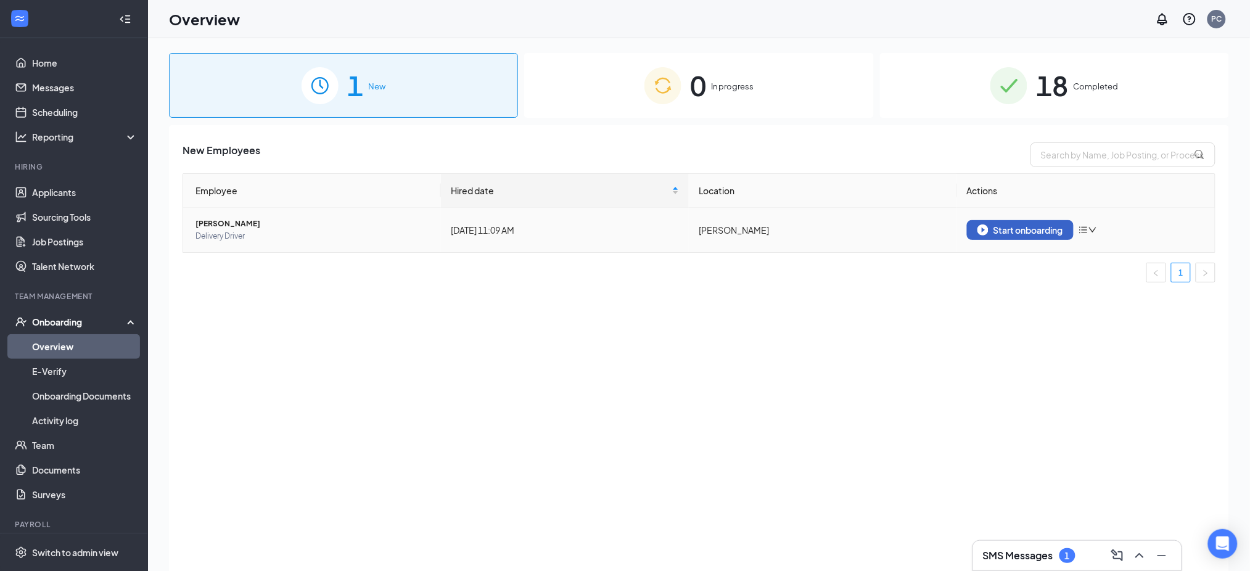
click at [1017, 232] on div "Start onboarding" at bounding box center [1020, 229] width 86 height 11
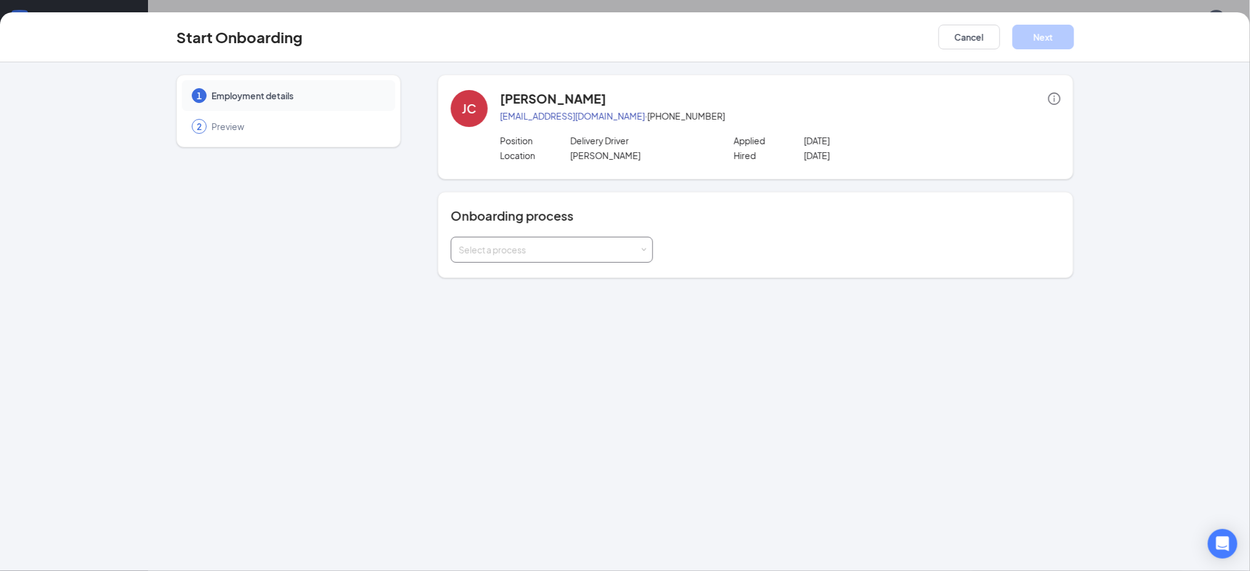
click at [636, 244] on div "Select a process" at bounding box center [549, 250] width 181 height 12
click at [556, 282] on li "Driver Onboarding" at bounding box center [552, 277] width 202 height 22
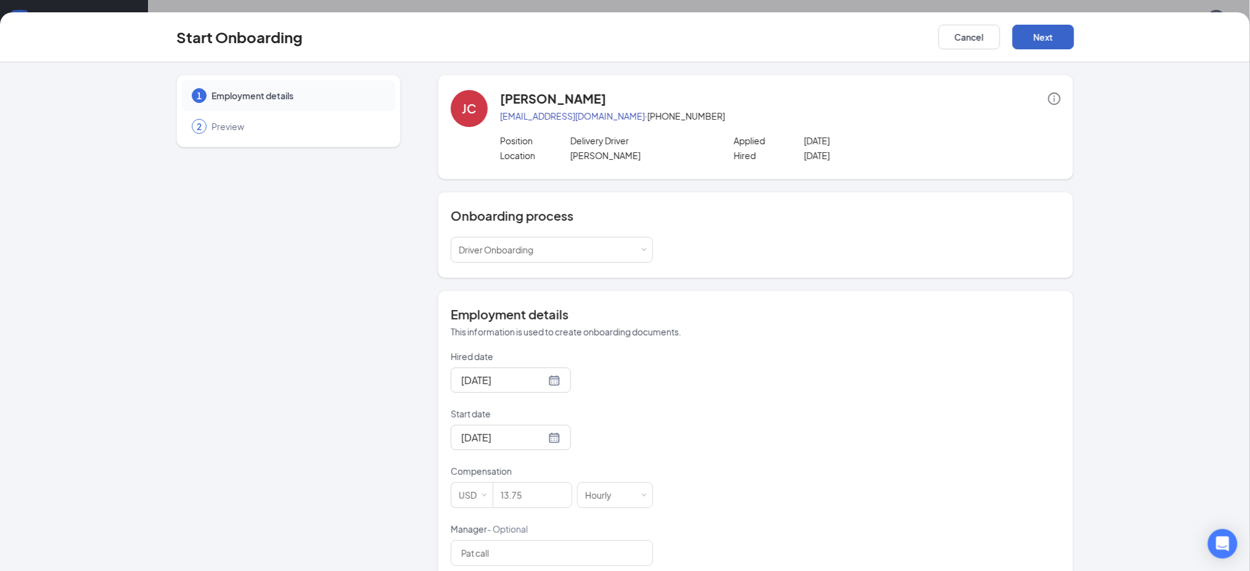
click at [1056, 28] on button "Next" at bounding box center [1043, 37] width 62 height 25
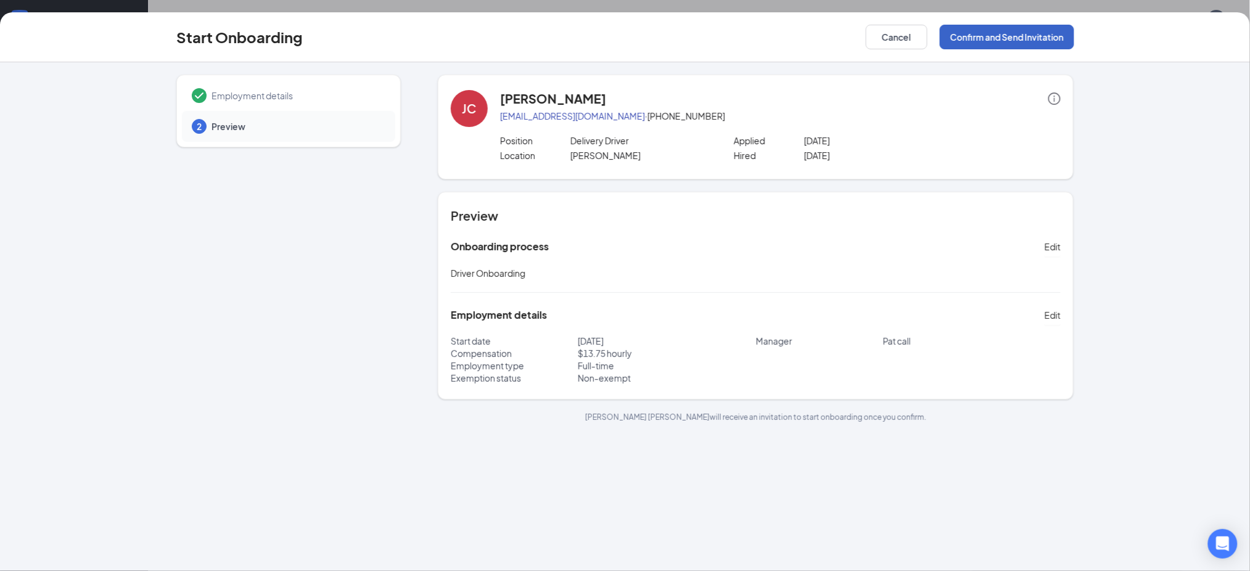
click at [1041, 33] on button "Confirm and Send Invitation" at bounding box center [1007, 37] width 134 height 25
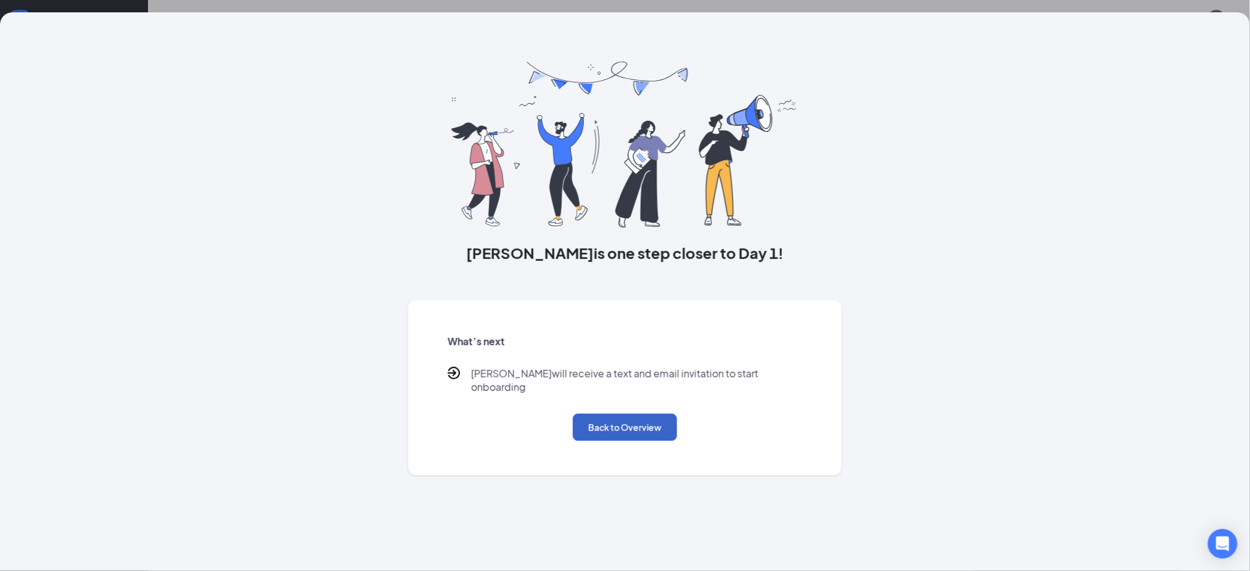
click at [663, 414] on button "Back to Overview" at bounding box center [625, 427] width 104 height 27
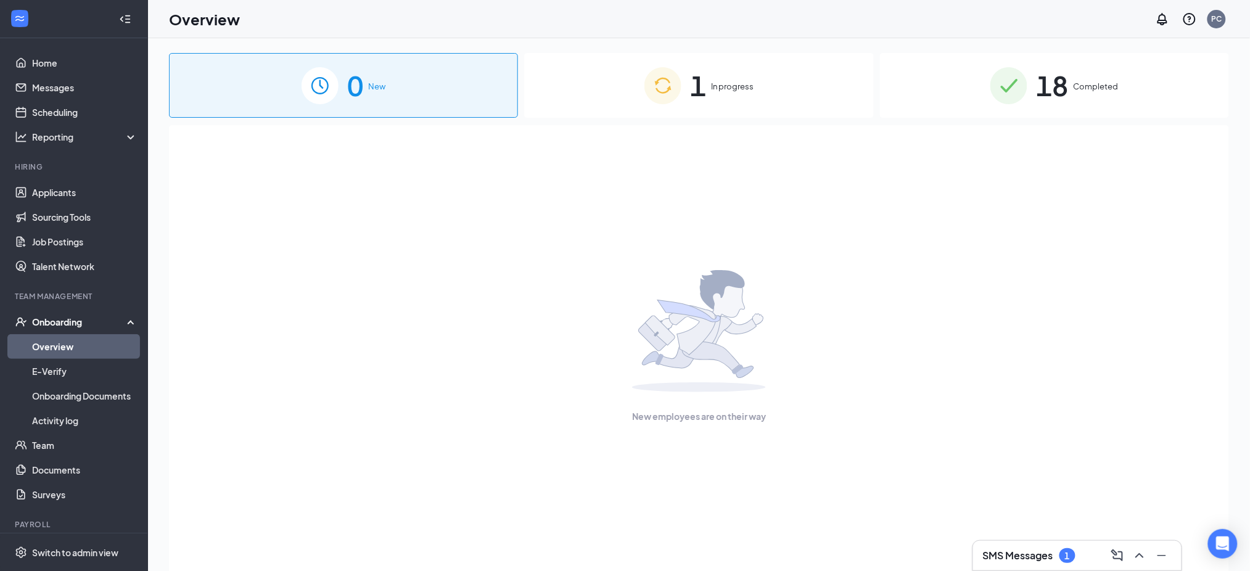
click at [1097, 90] on span "Completed" at bounding box center [1095, 86] width 45 height 12
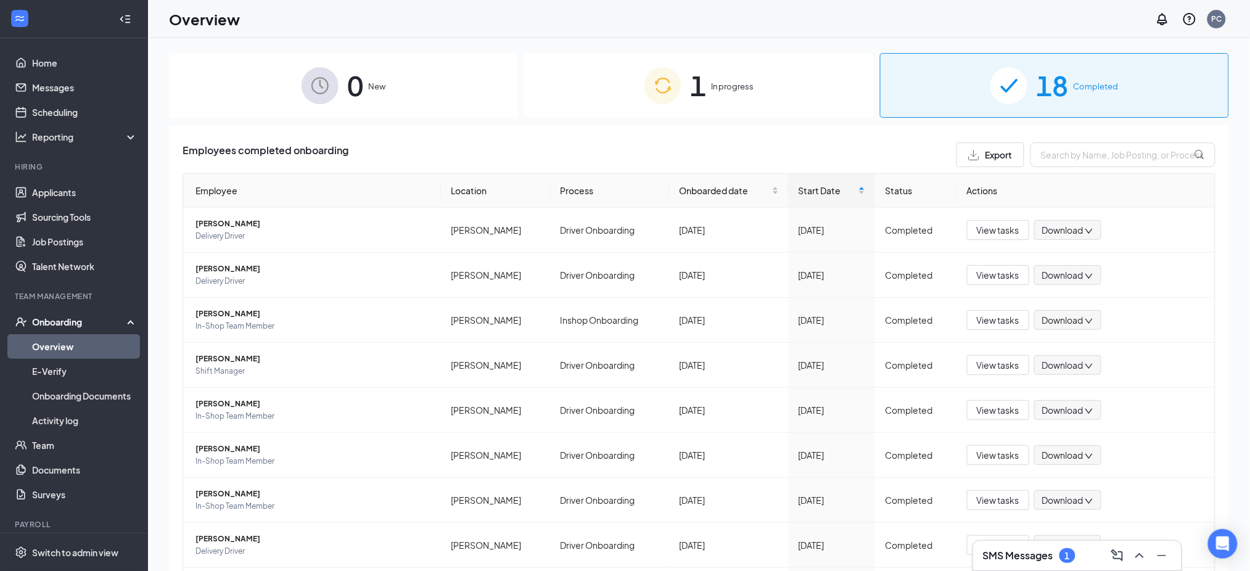
click at [734, 83] on span "In progress" at bounding box center [732, 86] width 43 height 12
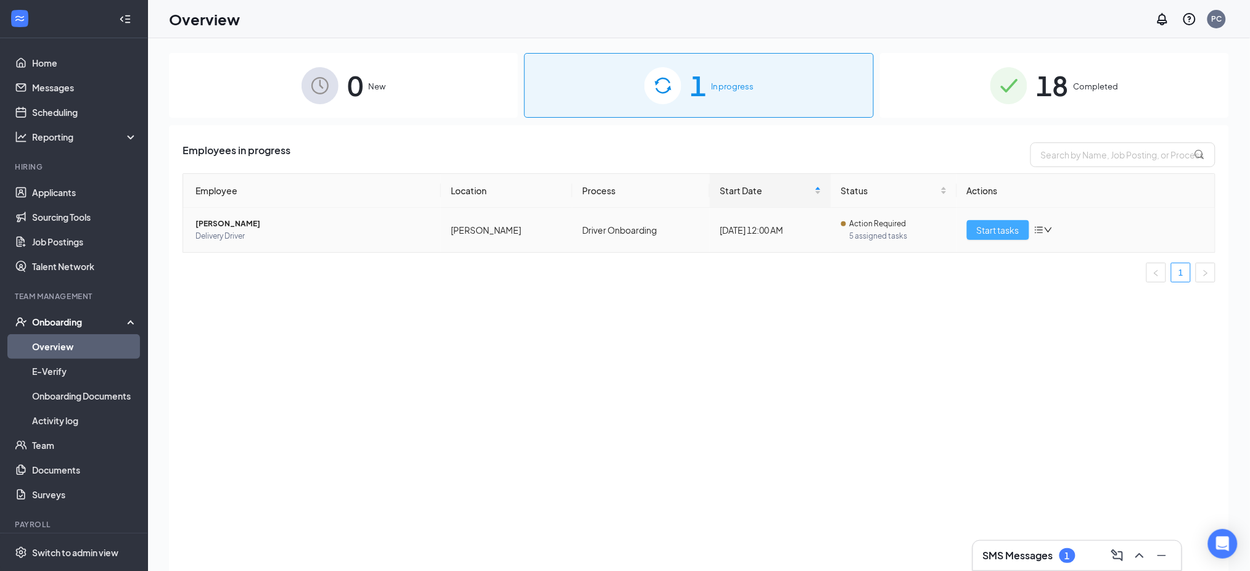
click at [1010, 227] on span "Start tasks" at bounding box center [998, 230] width 43 height 14
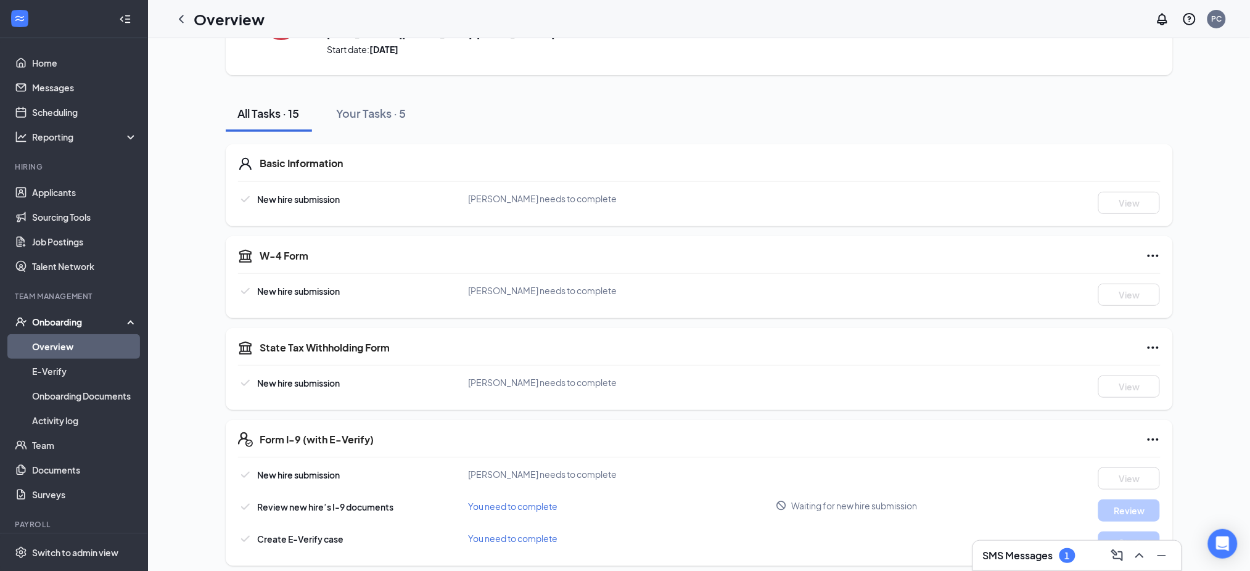
scroll to position [28, 0]
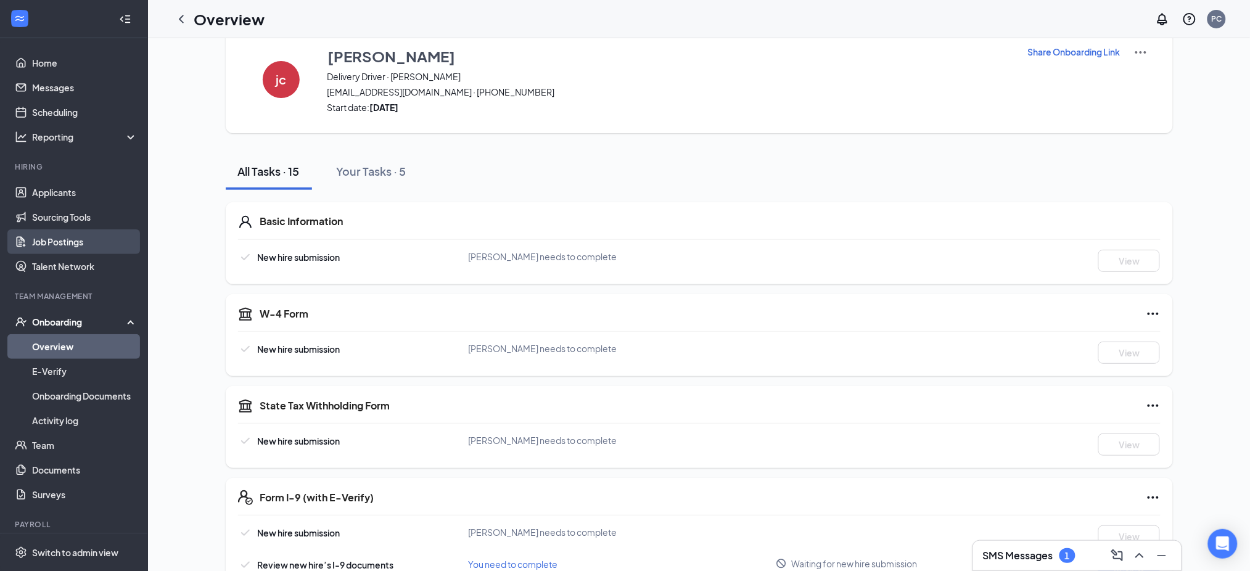
click at [57, 237] on link "Job Postings" at bounding box center [84, 241] width 105 height 25
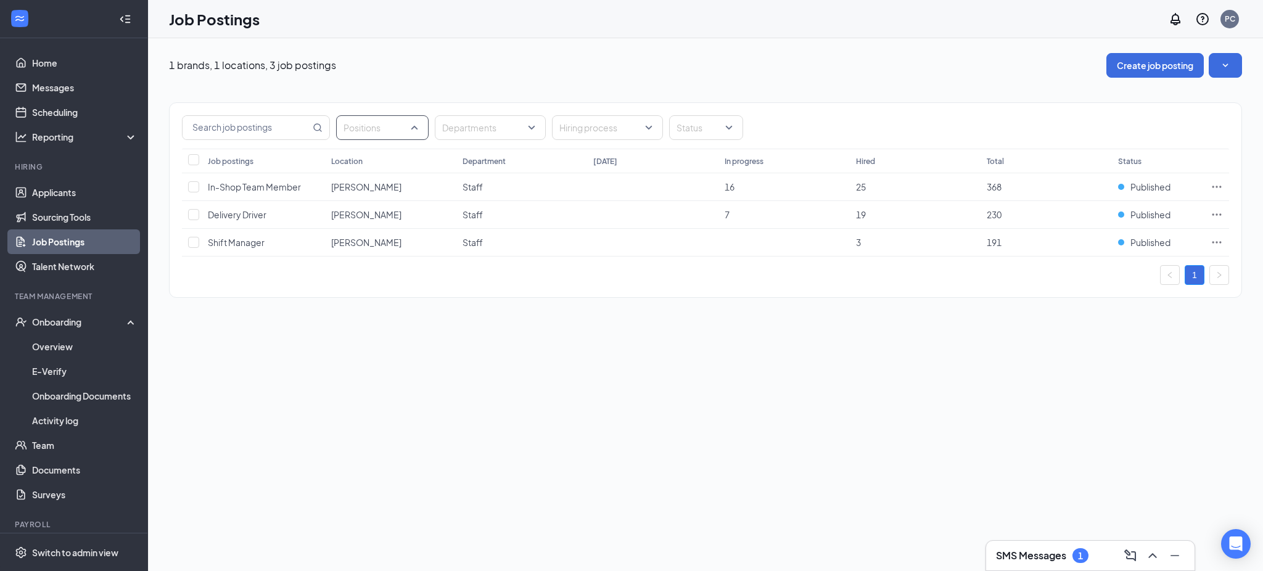
click at [420, 126] on div "Positions" at bounding box center [382, 127] width 92 height 25
click at [347, 166] on div at bounding box center [352, 162] width 11 height 11
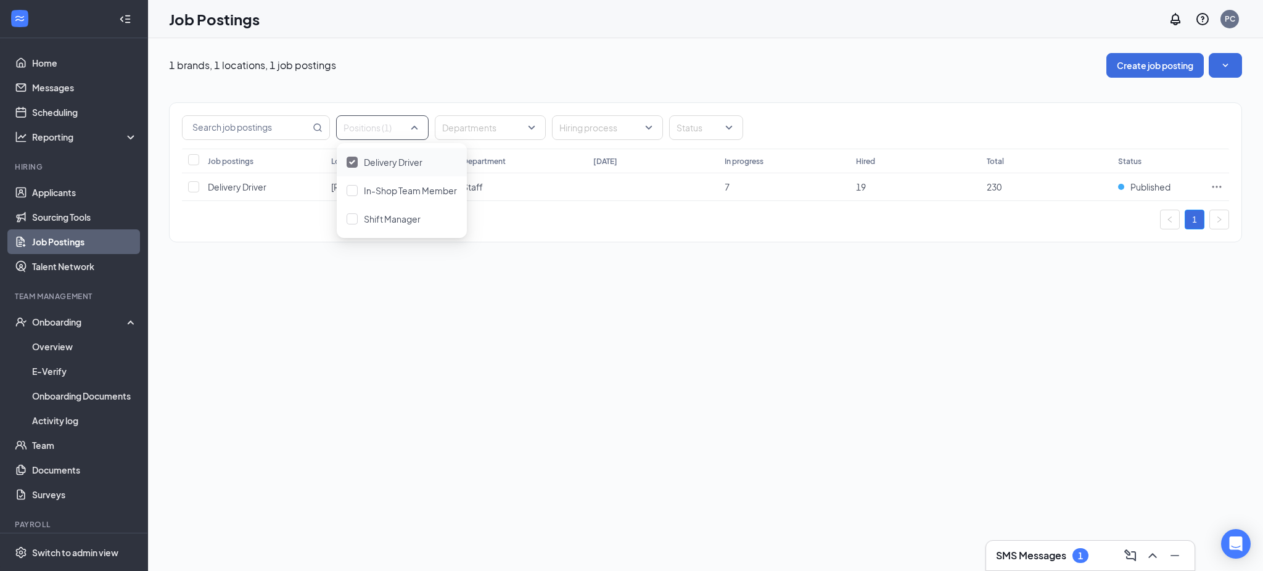
click at [429, 125] on div "Positions (1) Departments Hiring process Status" at bounding box center [705, 127] width 1047 height 25
click at [521, 127] on div at bounding box center [484, 128] width 92 height 20
click at [644, 133] on div at bounding box center [601, 128] width 92 height 20
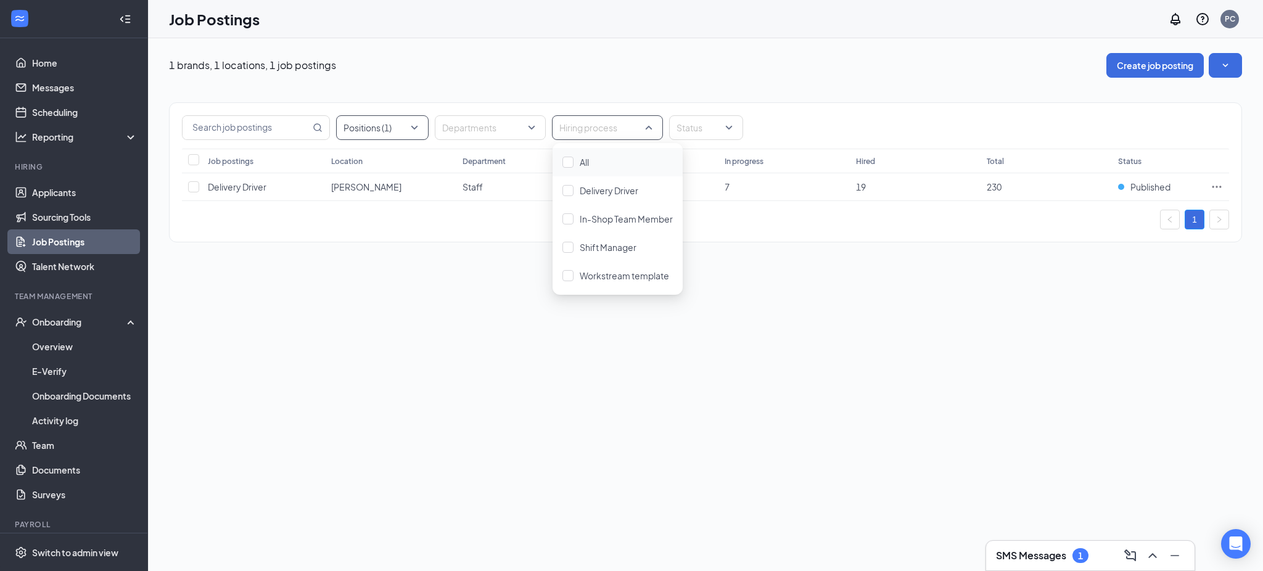
click at [411, 129] on div at bounding box center [376, 128] width 74 height 20
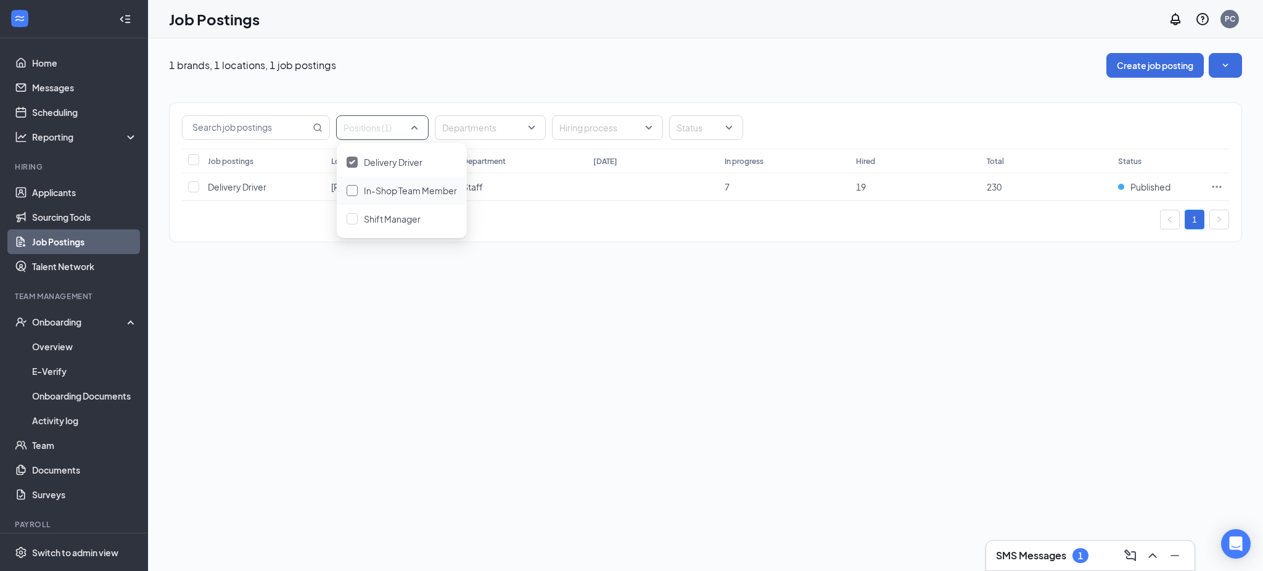
click at [353, 184] on div "In-Shop Team Member" at bounding box center [402, 191] width 110 height 14
click at [353, 220] on div at bounding box center [352, 218] width 11 height 11
click at [195, 157] on input "Select all" at bounding box center [193, 159] width 11 height 11
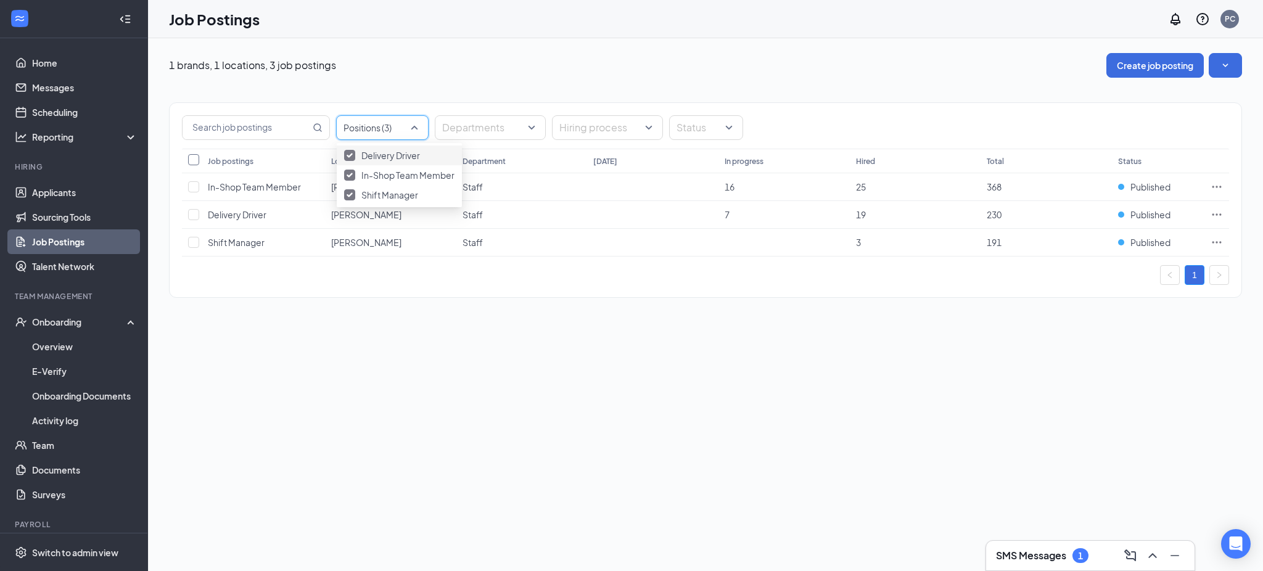
checkbox input "true"
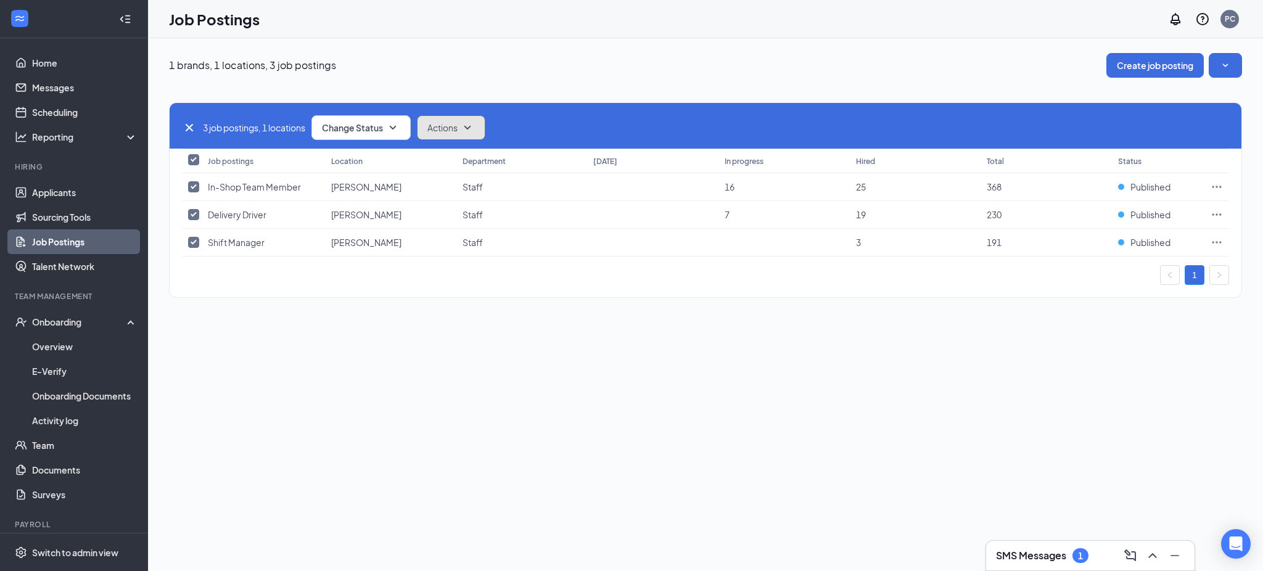
click at [471, 126] on icon "SmallChevronDown" at bounding box center [467, 127] width 15 height 15
click at [392, 127] on icon "SmallChevronDown" at bounding box center [392, 127] width 15 height 15
click at [348, 183] on span "Unpublish" at bounding box center [345, 189] width 40 height 14
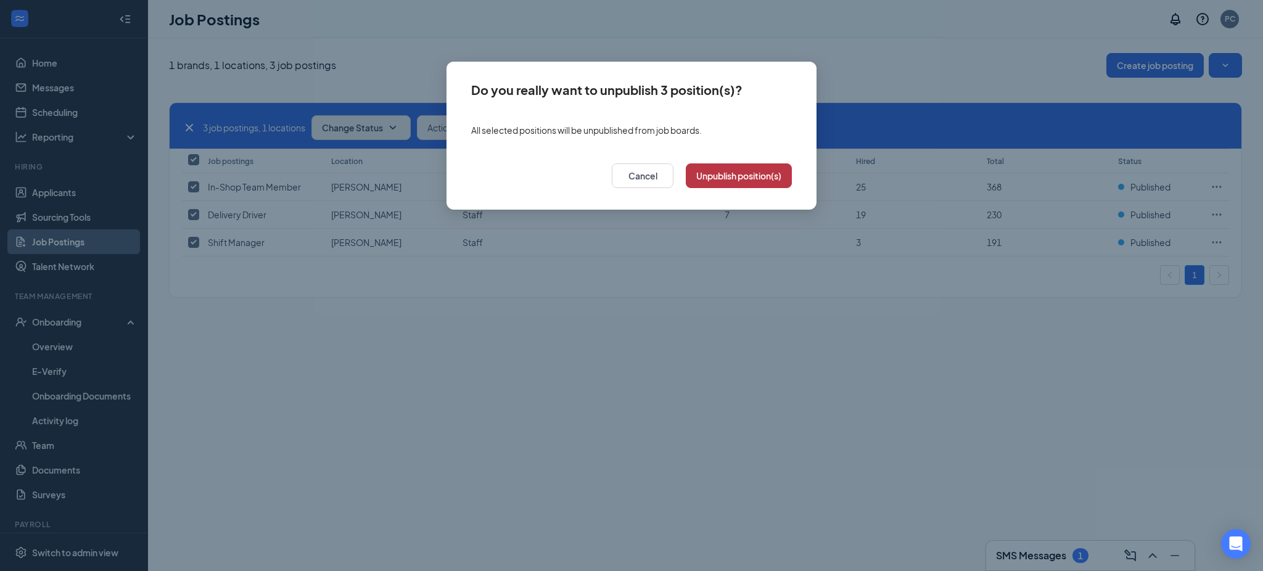
click at [713, 179] on button "Unpublish position(s)" at bounding box center [739, 175] width 106 height 25
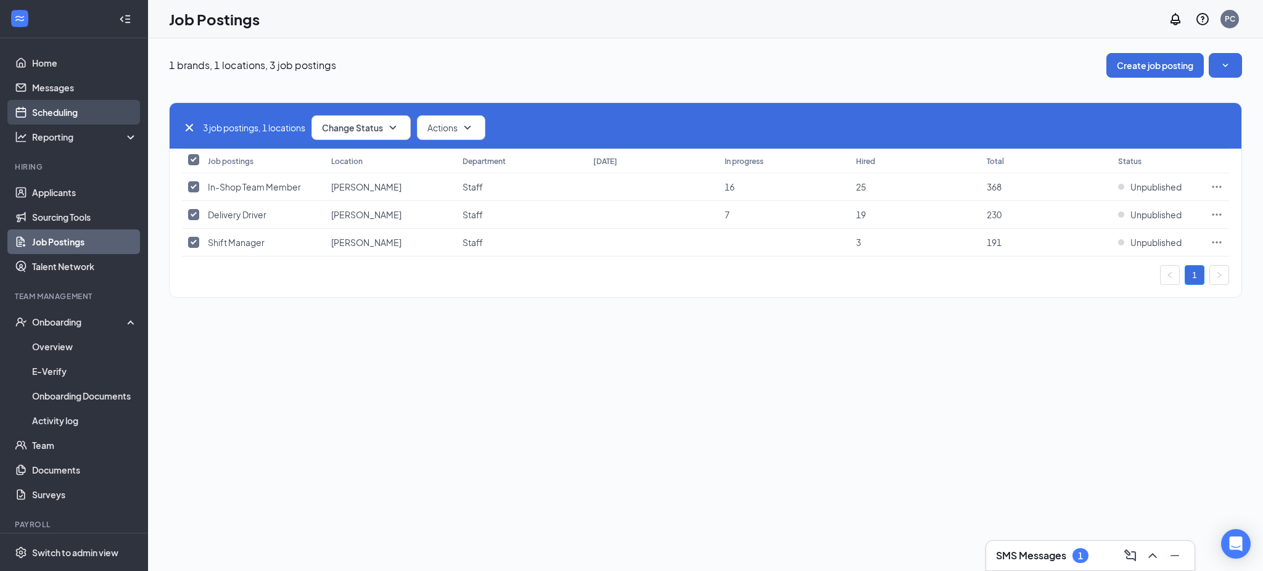
click at [84, 106] on link "Scheduling" at bounding box center [84, 112] width 105 height 25
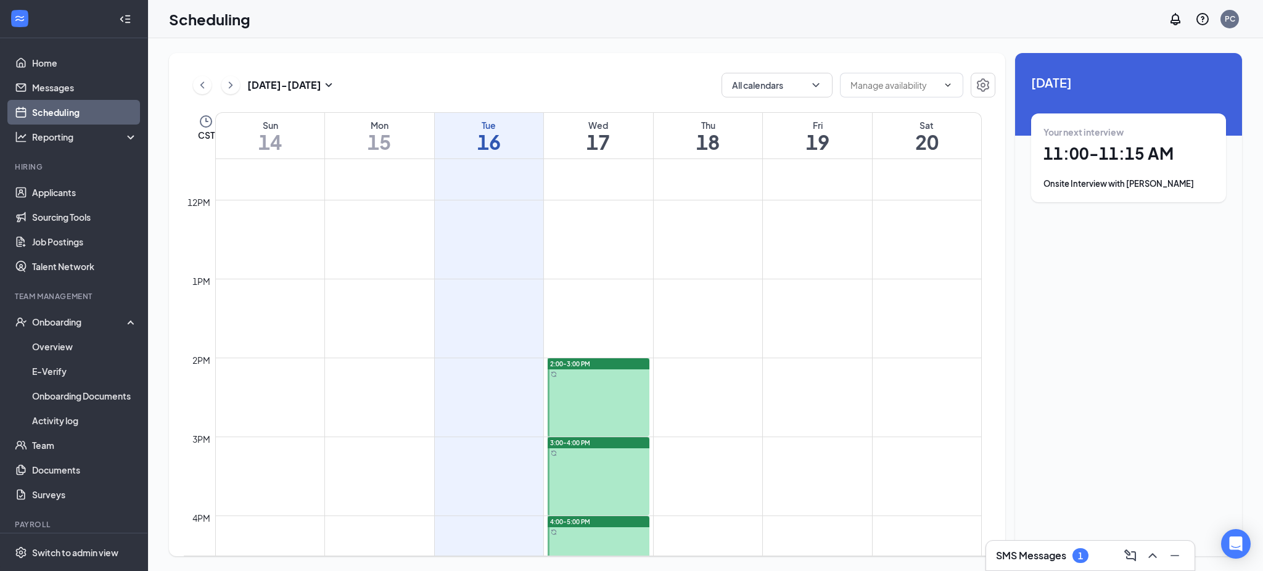
scroll to position [935, 0]
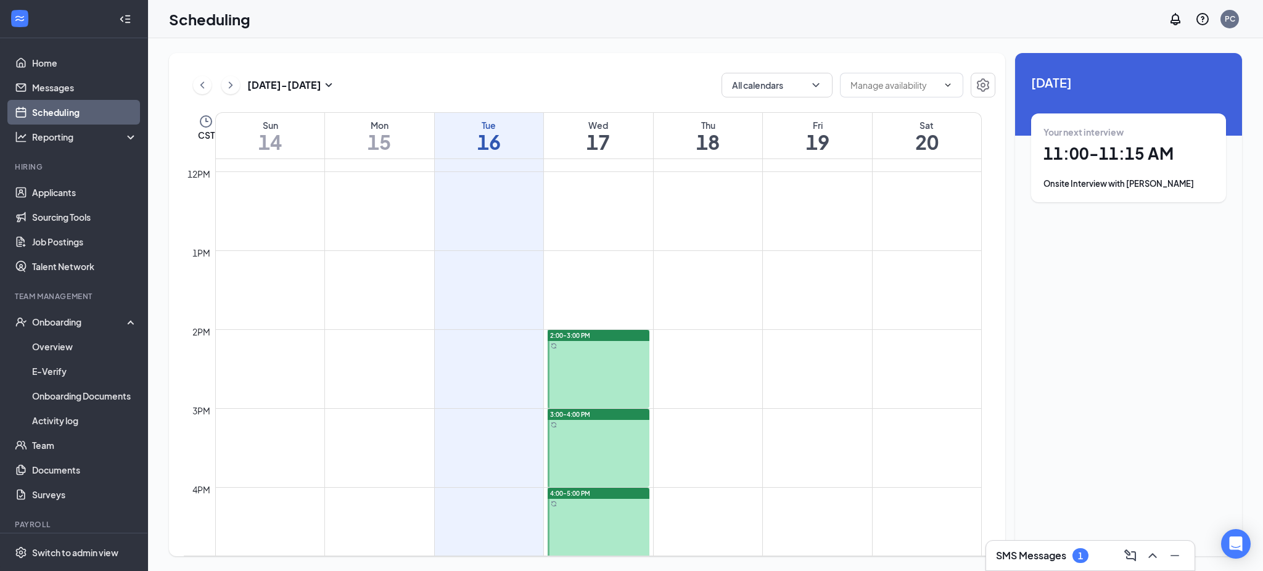
click at [596, 494] on div "4:00-5:00 PM" at bounding box center [599, 493] width 102 height 11
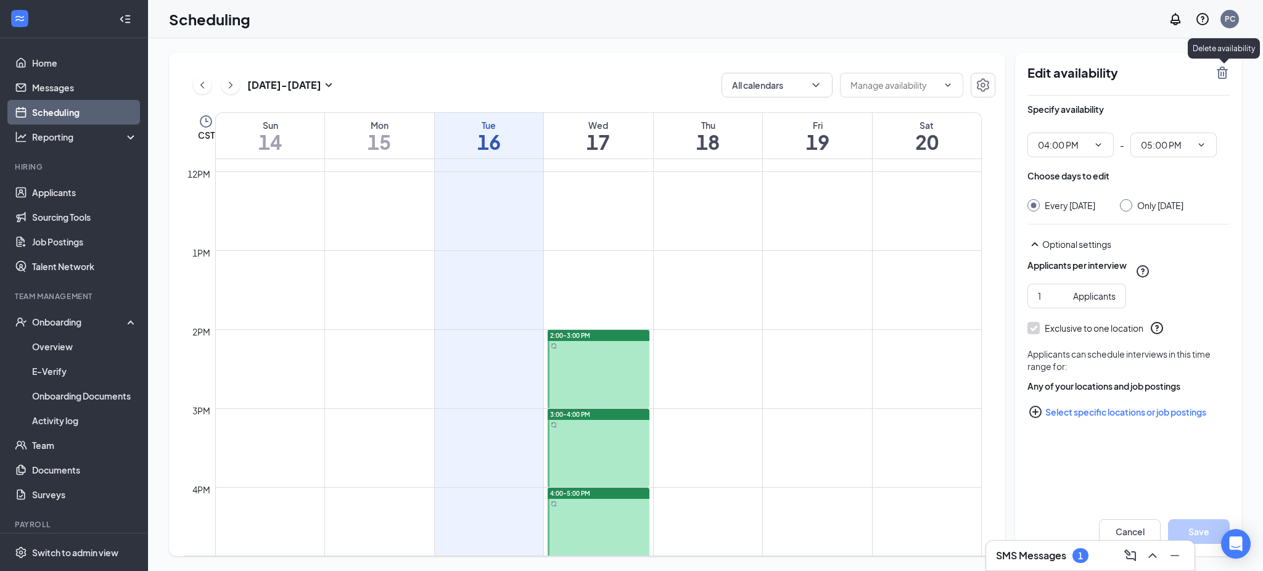
click at [1227, 72] on icon "TrashOutline" at bounding box center [1222, 72] width 15 height 15
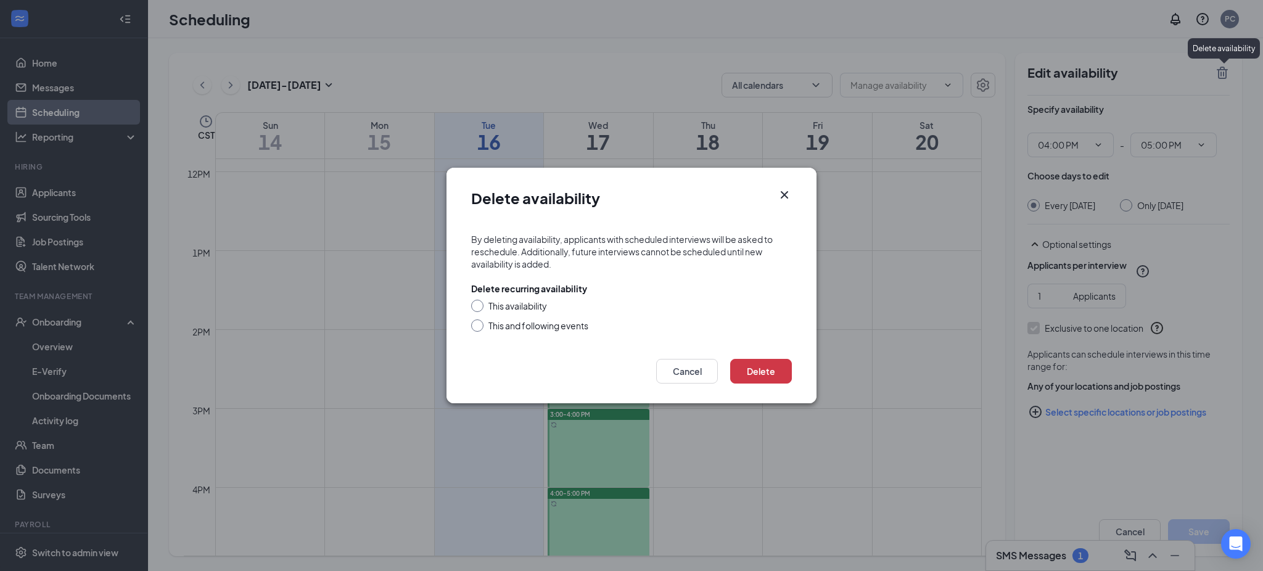
click at [469, 327] on form "By deleting availability, applicants with scheduled interviews will be asked to…" at bounding box center [631, 284] width 370 height 126
click at [472, 325] on input "This and following events" at bounding box center [475, 323] width 9 height 9
radio input "true"
click at [749, 366] on button "Delete" at bounding box center [761, 371] width 62 height 25
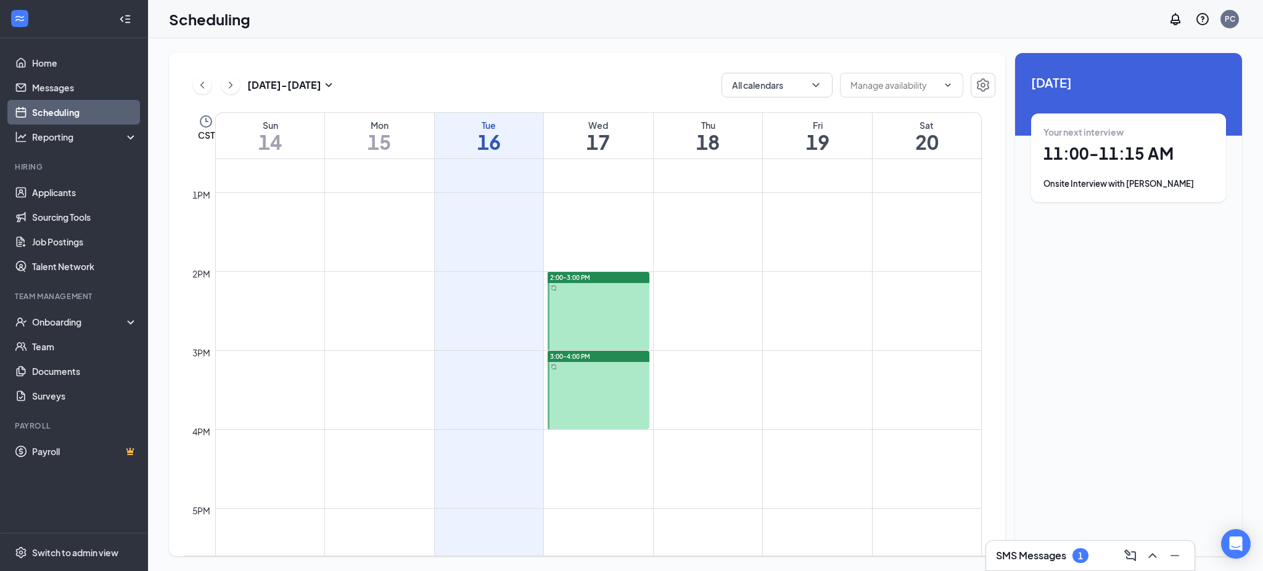
scroll to position [1017, 0]
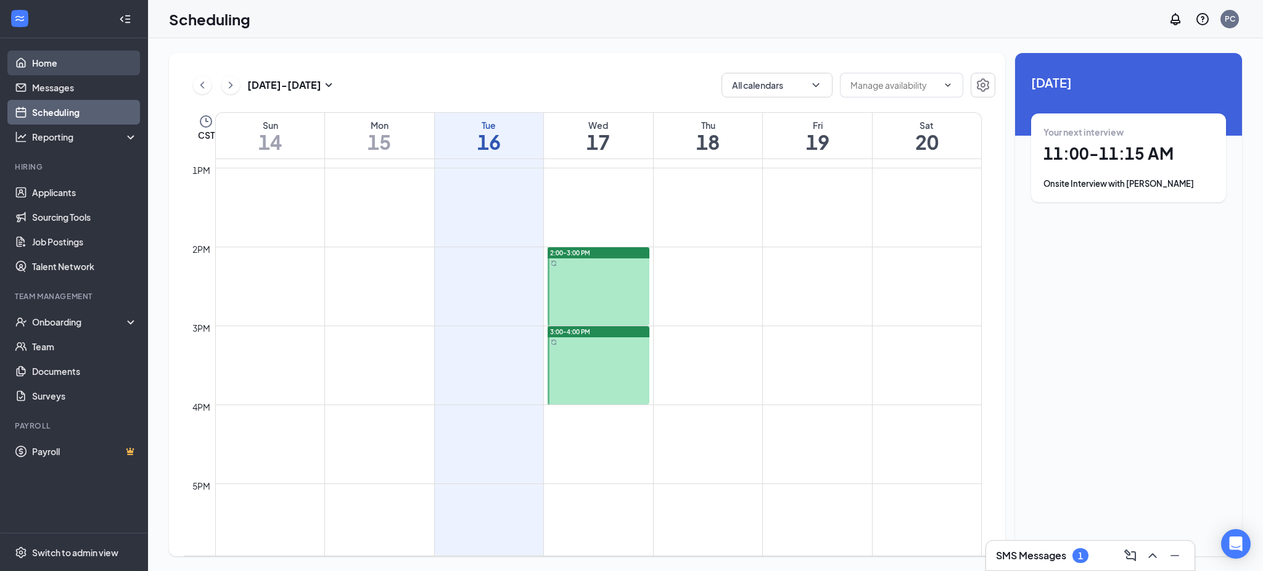
click at [41, 62] on link "Home" at bounding box center [84, 63] width 105 height 25
click at [633, 249] on div "2:00-3:00 PM" at bounding box center [599, 252] width 102 height 11
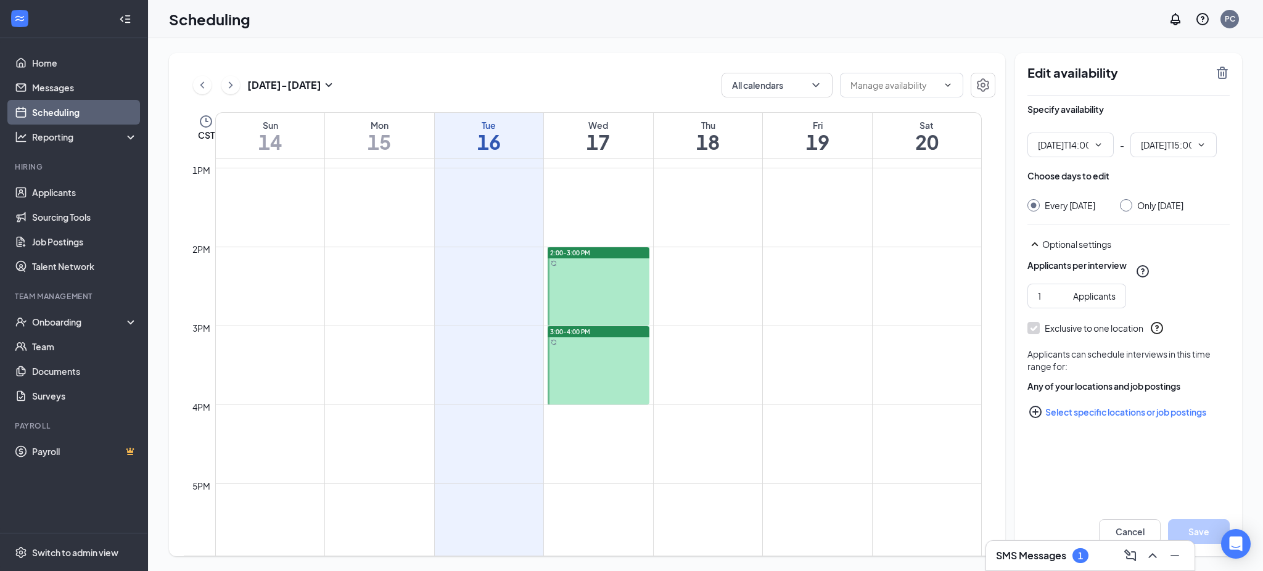
type input "02:00 PM"
type input "03:00 PM"
click at [1217, 73] on icon "TrashOutline" at bounding box center [1222, 72] width 15 height 15
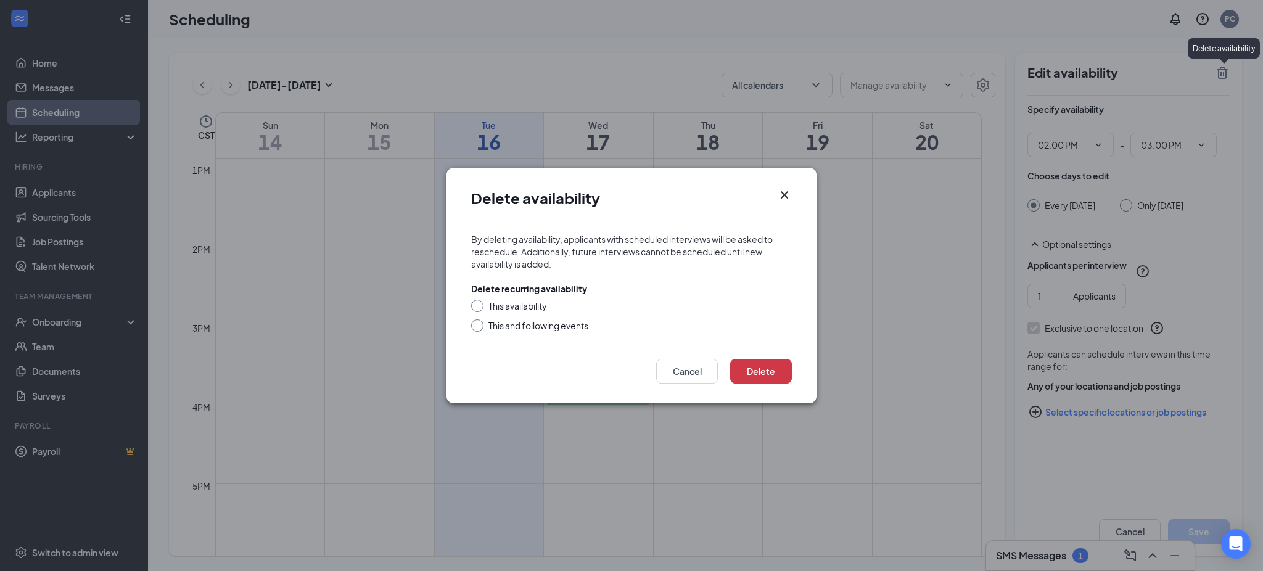
click at [472, 326] on input "This and following events" at bounding box center [475, 323] width 9 height 9
radio input "true"
click at [757, 368] on button "Delete" at bounding box center [761, 371] width 62 height 25
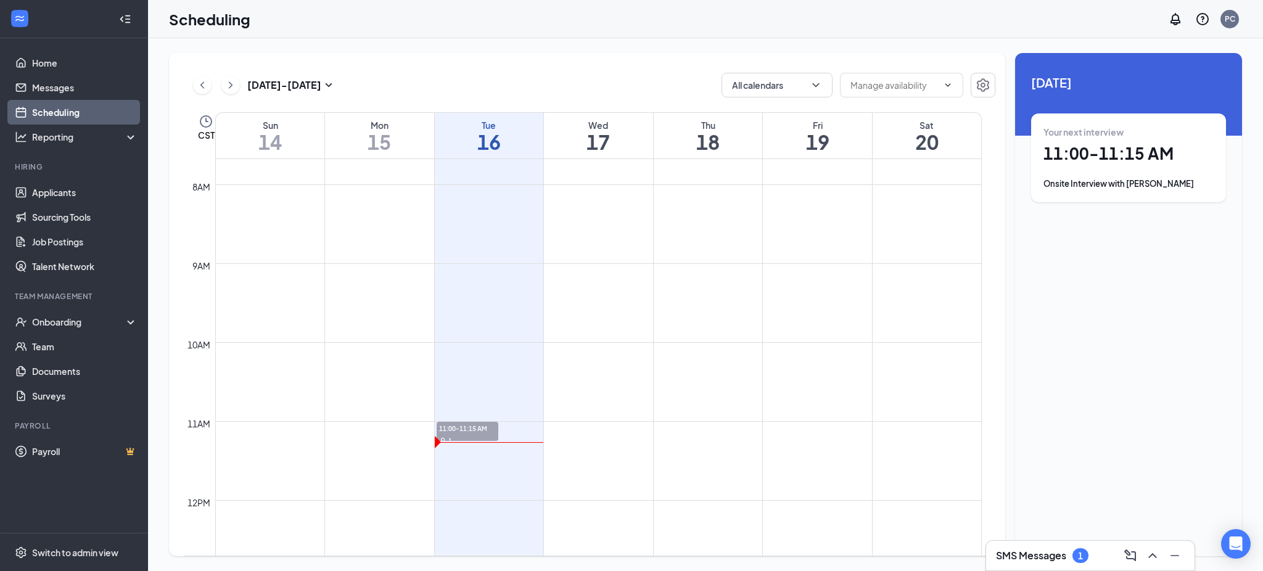
scroll to position [359, 0]
click at [232, 89] on icon "ChevronRight" at bounding box center [230, 85] width 12 height 15
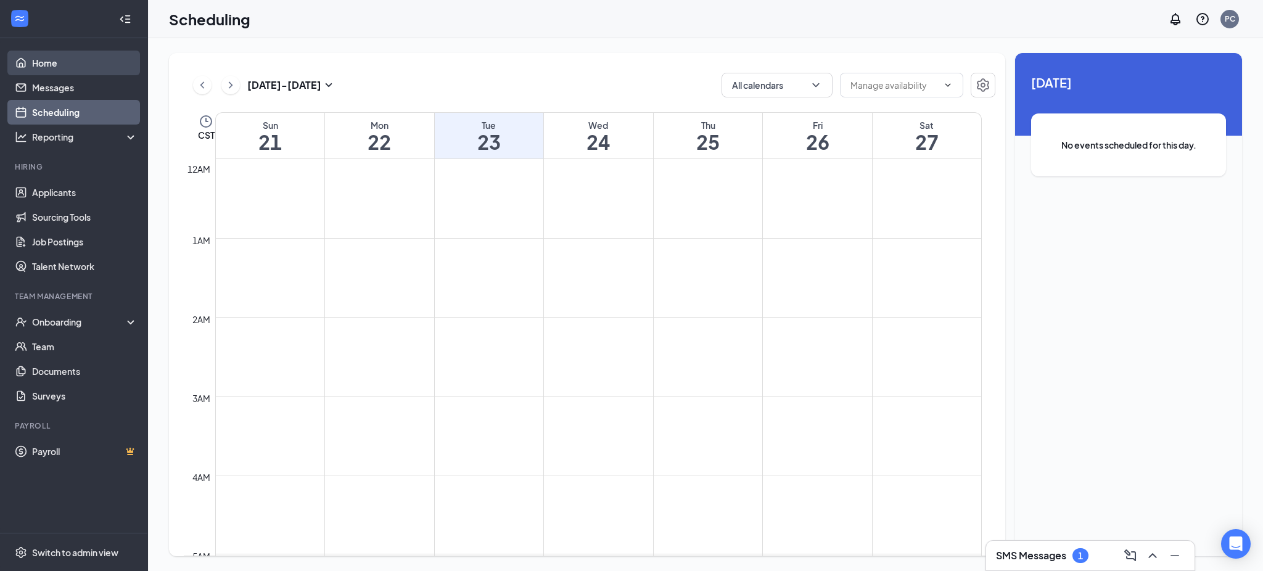
click at [36, 60] on link "Home" at bounding box center [84, 63] width 105 height 25
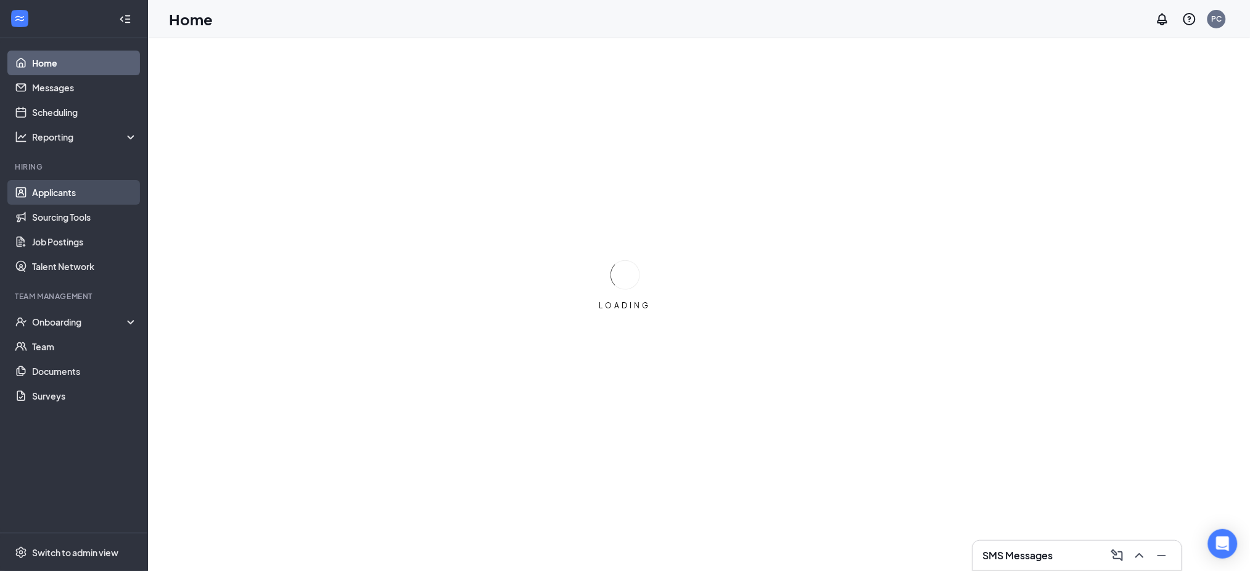
click at [73, 195] on link "Applicants" at bounding box center [84, 192] width 105 height 25
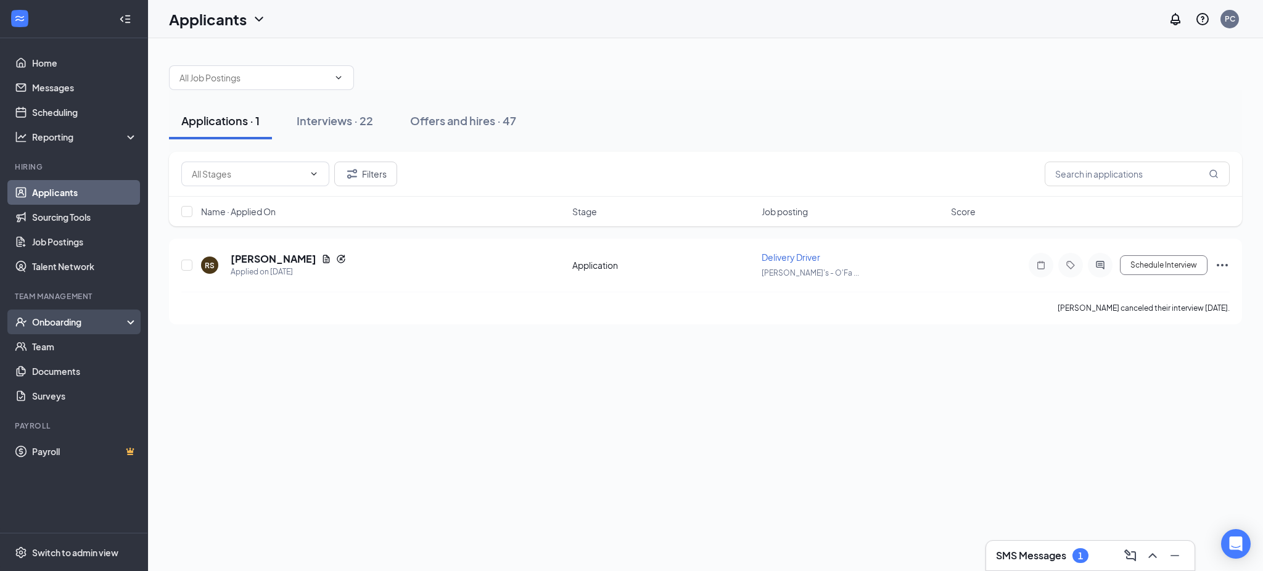
click at [80, 318] on div "Onboarding" at bounding box center [79, 322] width 95 height 12
click at [82, 345] on link "Overview" at bounding box center [84, 346] width 105 height 25
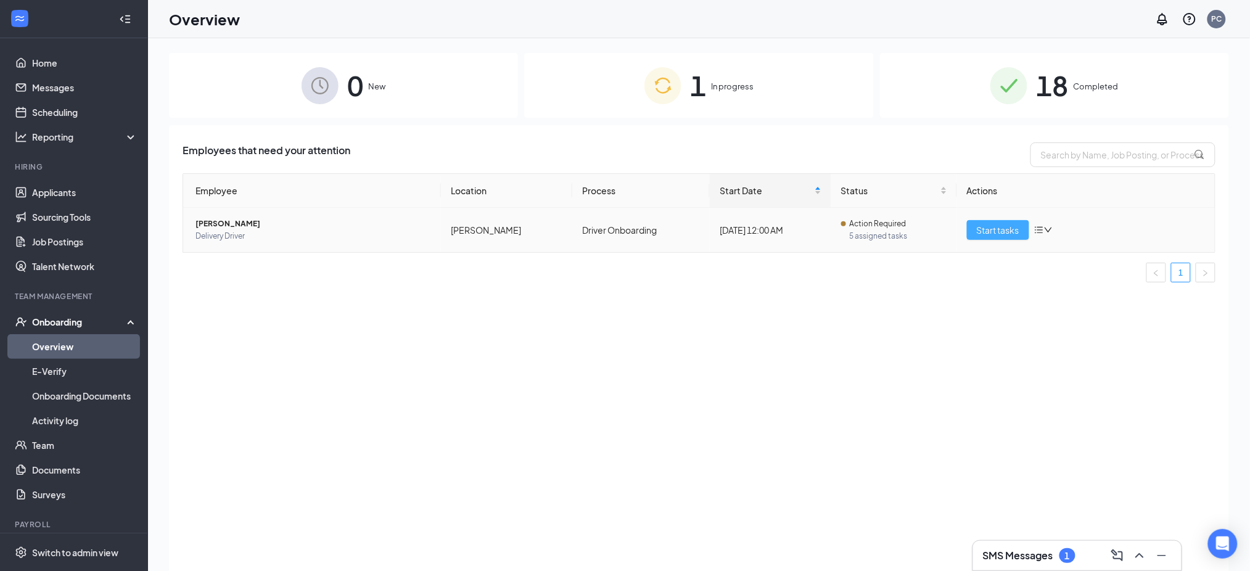
click at [995, 232] on span "Start tasks" at bounding box center [998, 230] width 43 height 14
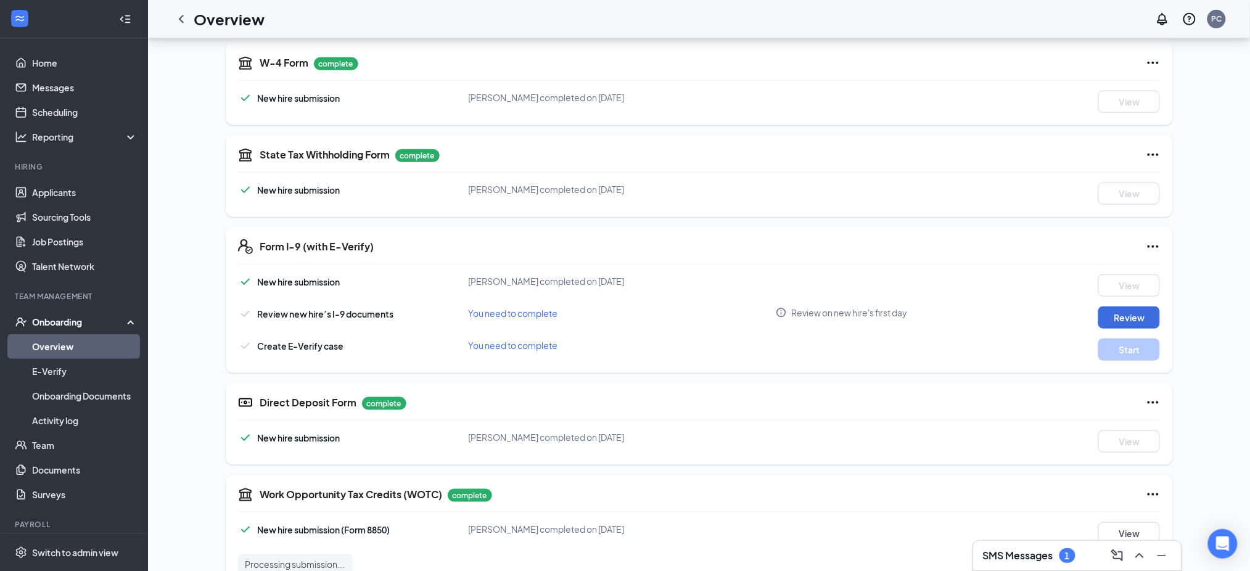
scroll to position [329, 0]
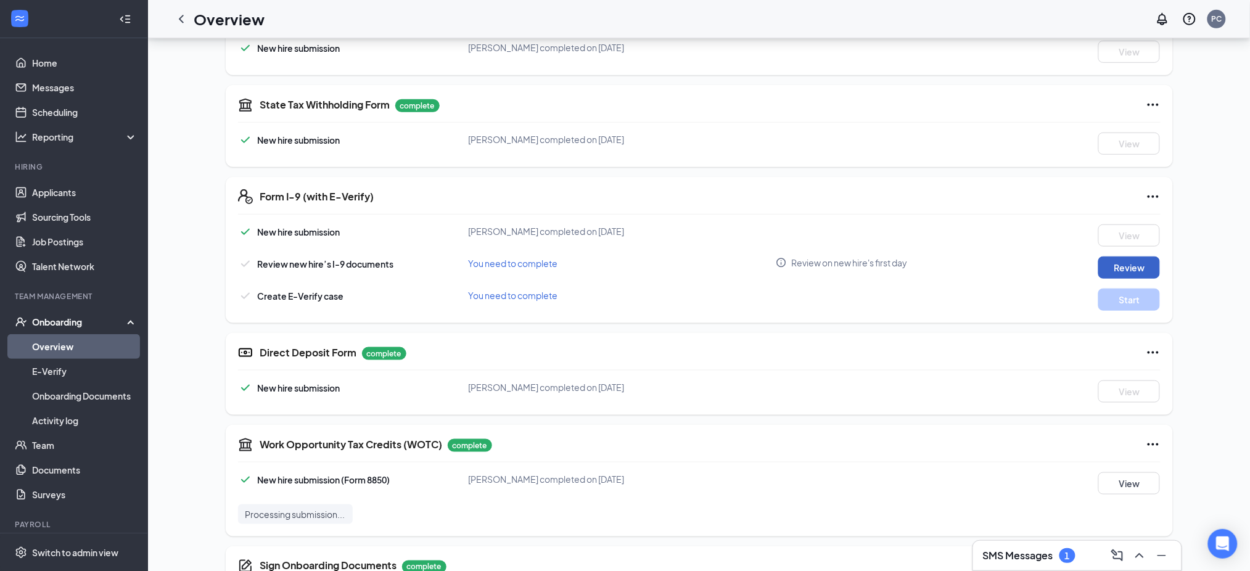
click at [1140, 265] on button "Review" at bounding box center [1129, 268] width 62 height 22
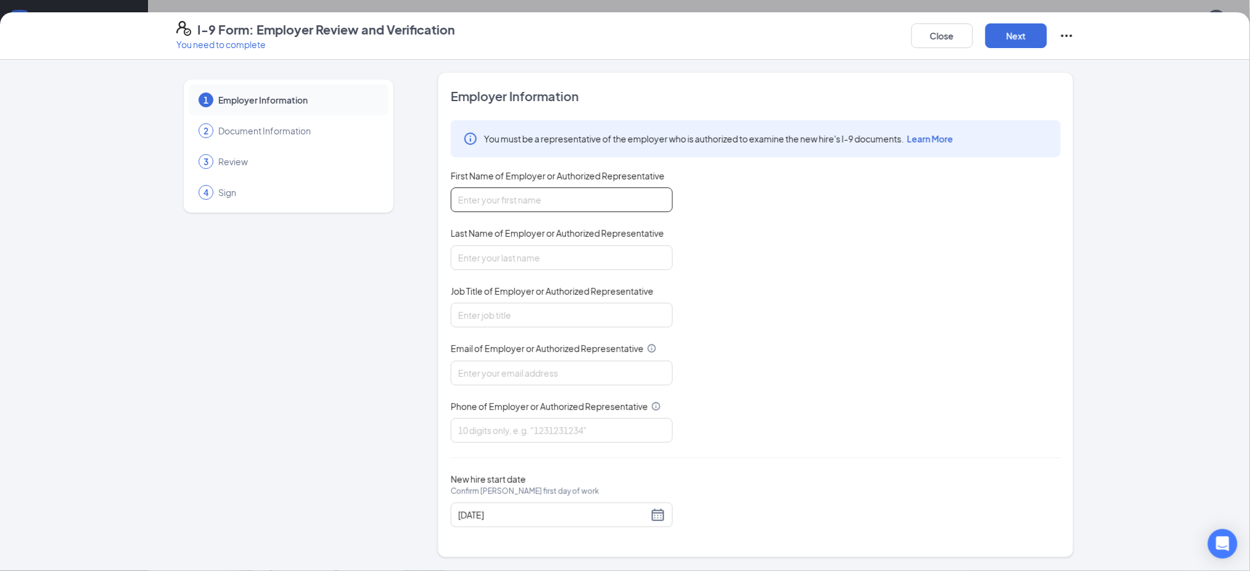
click at [564, 196] on input "First Name of Employer or Authorized Representative" at bounding box center [562, 199] width 222 height 25
click at [527, 190] on input "First Name of Employer or Authorized Representative" at bounding box center [562, 199] width 222 height 25
click at [525, 192] on input "First Name of Employer or Authorized Representative" at bounding box center [562, 199] width 222 height 25
click at [526, 201] on input "First Name of Employer or Authorized Representative" at bounding box center [562, 199] width 222 height 25
click at [527, 201] on input "First Name of Employer or Authorized Representative" at bounding box center [562, 199] width 222 height 25
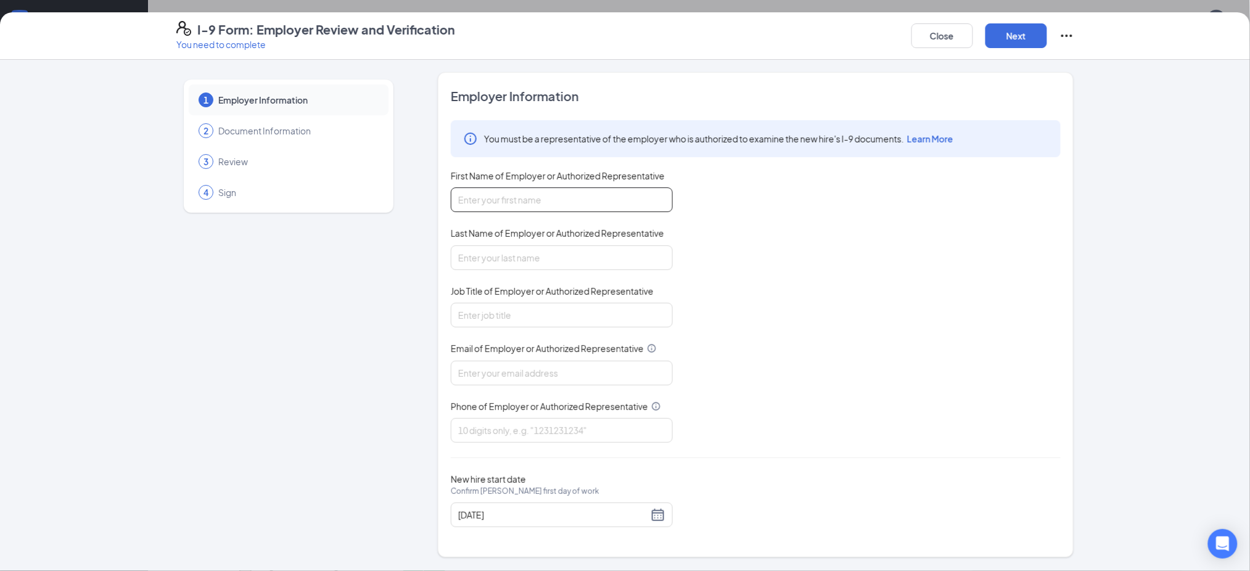
click at [527, 210] on input "First Name of Employer or Authorized Representative" at bounding box center [562, 199] width 222 height 25
type input "p"
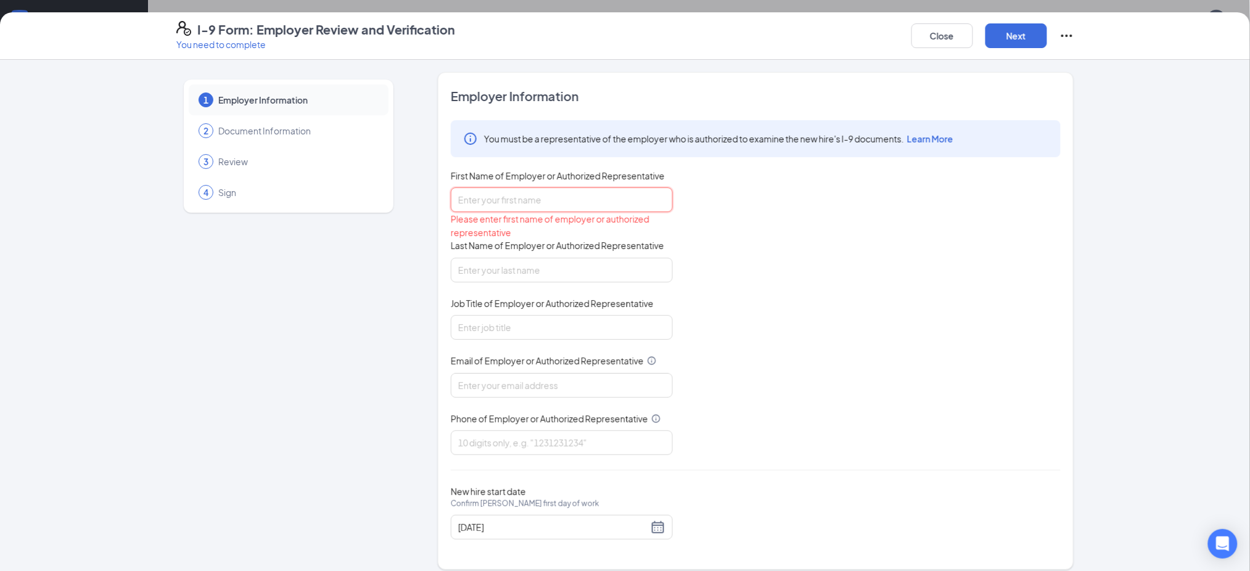
click at [527, 210] on input "First Name of Employer or Authorized Representative" at bounding box center [562, 199] width 222 height 25
click at [485, 203] on input "First Name of Employer or Authorized Representative" at bounding box center [562, 199] width 222 height 25
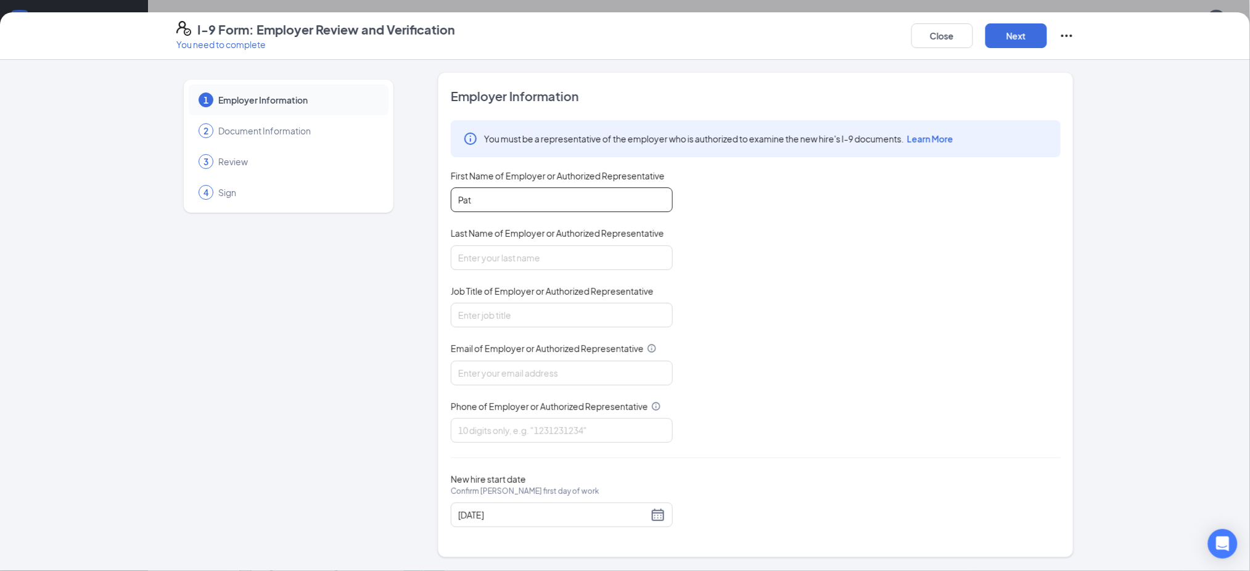
type input "Pat"
type input "Call"
type input "General Manager"
click at [480, 369] on input "Email of Employer or Authorized Representative" at bounding box center [562, 373] width 222 height 25
type input "Patc@picklemans.com"
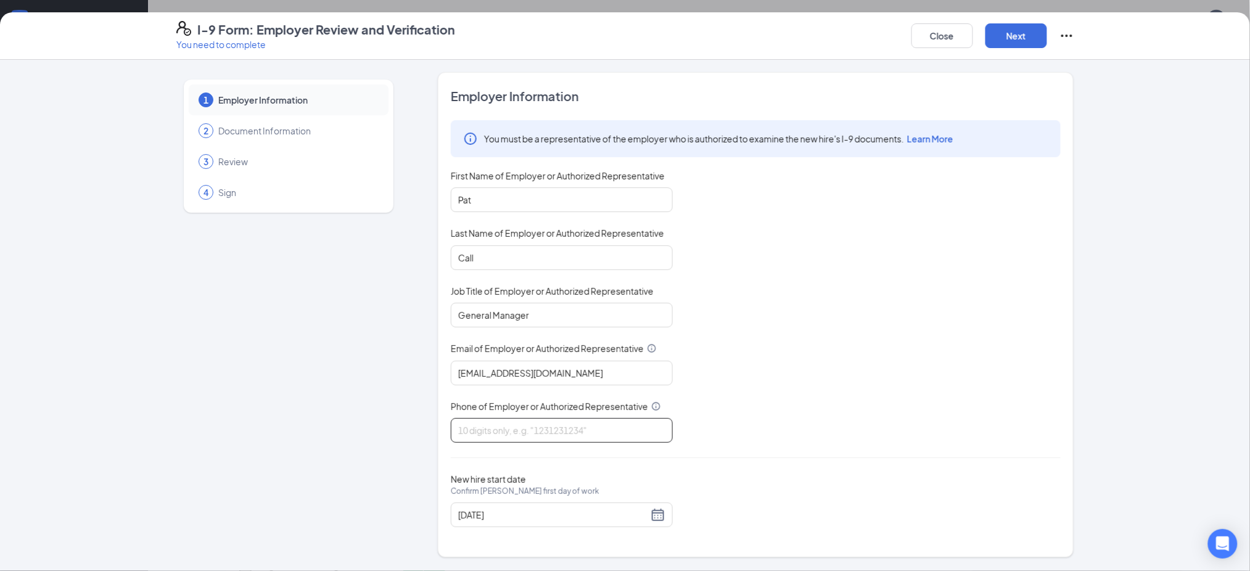
click at [512, 424] on input "Phone of Employer or Authorized Representative" at bounding box center [562, 430] width 222 height 25
click at [745, 414] on div "You must be a representative of the employer who is authorized to examine the n…" at bounding box center [756, 288] width 610 height 337
click at [587, 263] on input "Call" at bounding box center [562, 257] width 222 height 25
click at [587, 308] on input "General Manager" at bounding box center [562, 315] width 222 height 25
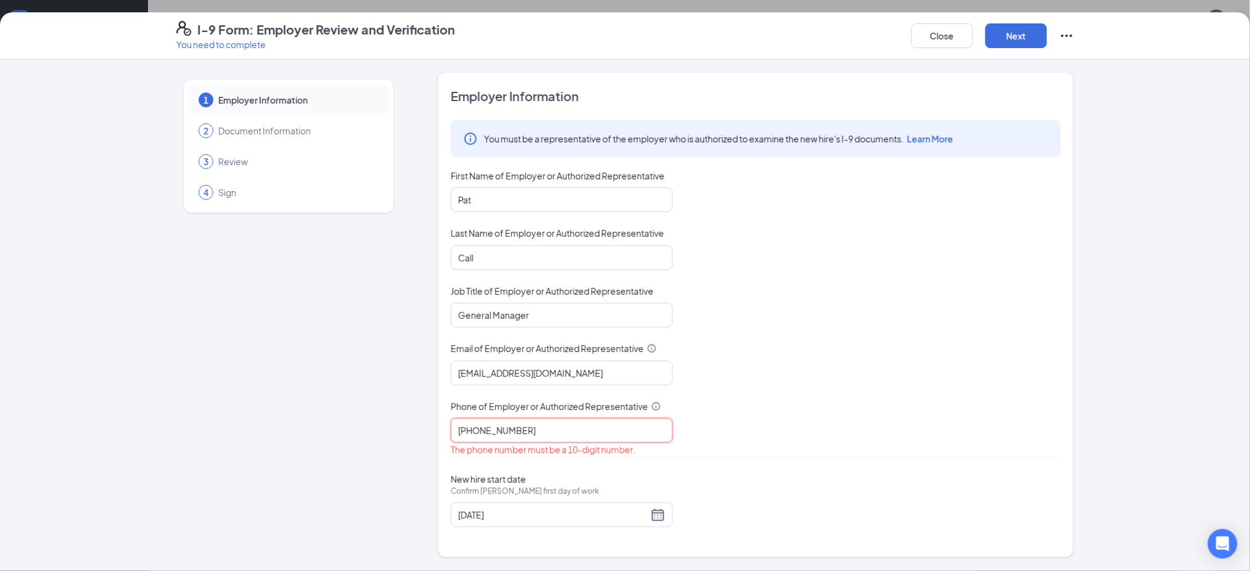
click at [498, 425] on input "586-808-2168" at bounding box center [562, 430] width 222 height 25
click at [478, 424] on input "586-8082168" at bounding box center [562, 430] width 222 height 25
type input "5868082168"
click at [610, 397] on div "You must be a representative of the employer who is authorized to examine the n…" at bounding box center [756, 281] width 610 height 322
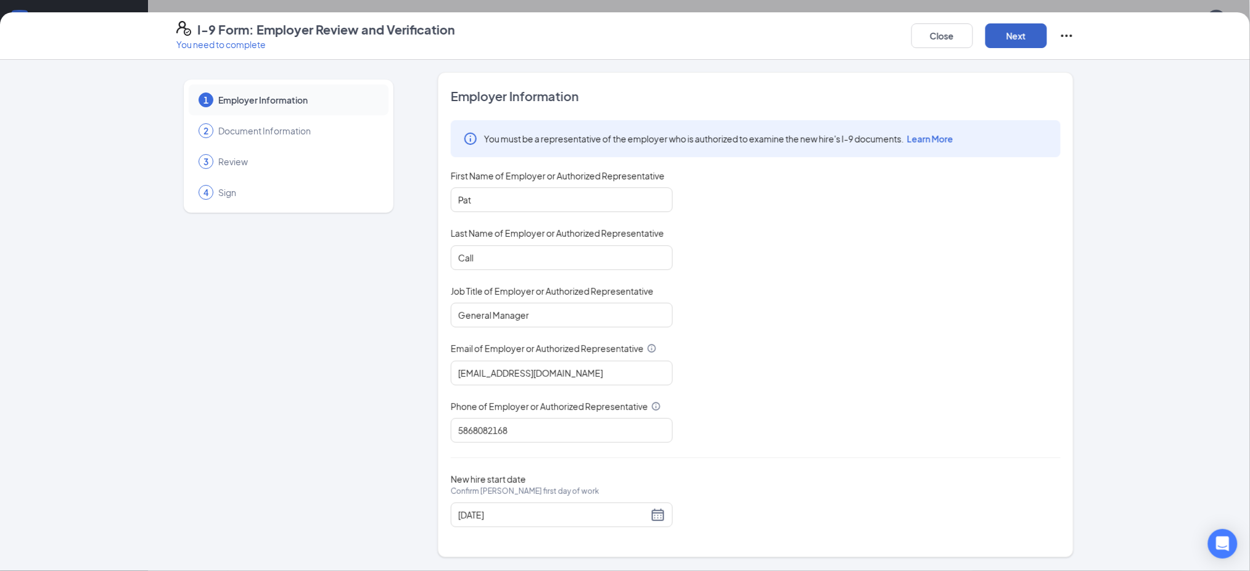
click at [1006, 35] on button "Next" at bounding box center [1016, 35] width 62 height 25
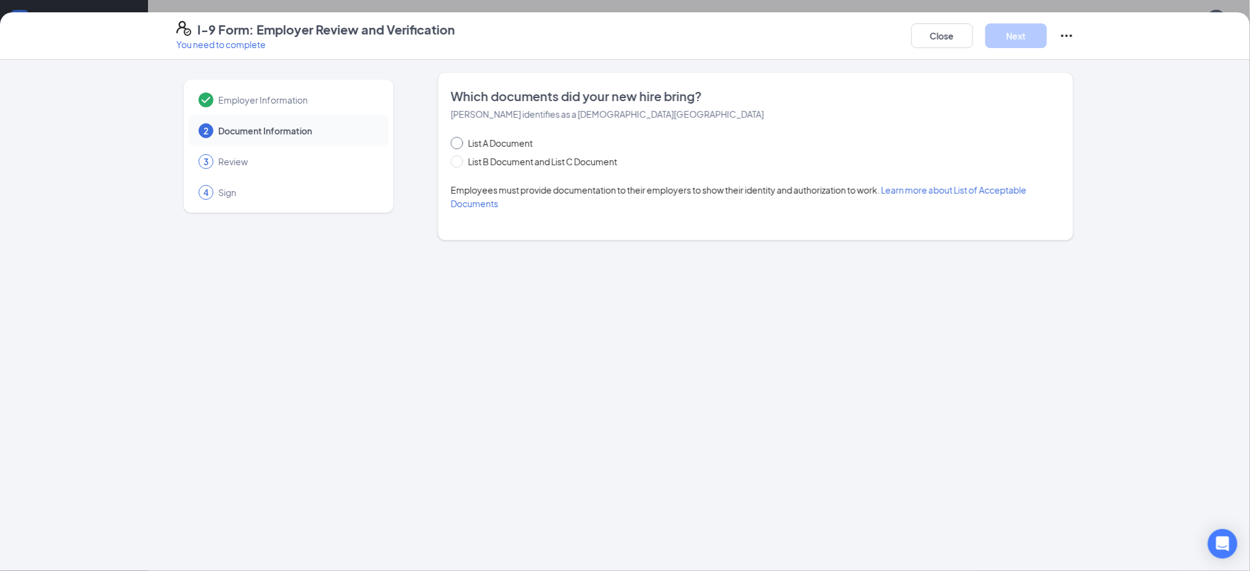
click at [457, 139] on input "List A Document" at bounding box center [455, 141] width 9 height 9
radio input "true"
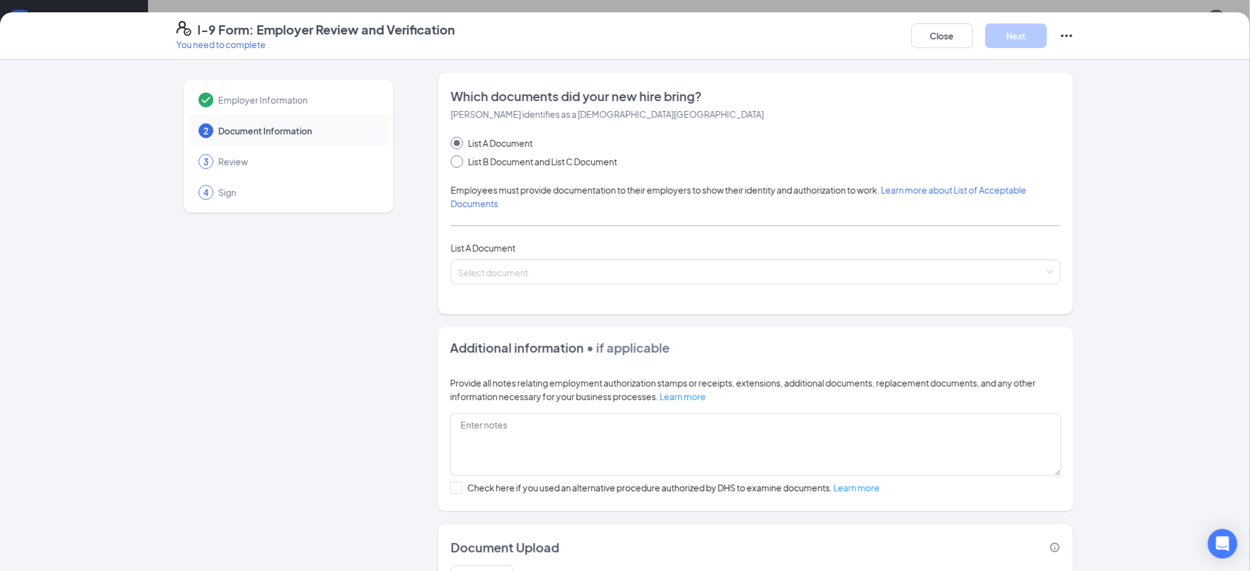
click at [455, 163] on span at bounding box center [457, 161] width 12 height 12
click at [455, 163] on input "List B Document and List C Document" at bounding box center [455, 159] width 9 height 9
radio input "true"
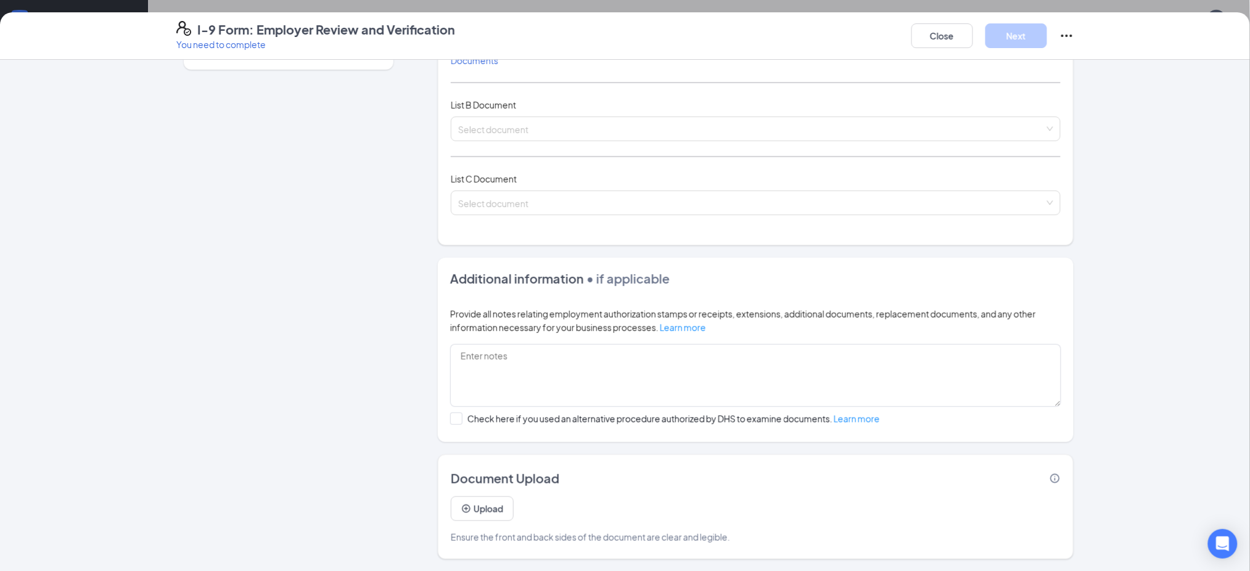
scroll to position [0, 0]
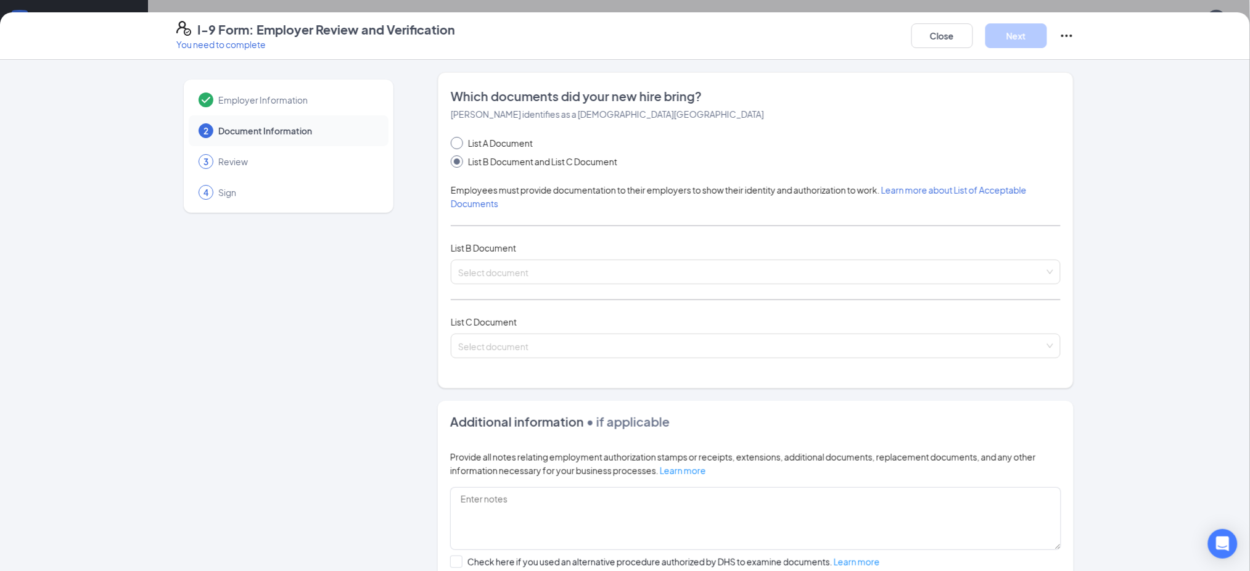
click at [451, 144] on input "List A Document" at bounding box center [455, 141] width 9 height 9
radio input "true"
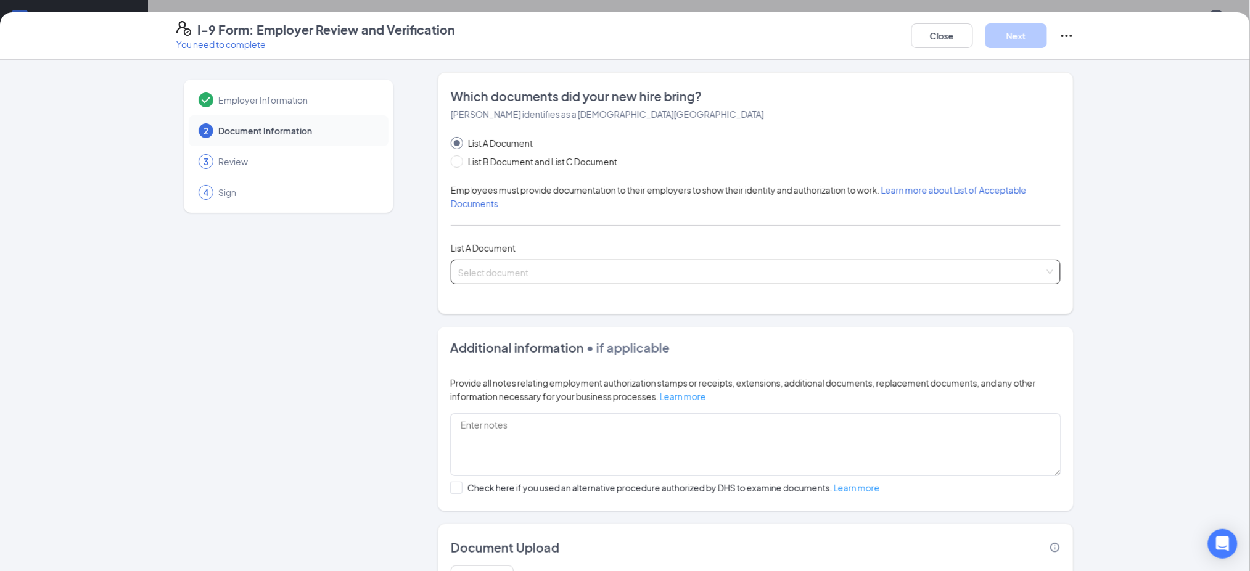
click at [627, 265] on input "search" at bounding box center [751, 269] width 586 height 18
click at [451, 166] on span at bounding box center [457, 161] width 12 height 12
click at [451, 164] on input "List B Document and List C Document" at bounding box center [455, 159] width 9 height 9
radio input "true"
radio input "false"
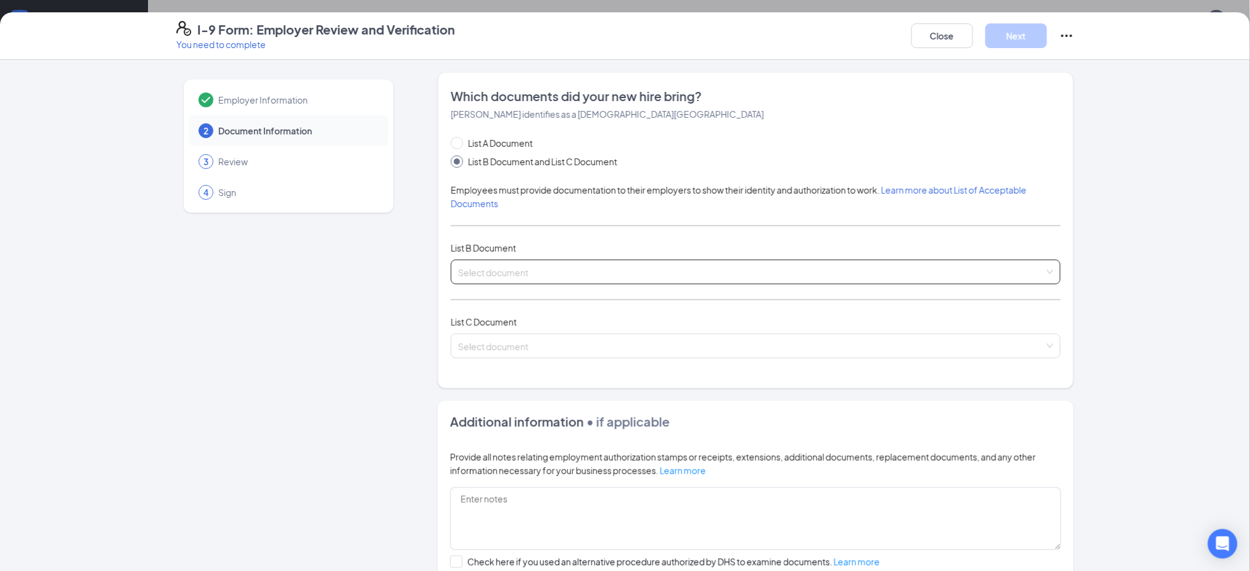
click at [543, 277] on input "search" at bounding box center [751, 269] width 586 height 18
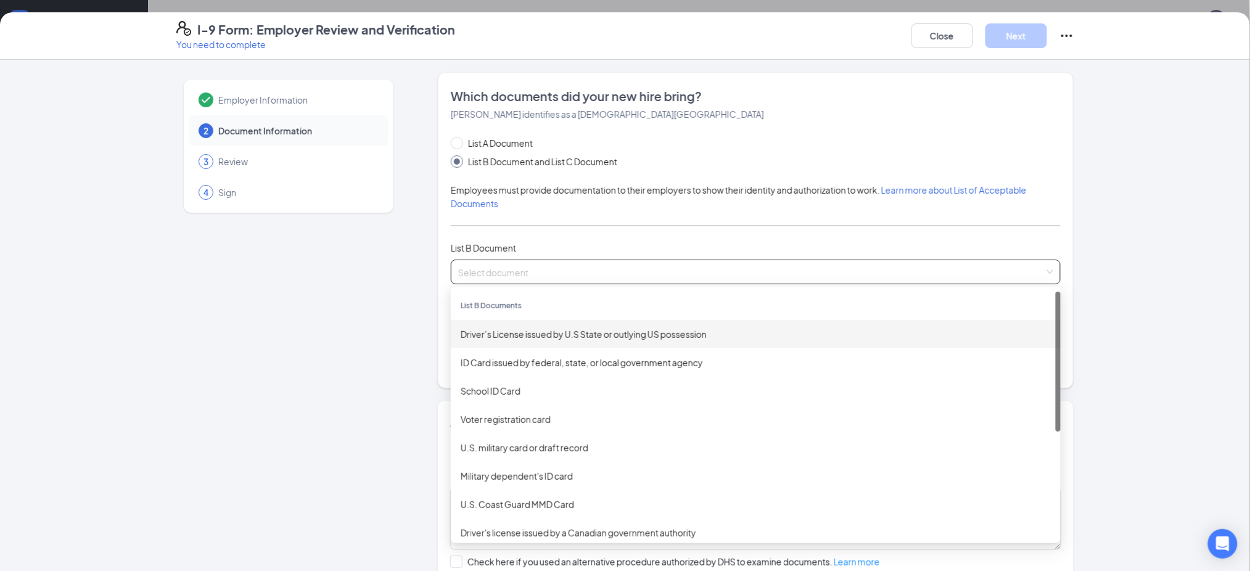
click at [540, 330] on div "Driver’s License issued by U.S State or outlying US possession" at bounding box center [756, 334] width 590 height 14
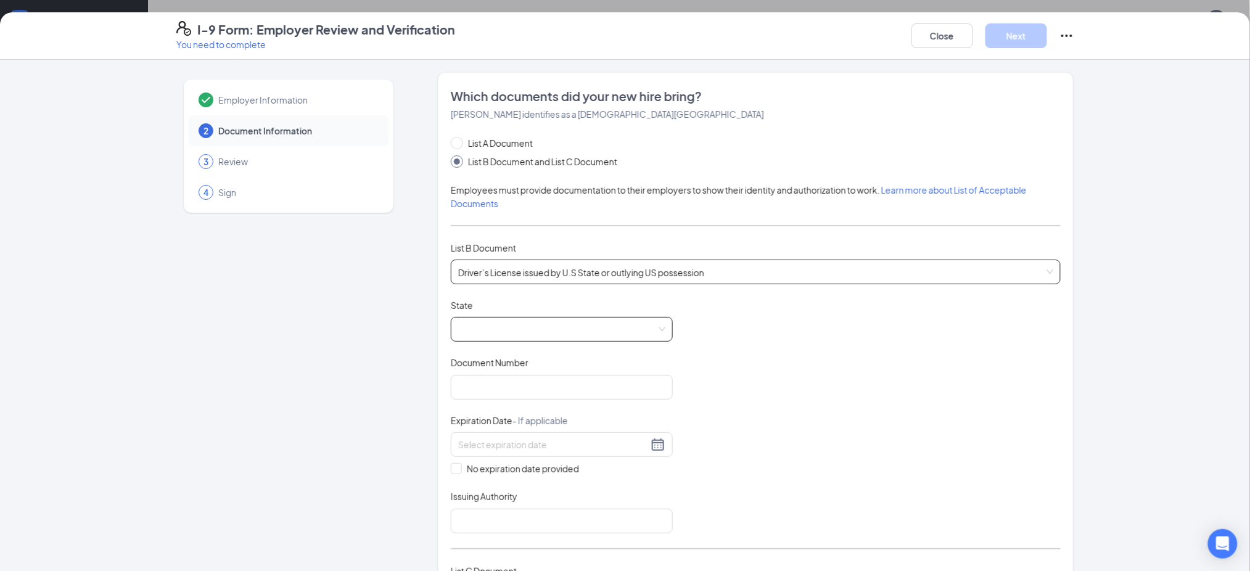
click at [541, 331] on span at bounding box center [561, 329] width 207 height 23
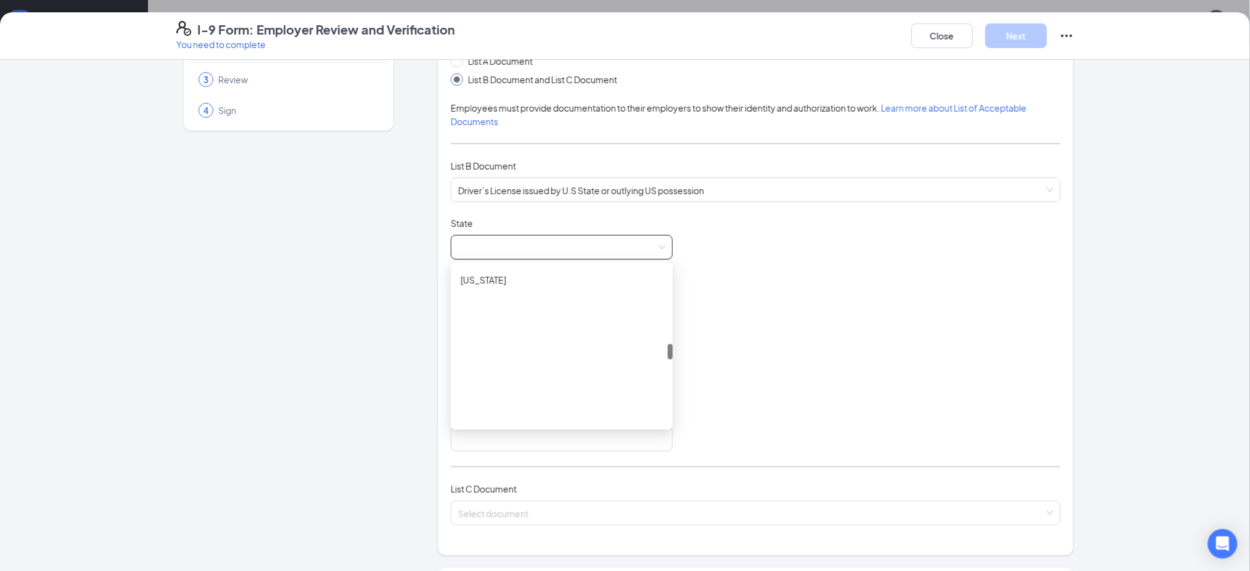
scroll to position [691, 0]
click at [528, 355] on div "Missouri" at bounding box center [562, 357] width 202 height 14
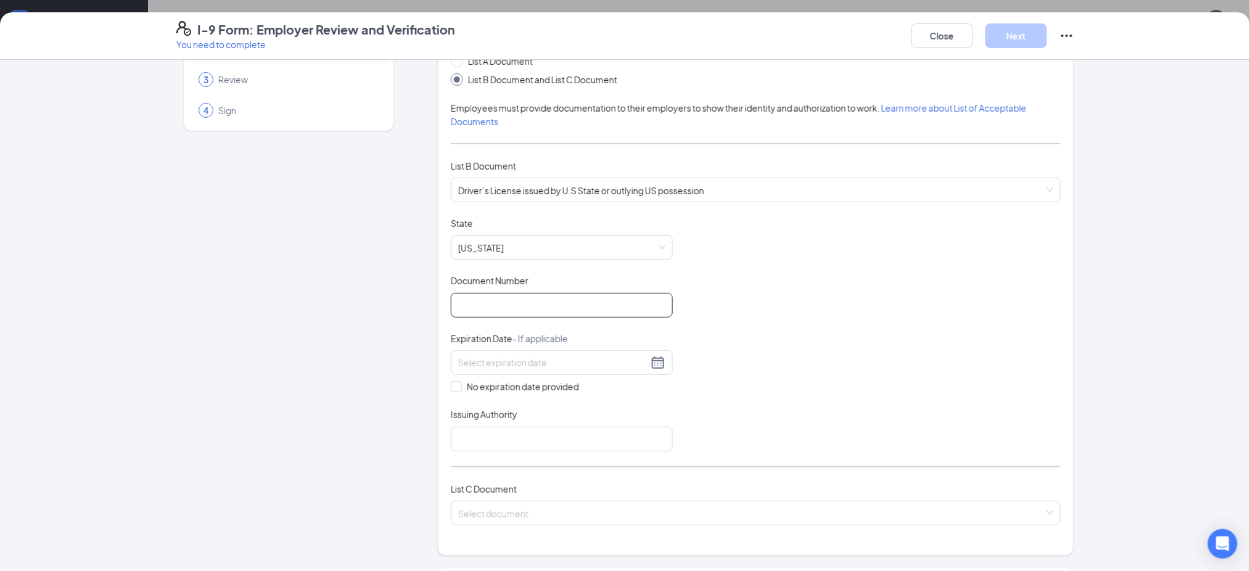
click at [594, 305] on input "Document Number" at bounding box center [562, 305] width 222 height 25
type input "187E048001"
click at [641, 366] on input at bounding box center [553, 363] width 190 height 14
click at [592, 388] on span "button" at bounding box center [592, 390] width 6 height 6
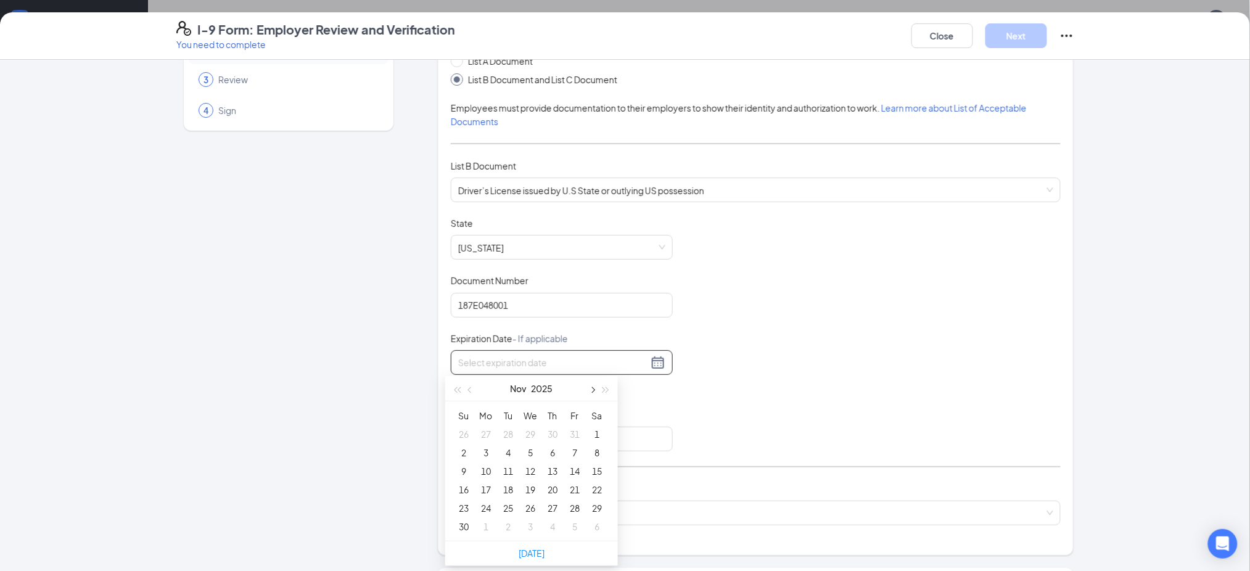
click at [592, 388] on span "button" at bounding box center [592, 390] width 6 height 6
click at [549, 388] on button "2026" at bounding box center [540, 388] width 21 height 25
click at [586, 503] on div "2027" at bounding box center [585, 503] width 37 height 15
type input "12/31/2026"
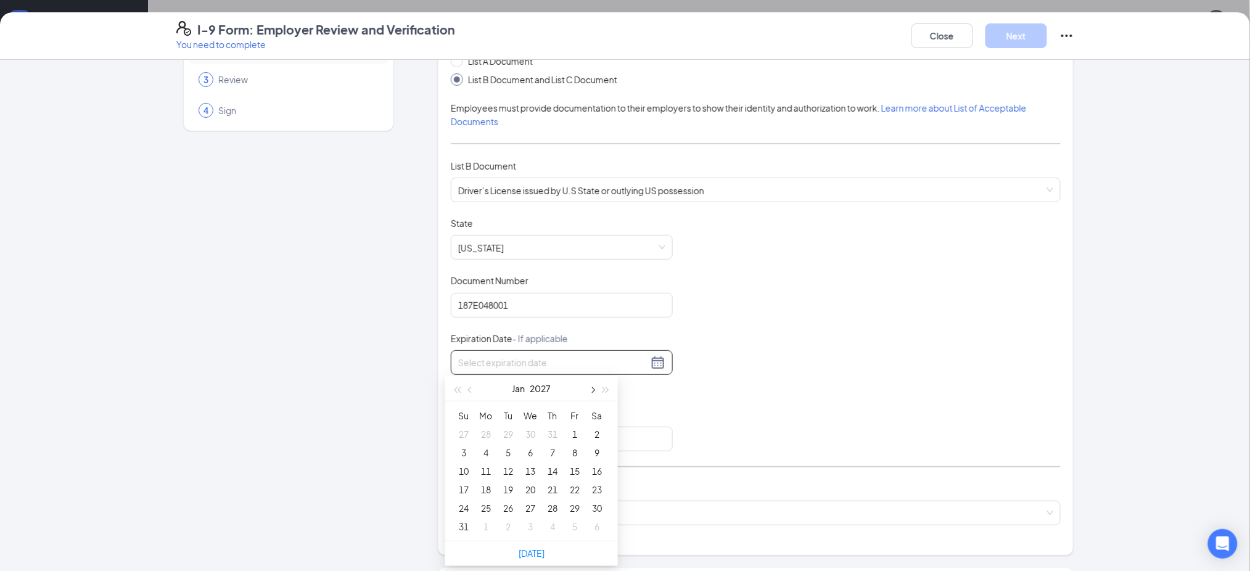
click at [595, 391] on button "button" at bounding box center [592, 388] width 14 height 25
click at [511, 428] on div "2" at bounding box center [508, 434] width 15 height 15
click at [722, 356] on div "Document Title Driver’s License issued by U.S State or outlying US possession S…" at bounding box center [756, 334] width 610 height 234
click at [657, 359] on div "03/02/2027" at bounding box center [561, 362] width 207 height 15
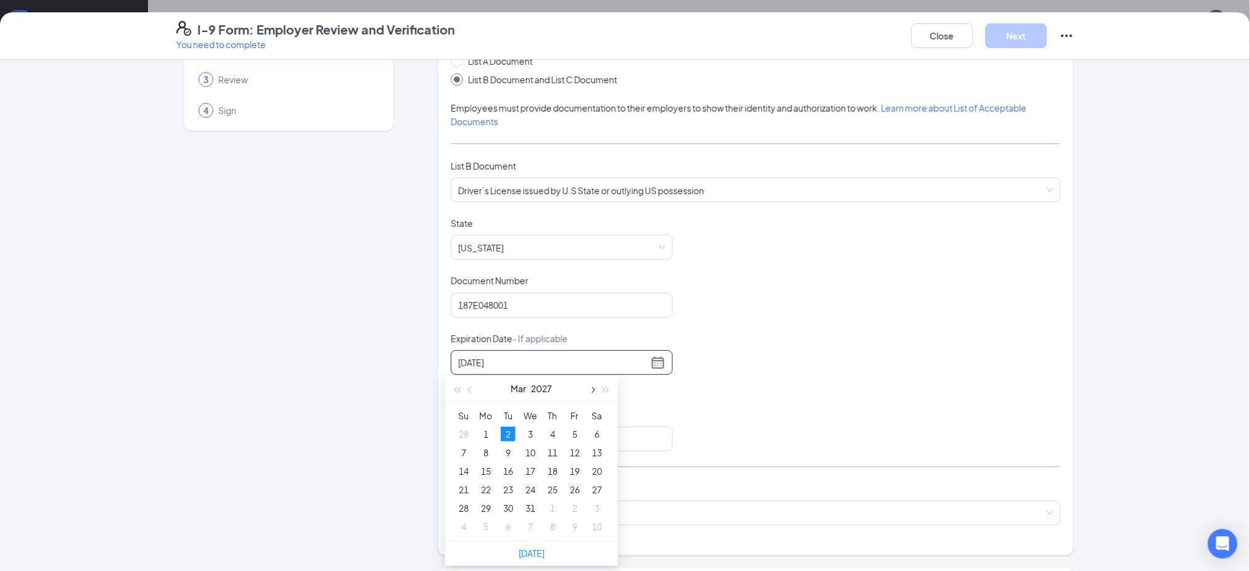
click at [593, 390] on span "button" at bounding box center [592, 390] width 6 height 6
type input "05/28/2027"
click at [573, 504] on div "28" at bounding box center [574, 508] width 15 height 15
click at [722, 384] on div "Document Title Driver’s License issued by U.S State or outlying US possession S…" at bounding box center [756, 334] width 610 height 234
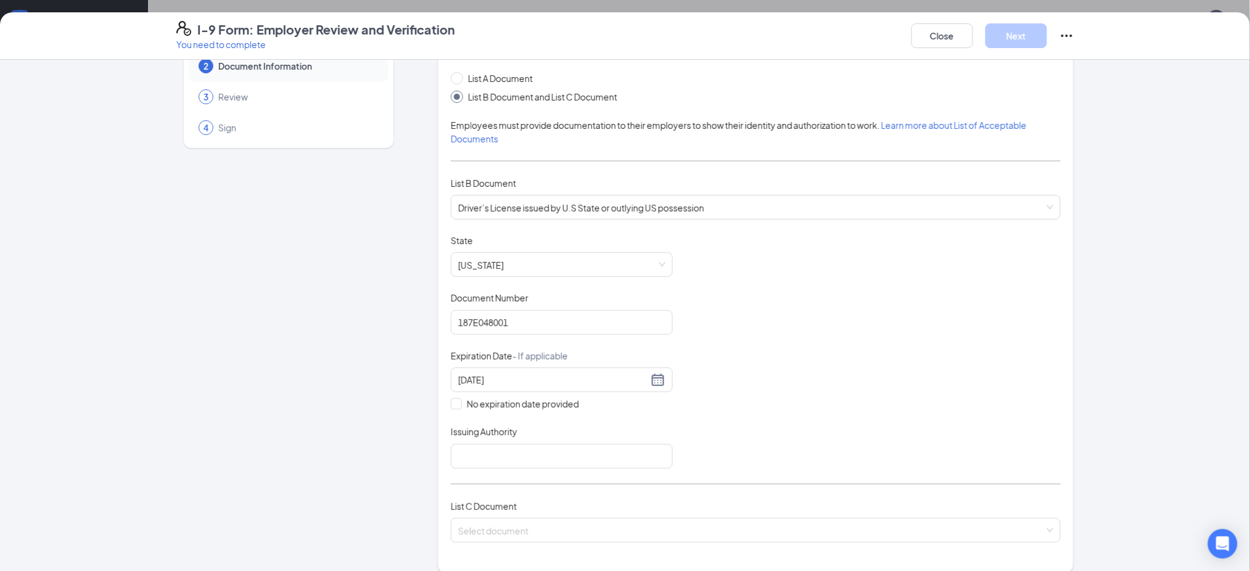
scroll to position [164, 0]
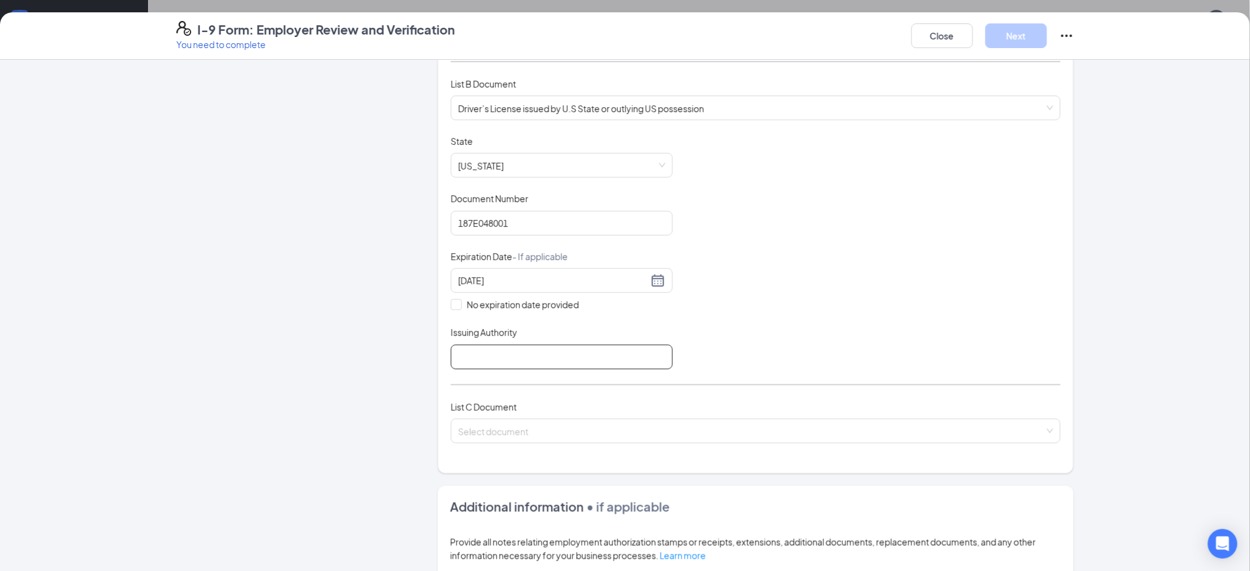
click at [580, 353] on input "Issuing Authority" at bounding box center [562, 357] width 222 height 25
type input "dep. of revenue"
click at [587, 432] on input "search" at bounding box center [751, 428] width 586 height 18
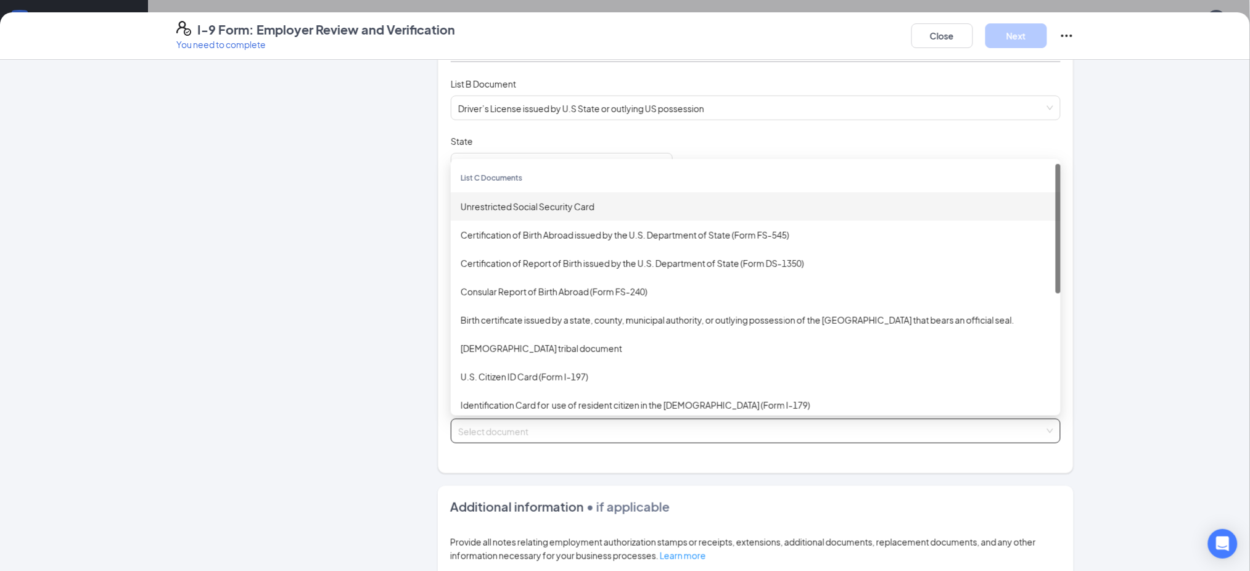
click at [587, 207] on div "Unrestricted Social Security Card" at bounding box center [756, 207] width 590 height 14
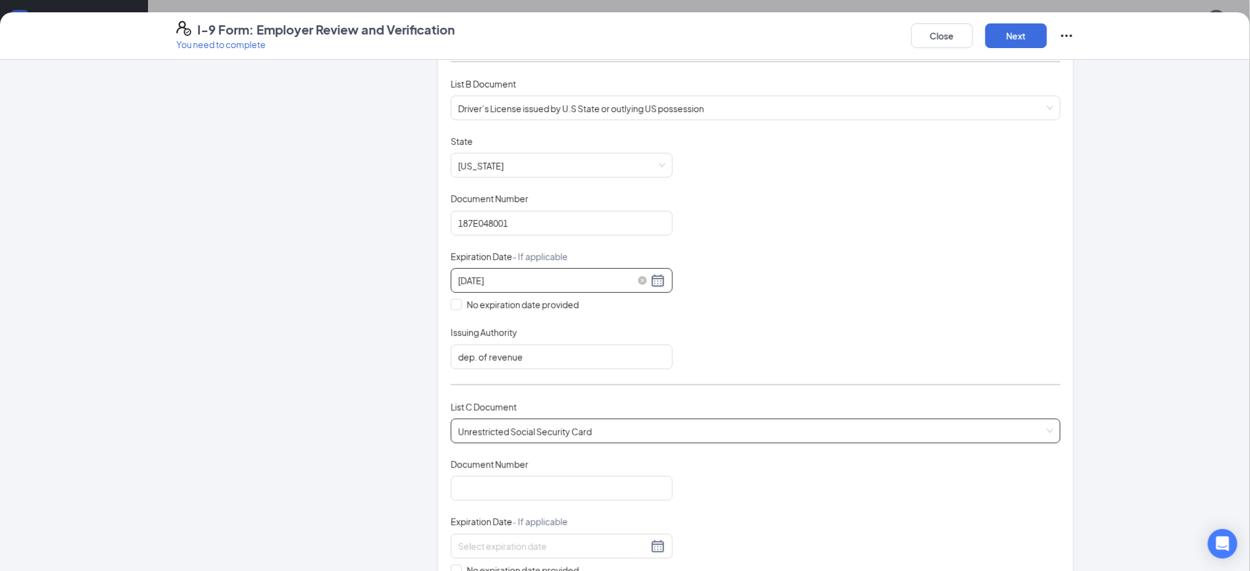
scroll to position [411, 0]
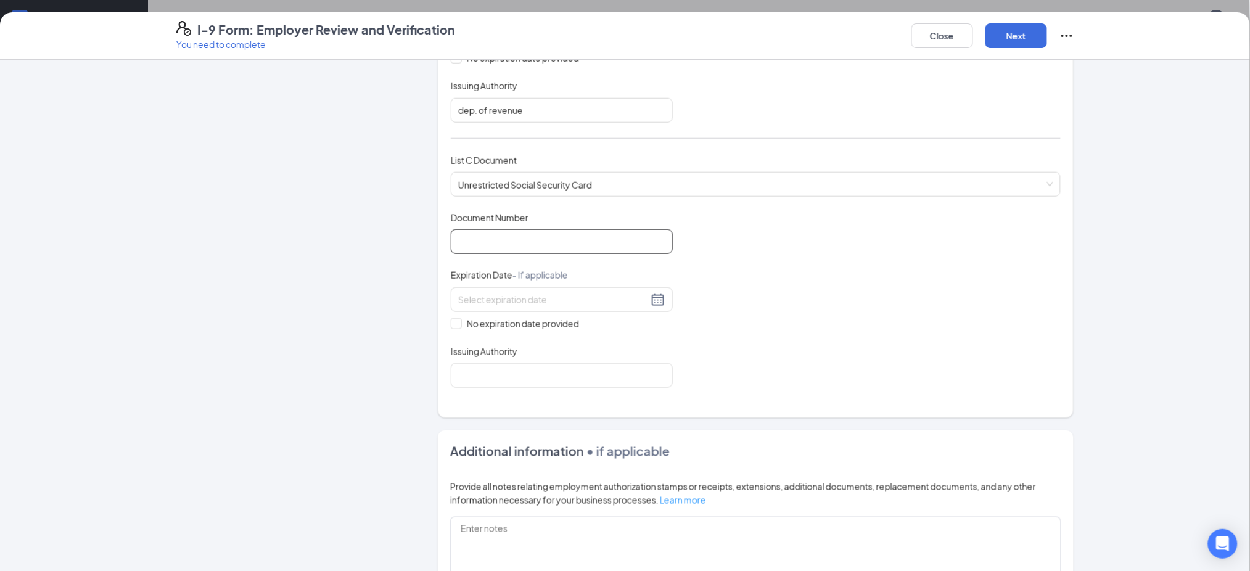
click at [539, 239] on input "Document Number" at bounding box center [562, 241] width 222 height 25
drag, startPoint x: 465, startPoint y: 235, endPoint x: 498, endPoint y: 187, distance: 58.1
click at [466, 234] on input "609690614" at bounding box center [562, 241] width 222 height 25
click at [466, 238] on input "609690614" at bounding box center [562, 241] width 222 height 25
click at [482, 232] on input "609-690614" at bounding box center [562, 241] width 222 height 25
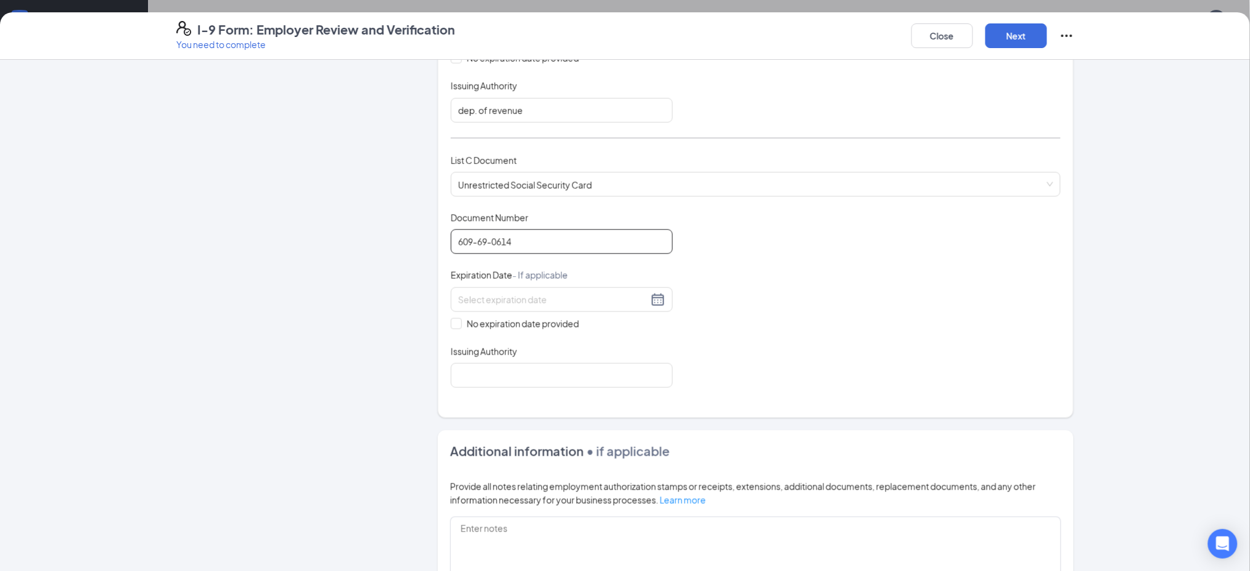
type input "609-69-0614"
click at [888, 257] on div "Document Title Unrestricted Social Security Card Document Number 609-69-0614 Ex…" at bounding box center [756, 299] width 610 height 176
click at [453, 322] on input "No expiration date provided" at bounding box center [455, 322] width 9 height 9
checkbox input "true"
click at [631, 369] on input "Issuing Authority" at bounding box center [562, 378] width 222 height 25
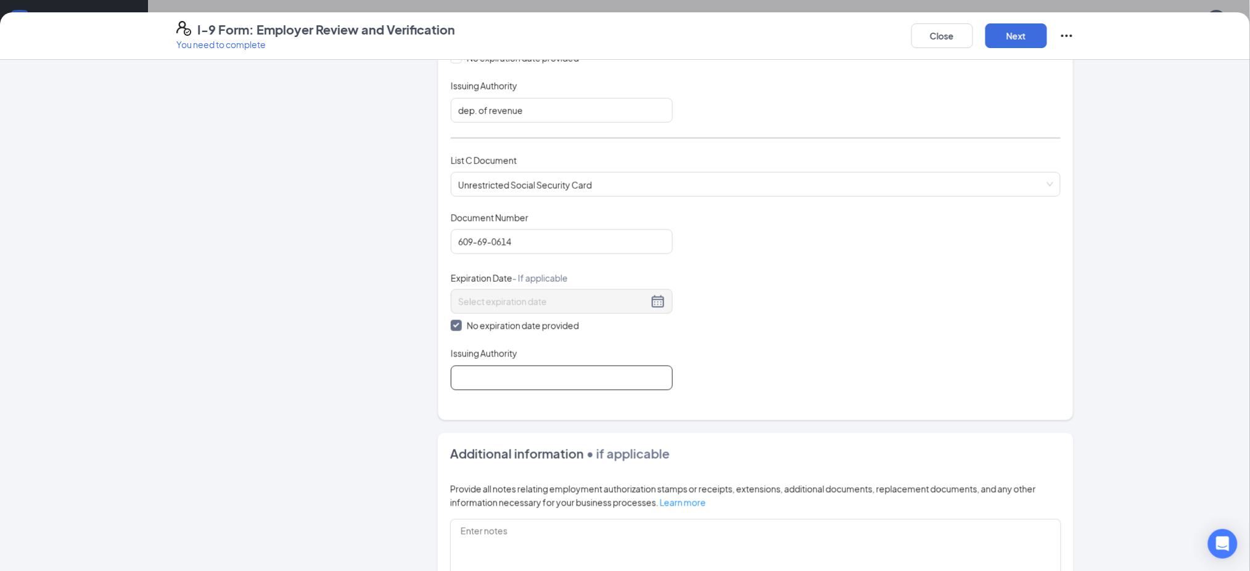
type input "Social Security Administration"
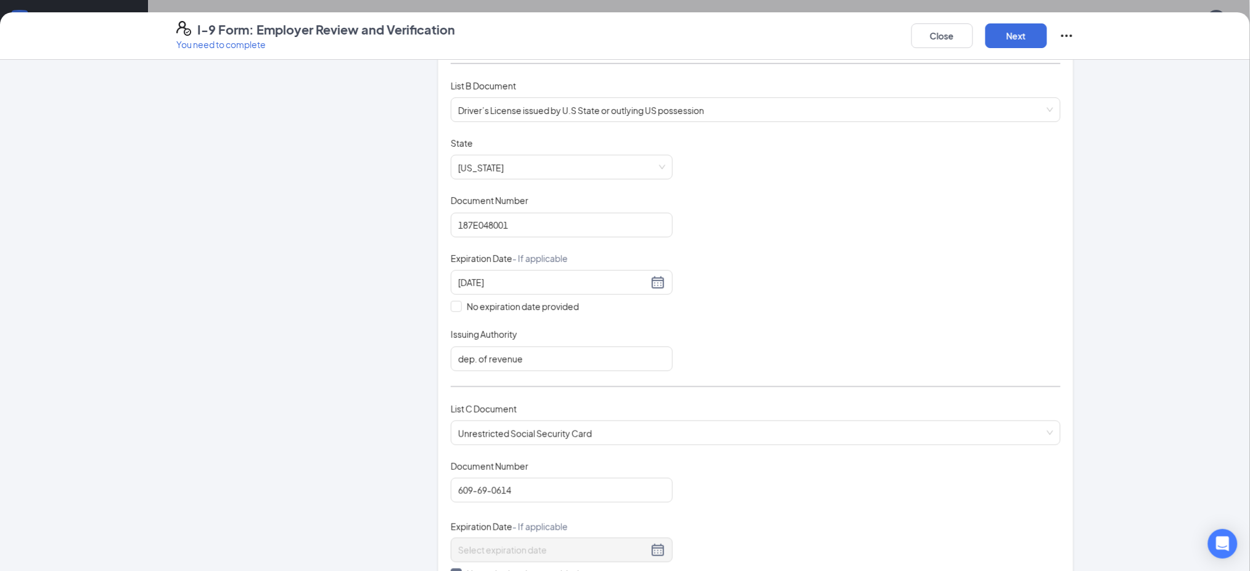
scroll to position [164, 0]
click at [545, 484] on input "609-69-0614" at bounding box center [562, 488] width 222 height 25
click at [1149, 300] on div "Employer Information 2 Document Information 3 Review 4 Sign Which documents did…" at bounding box center [625, 315] width 1250 height 511
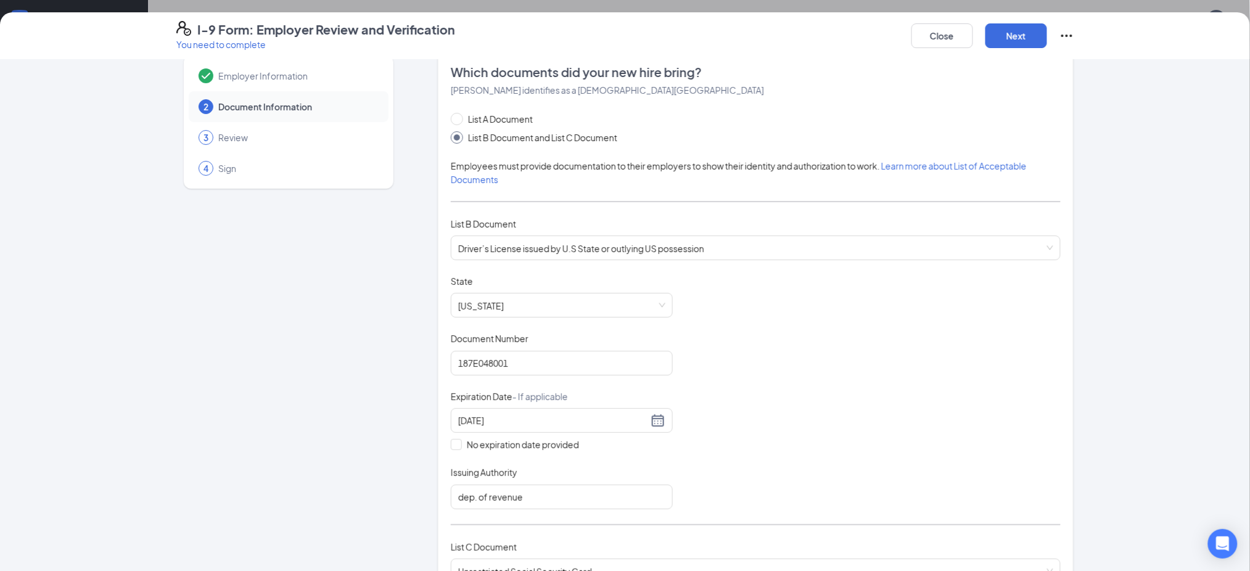
scroll to position [0, 0]
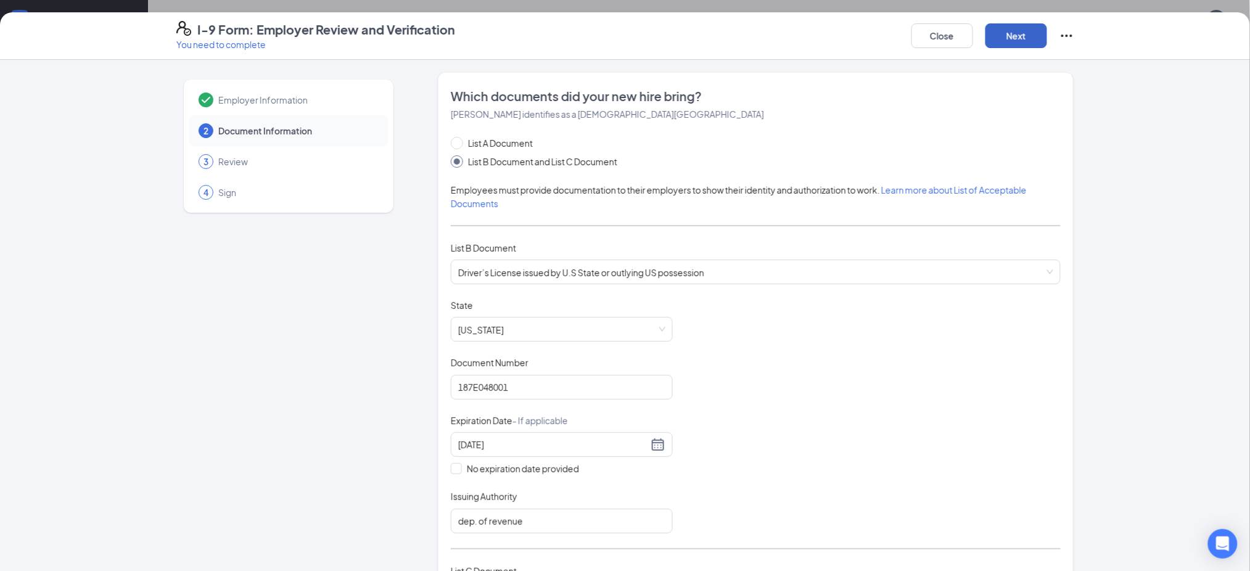
click at [1018, 43] on button "Next" at bounding box center [1016, 35] width 62 height 25
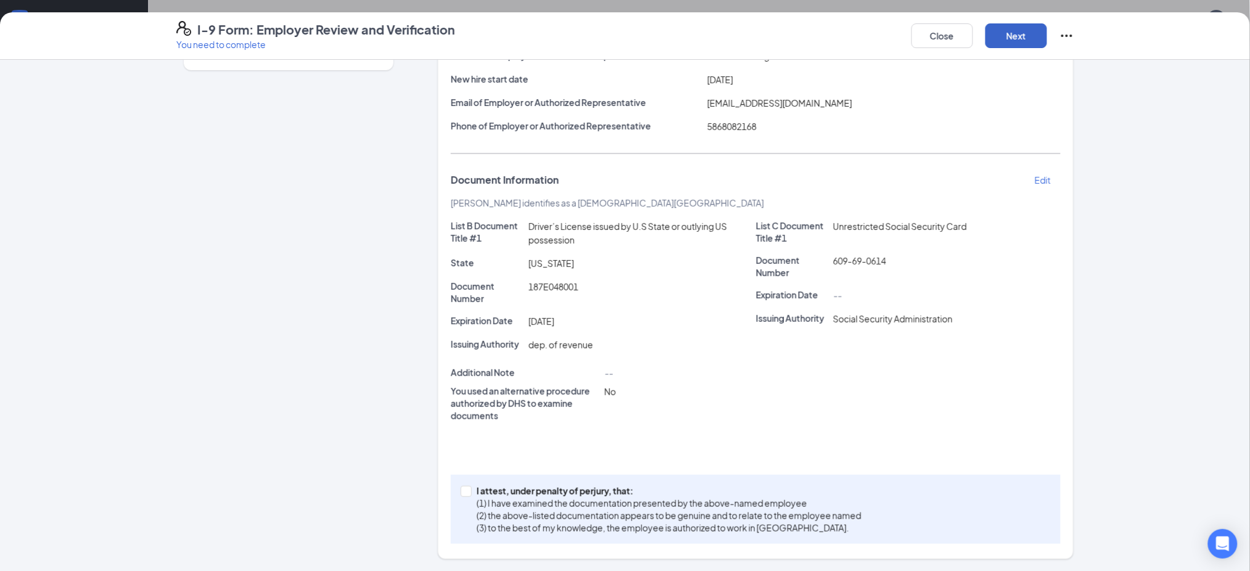
scroll to position [164, 0]
click at [461, 492] on input "I attest, under penalty of perjury, that: (1) I have examined the documentation…" at bounding box center [465, 490] width 9 height 9
checkbox input "true"
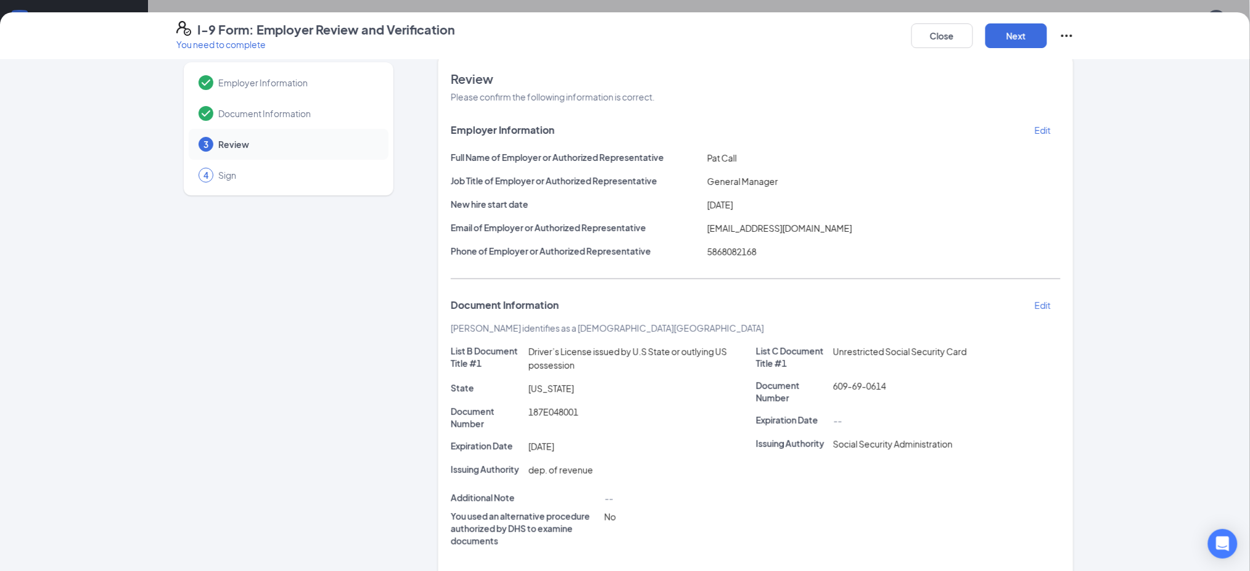
scroll to position [0, 0]
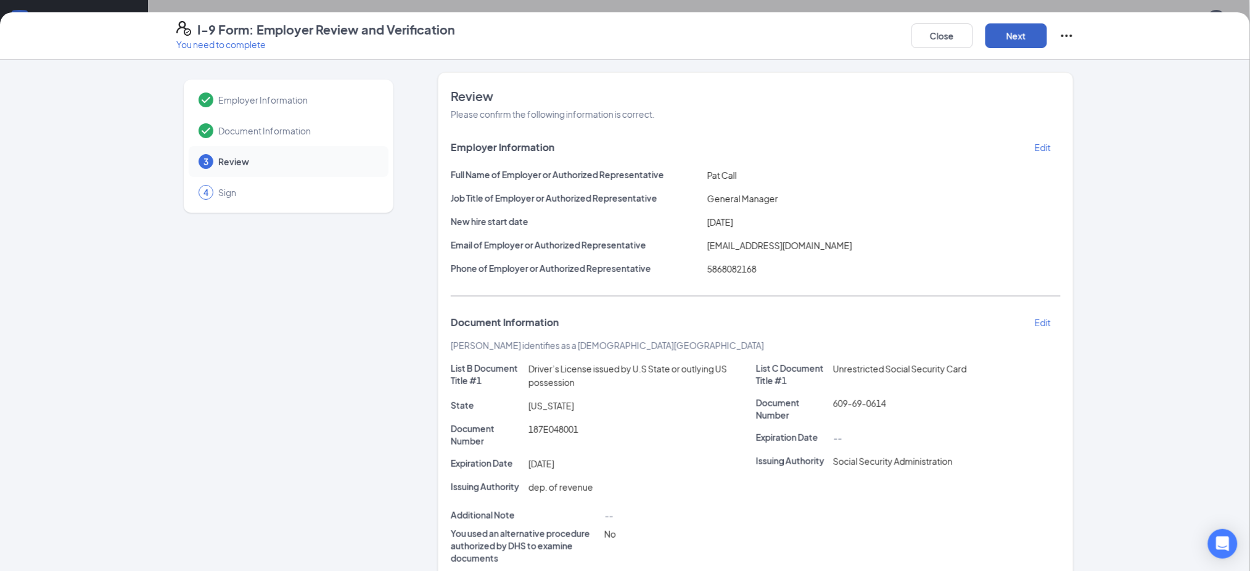
click at [1019, 30] on button "Next" at bounding box center [1016, 35] width 62 height 25
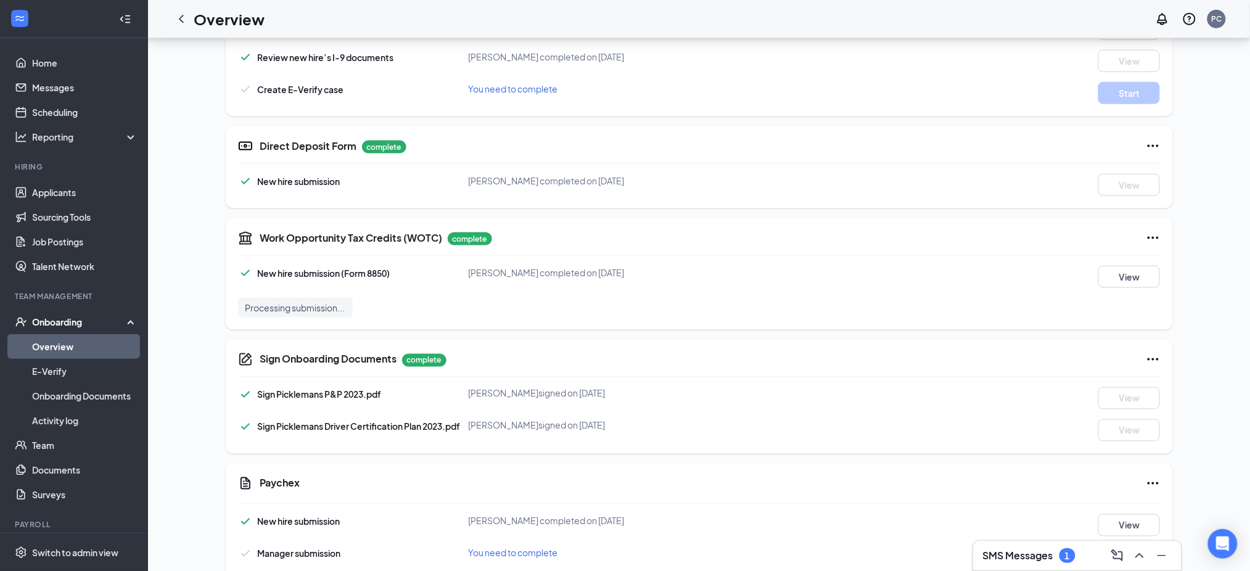
scroll to position [715, 0]
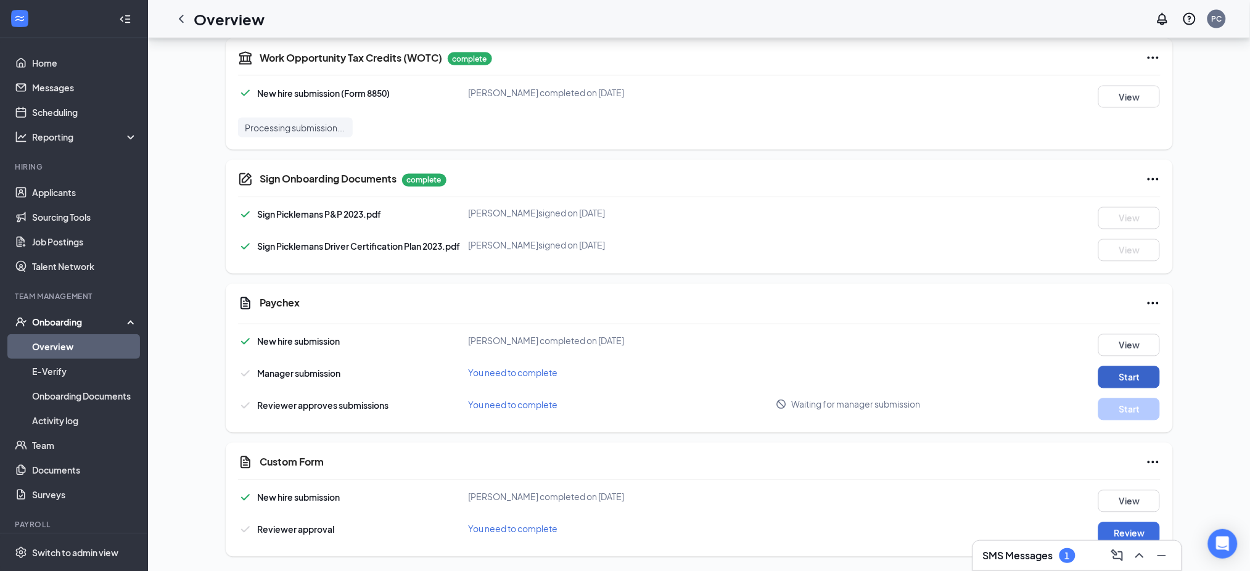
click at [1133, 375] on button "Start" at bounding box center [1129, 377] width 62 height 22
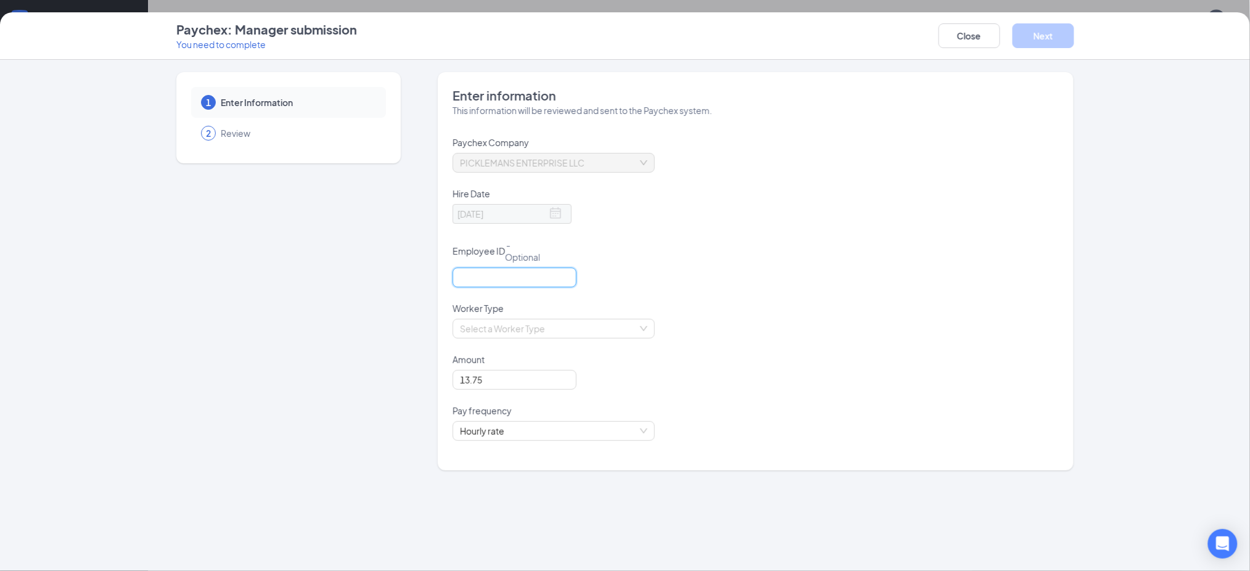
click at [518, 269] on input "text" at bounding box center [515, 278] width 124 height 20
click at [699, 271] on div at bounding box center [756, 285] width 606 height 35
click at [638, 326] on input "search" at bounding box center [549, 328] width 179 height 18
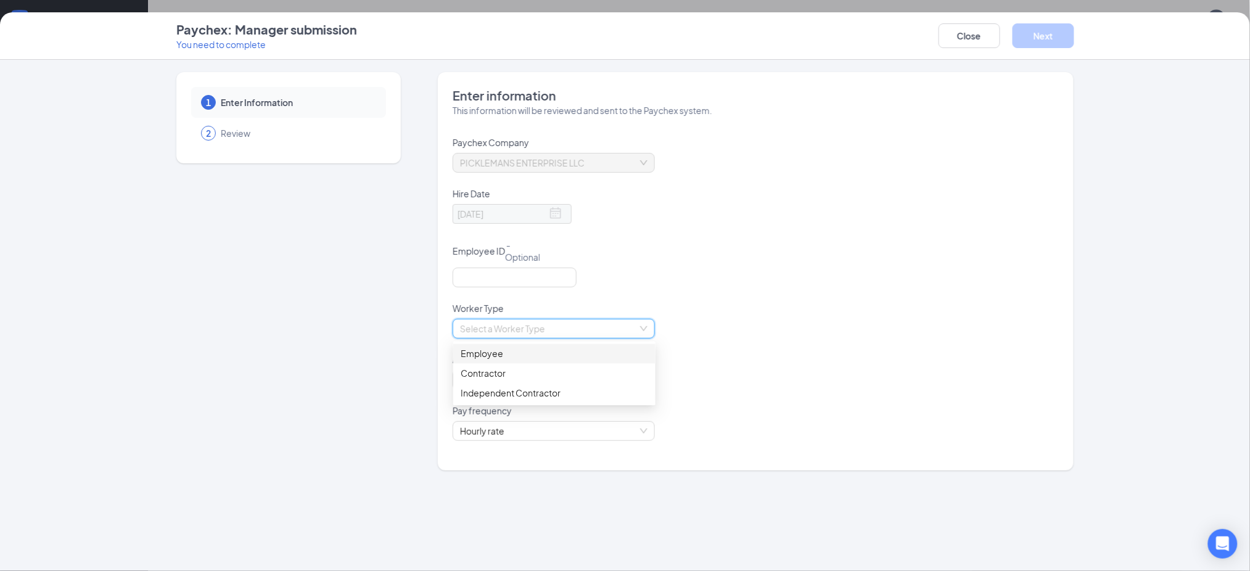
click at [551, 359] on div "Employee" at bounding box center [554, 354] width 187 height 14
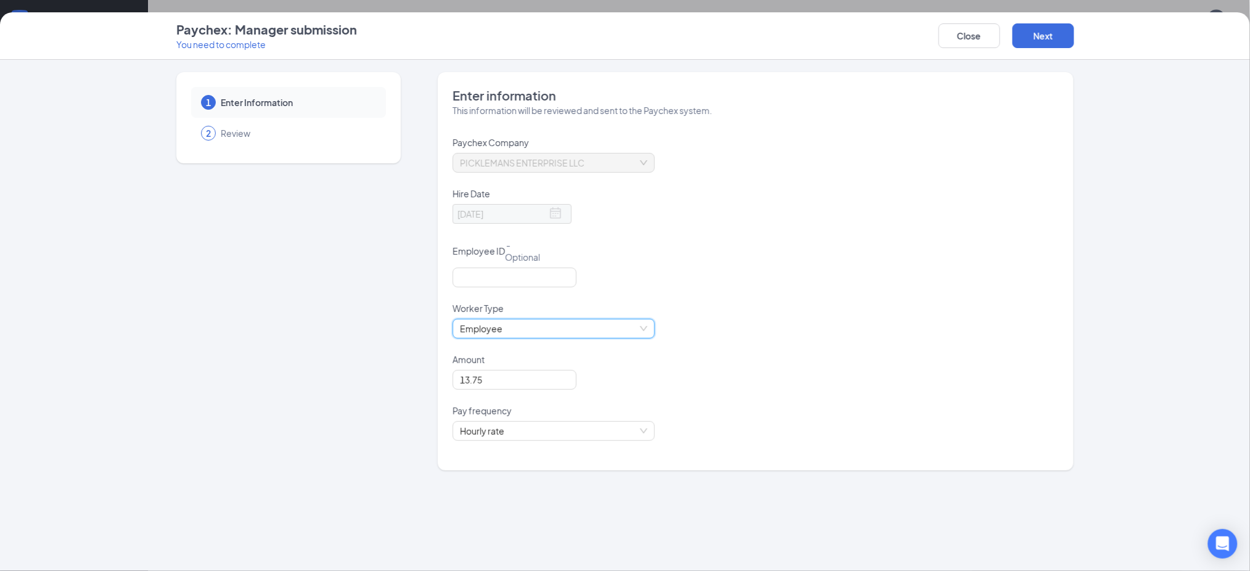
click at [722, 340] on div "Employee Employee" at bounding box center [756, 336] width 606 height 35
click at [517, 279] on input "text" at bounding box center [515, 278] width 124 height 20
type input "0144"
click at [1044, 38] on button "Next" at bounding box center [1043, 35] width 62 height 25
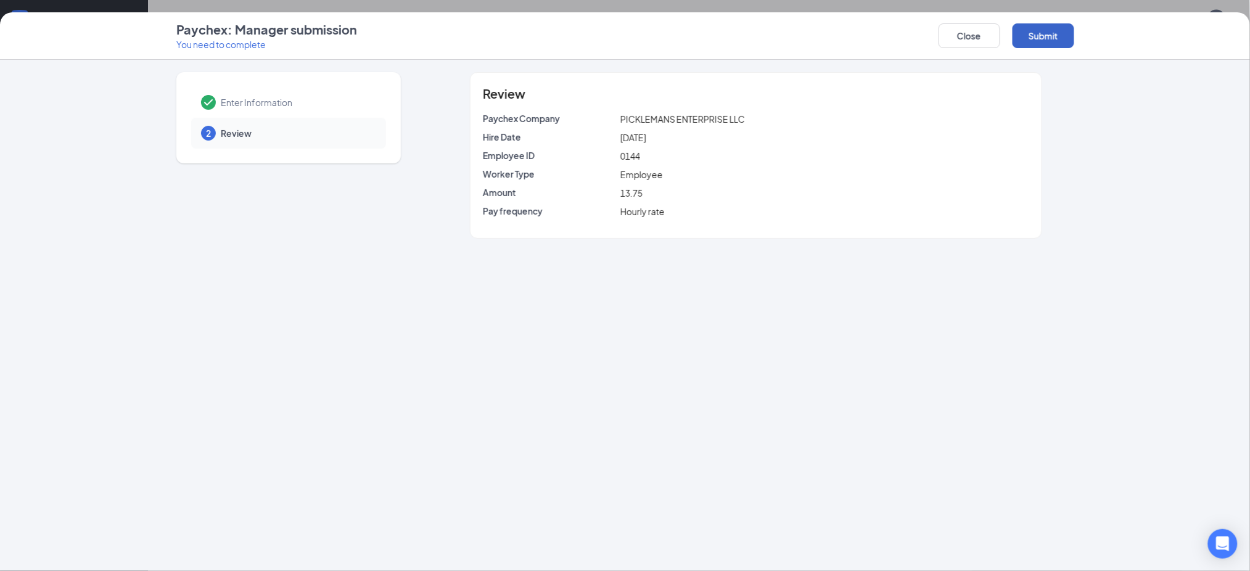
click at [1049, 28] on button "Submit" at bounding box center [1043, 35] width 62 height 25
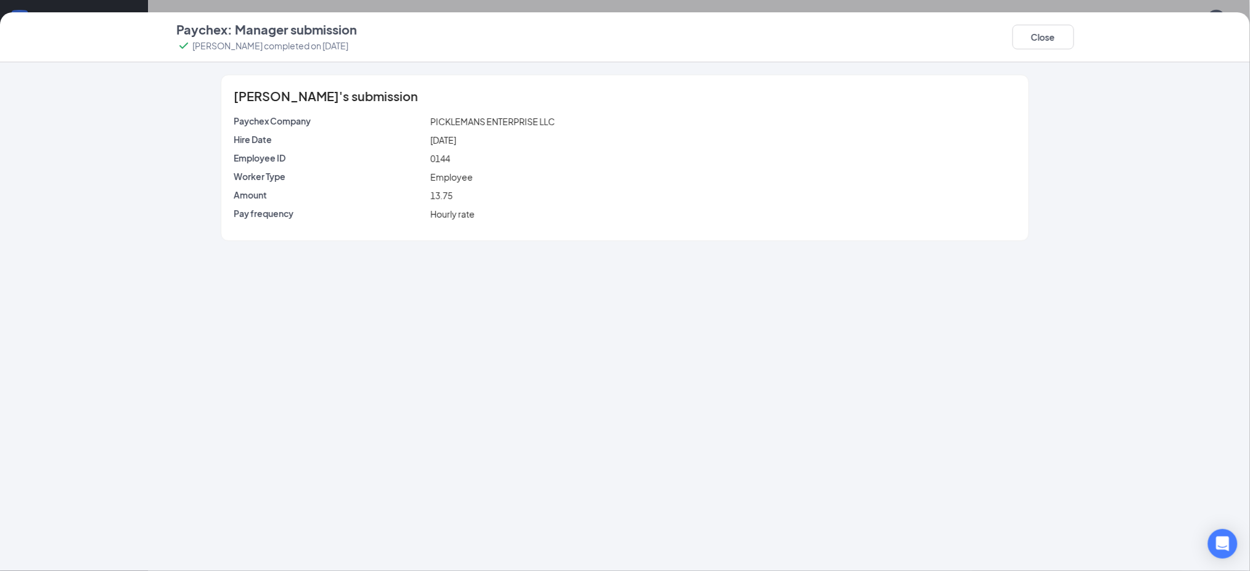
scroll to position [0, 0]
click at [1035, 44] on button "Close" at bounding box center [1043, 37] width 62 height 25
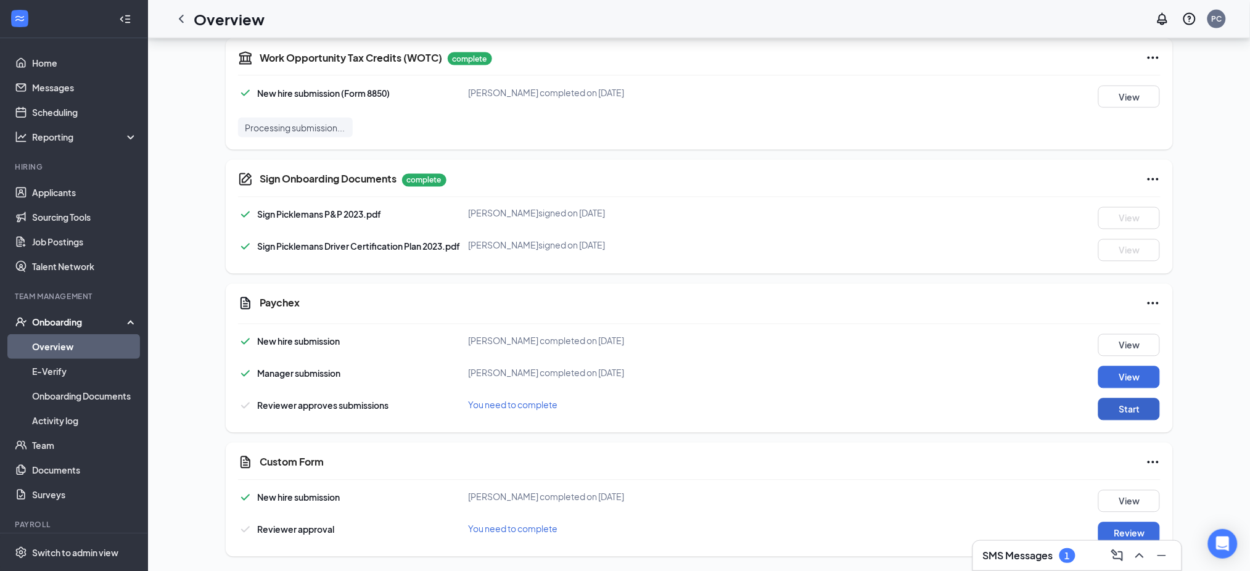
click at [1135, 416] on button "Start" at bounding box center [1129, 409] width 62 height 22
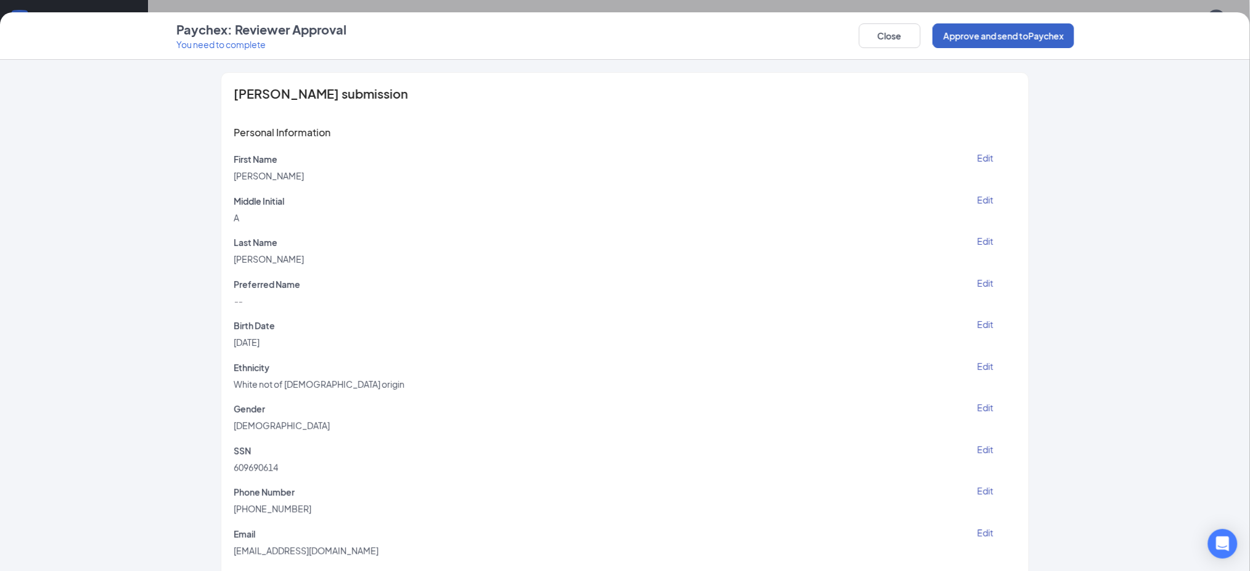
click at [1024, 35] on button "Approve and send to Paychex" at bounding box center [1003, 35] width 141 height 25
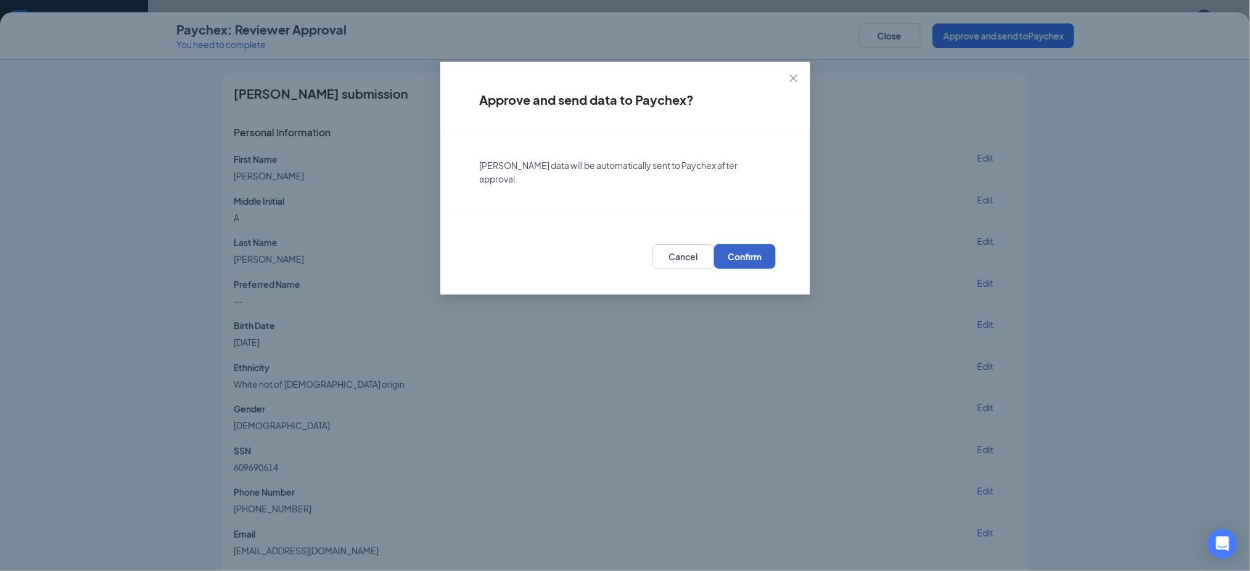
click at [745, 250] on span "Confirm" at bounding box center [745, 256] width 34 height 12
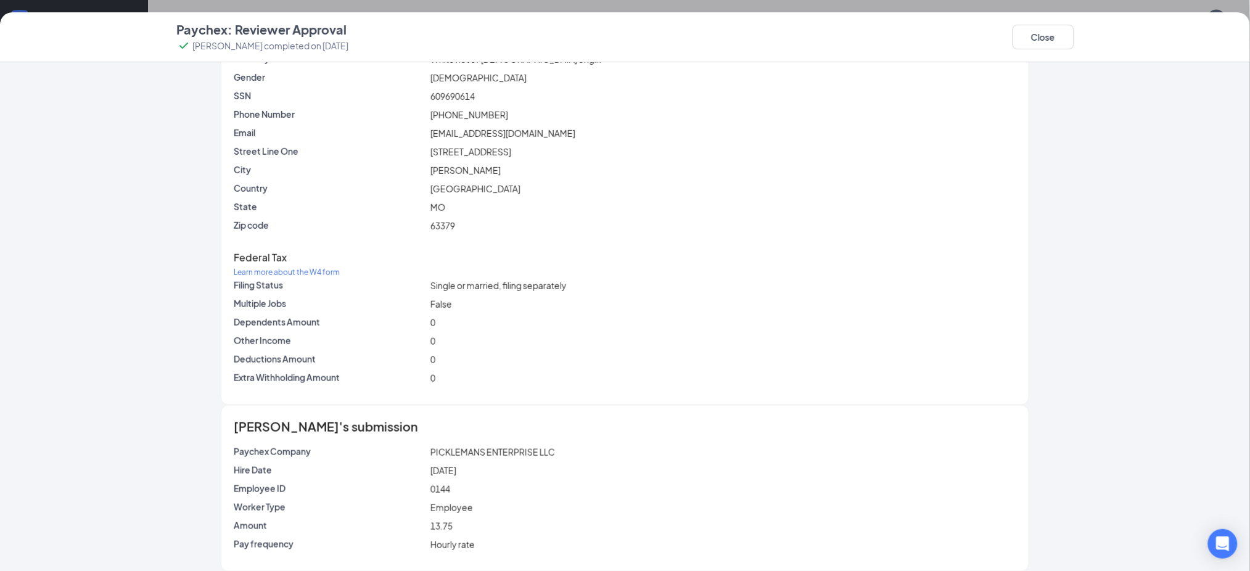
scroll to position [208, 0]
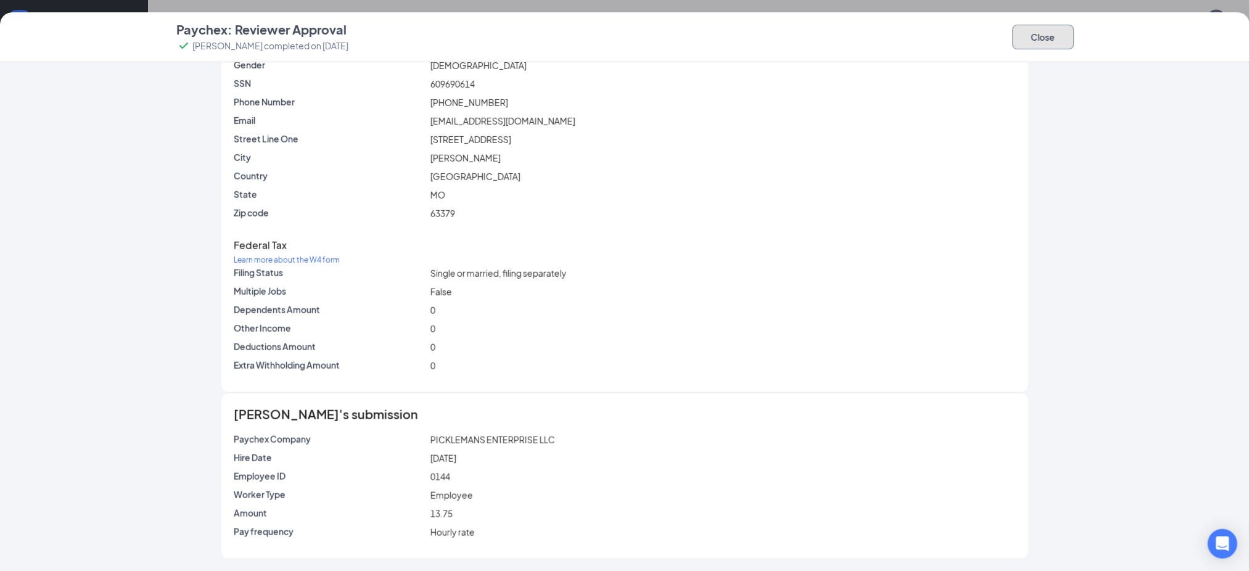
click at [1041, 36] on button "Close" at bounding box center [1043, 37] width 62 height 25
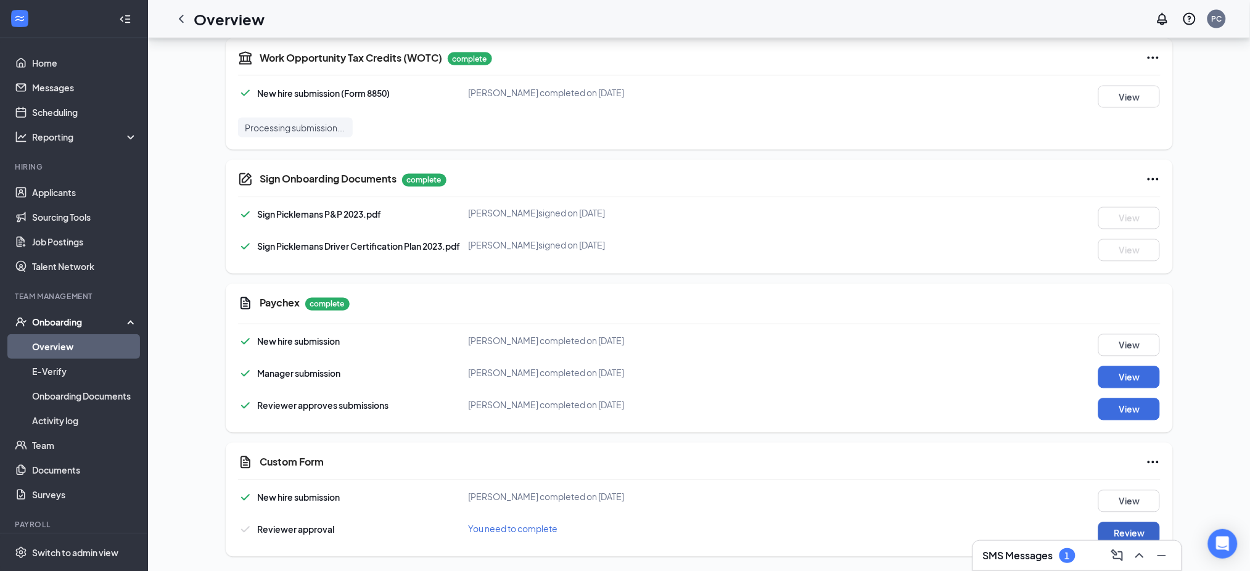
click at [1117, 528] on button "Review" at bounding box center [1129, 533] width 62 height 22
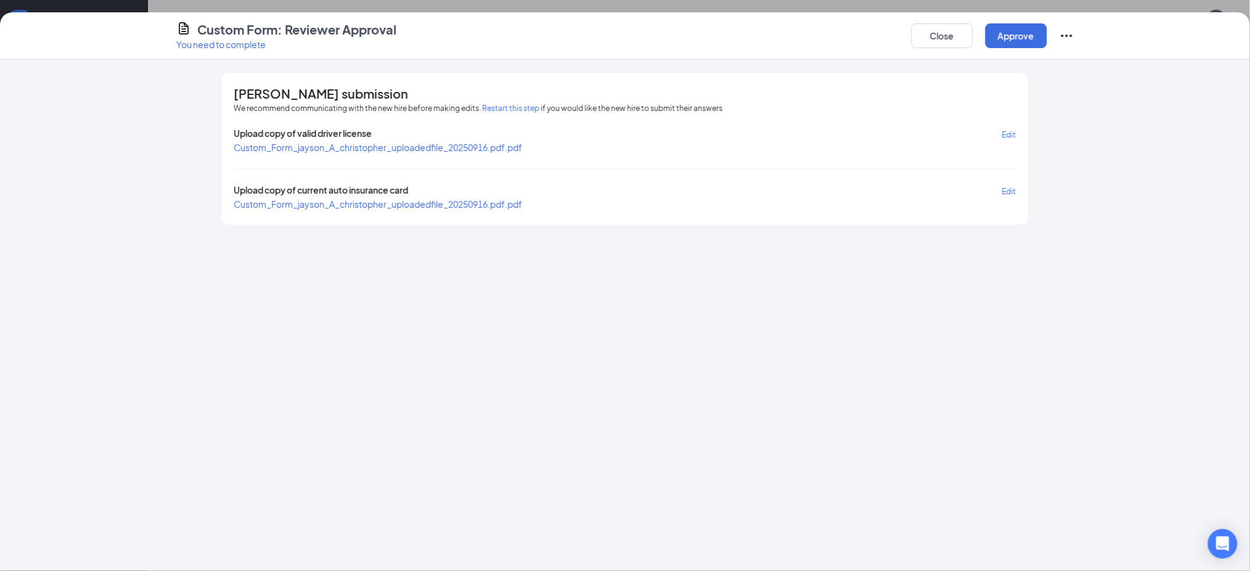
click at [351, 147] on span "Custom_Form_jayson_A_christopher_uploadedfile_20250916.pdf.pdf" at bounding box center [378, 147] width 289 height 11
click at [371, 199] on span "Custom_Form_jayson_A_christopher_uploadedfile_20250916.pdf.pdf" at bounding box center [378, 204] width 289 height 11
click at [1029, 35] on button "Approve" at bounding box center [1016, 35] width 62 height 25
